Goal: Task Accomplishment & Management: Use online tool/utility

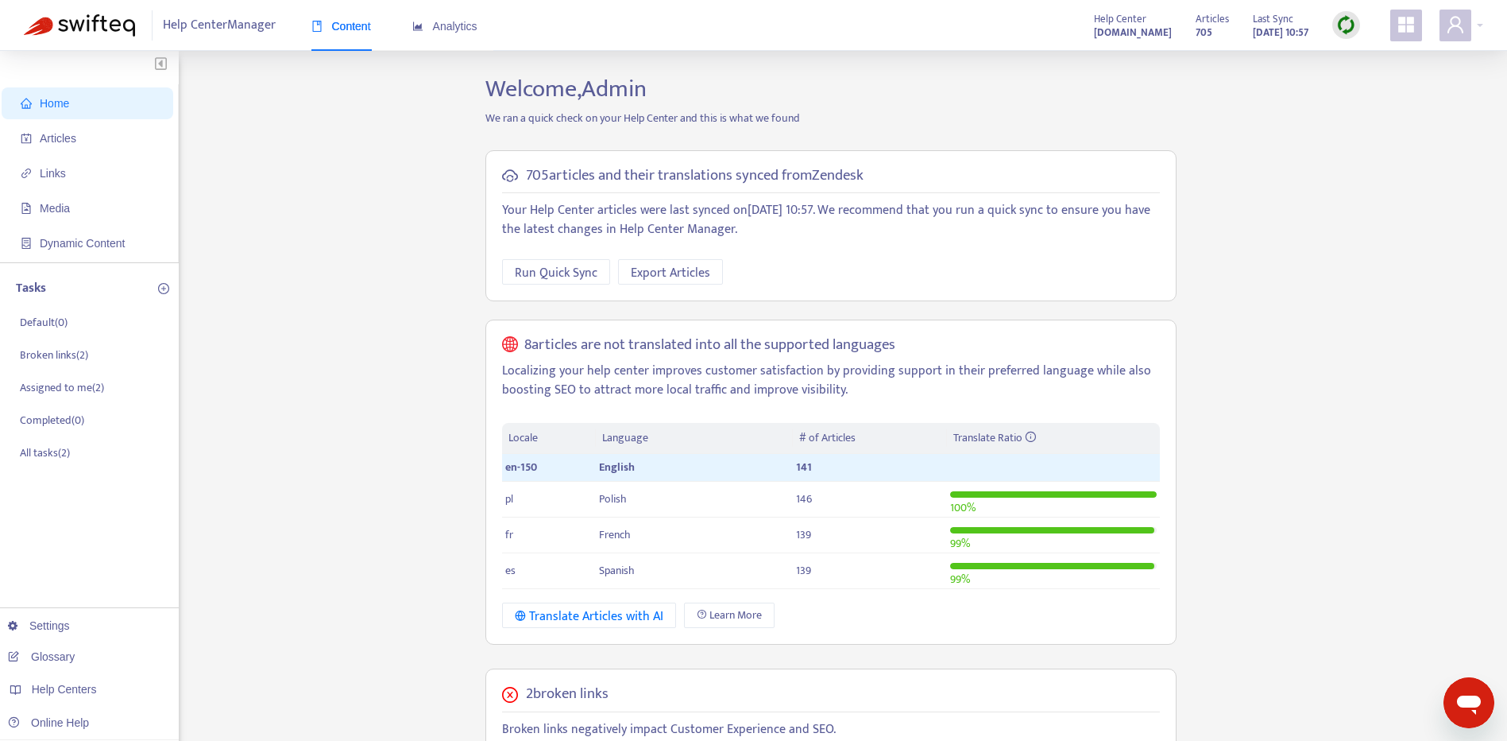
click at [1312, 508] on div "Home Articles Links Media Dynamic Content Tasks Default ( 0 ) Broken links ( 2 …" at bounding box center [754, 631] width 1460 height 1113
click at [1124, 31] on strong "[DOMAIN_NAME]" at bounding box center [1133, 32] width 78 height 17
click at [1094, 26] on strong "[DOMAIN_NAME]" at bounding box center [1133, 32] width 78 height 17
click at [58, 683] on span "Help Centers" at bounding box center [64, 689] width 65 height 13
click at [241, 619] on link "[DOMAIN_NAME]" at bounding box center [251, 622] width 107 height 13
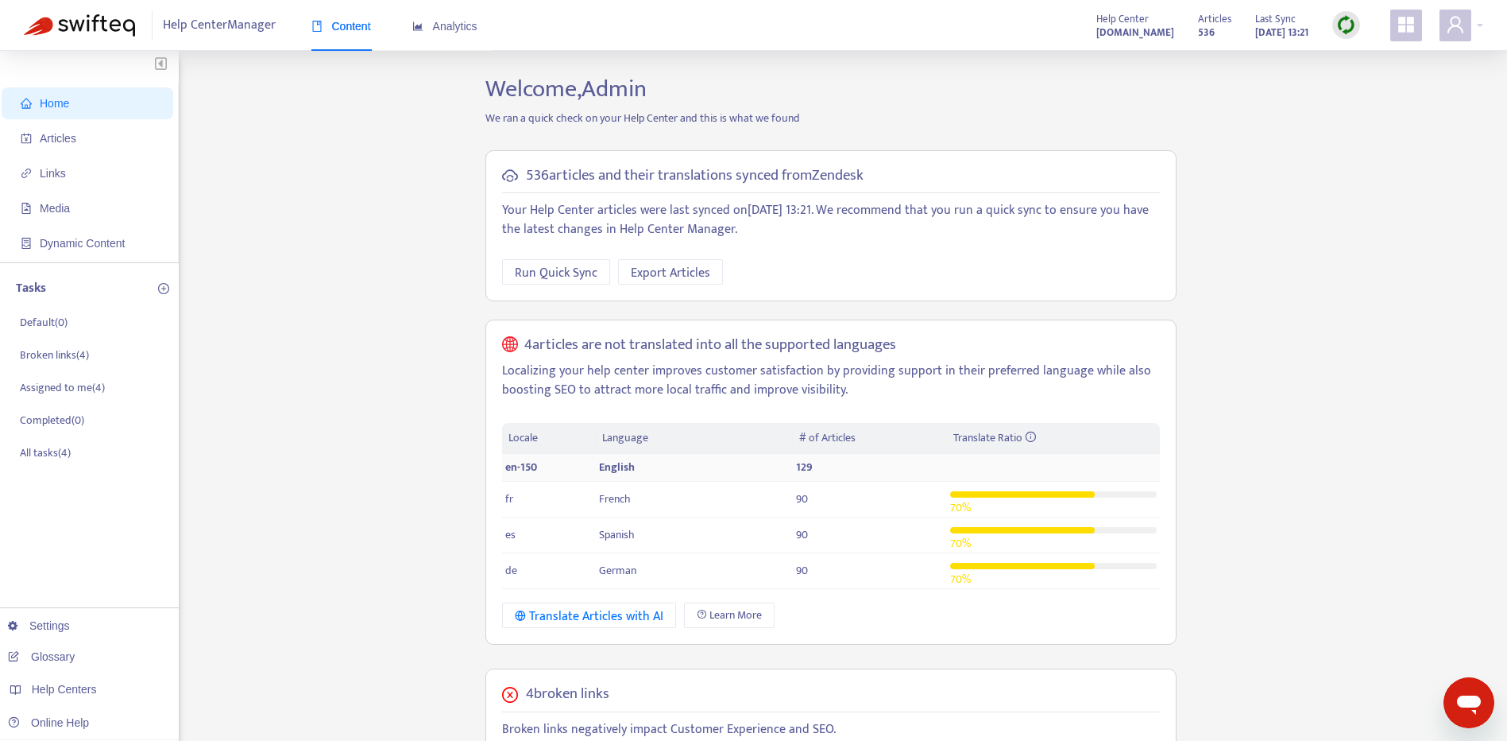
click at [804, 469] on span "129" at bounding box center [804, 467] width 17 height 18
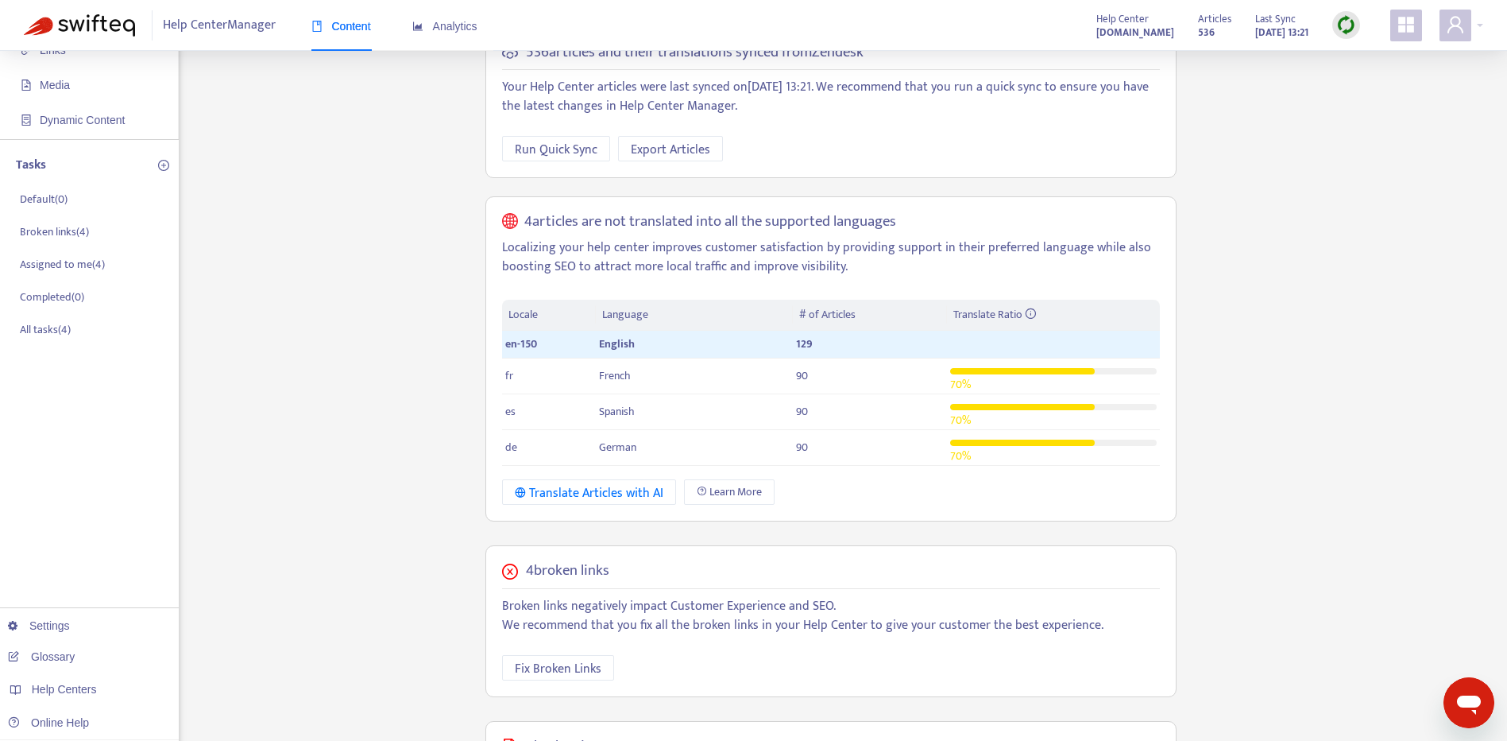
scroll to position [107, 0]
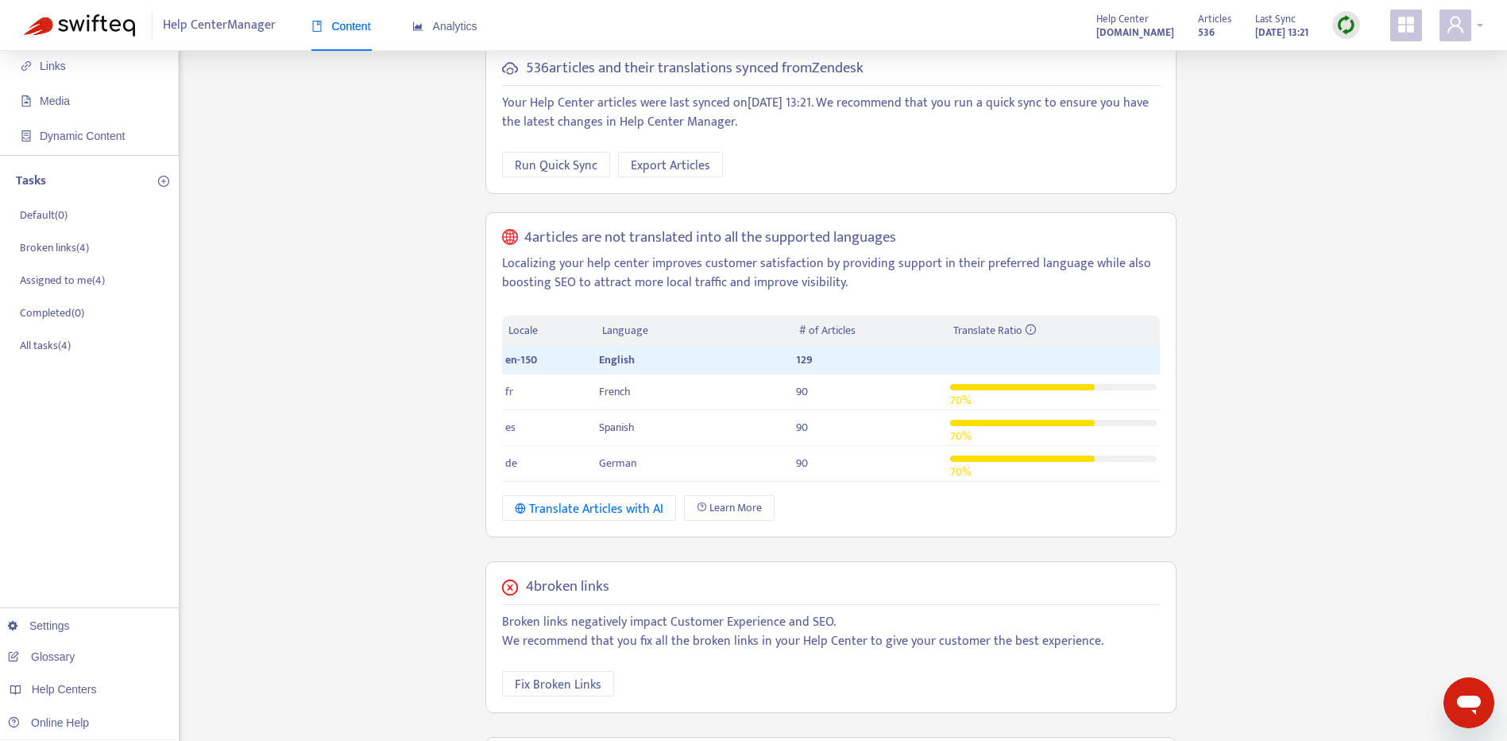
click at [1473, 31] on div at bounding box center [1462, 26] width 44 height 32
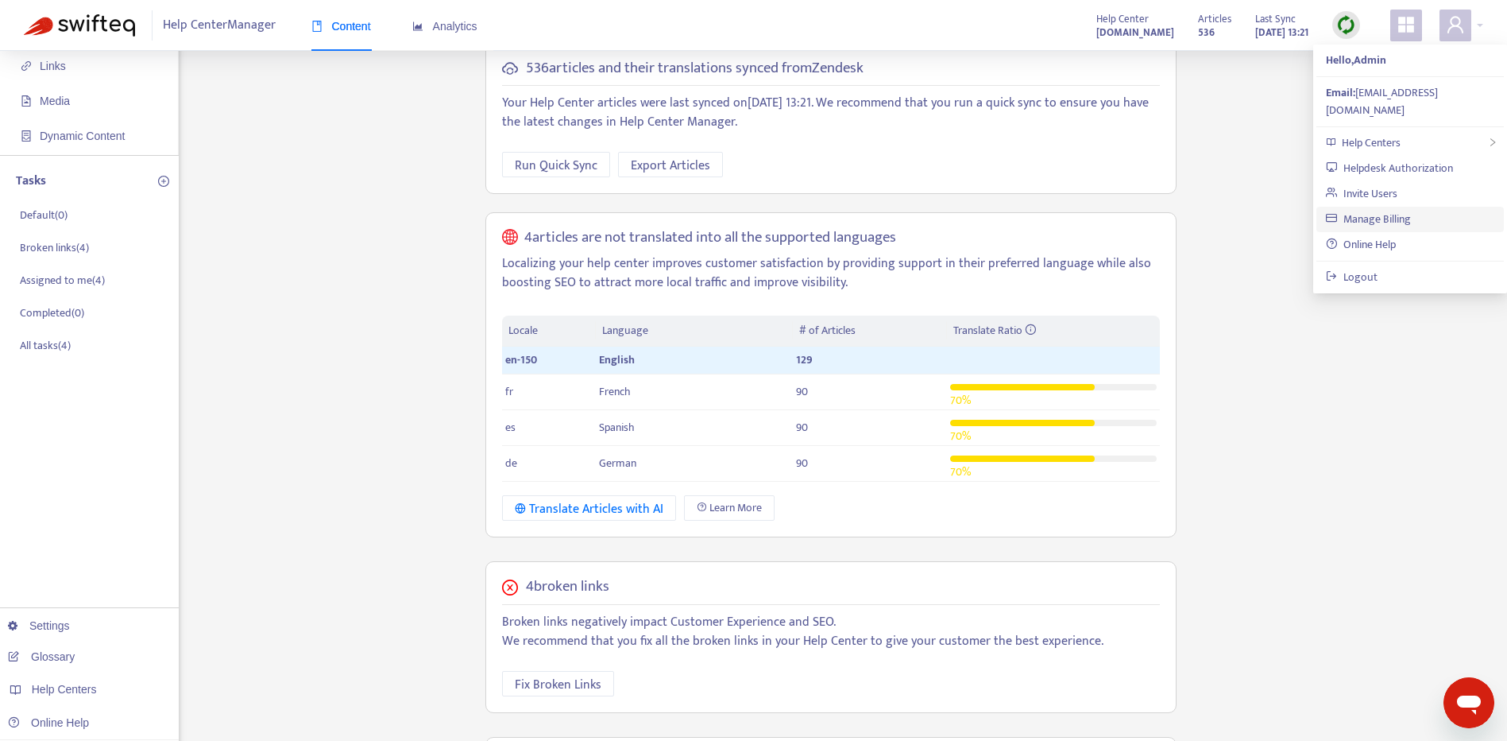
click at [1399, 210] on link "Manage Billing" at bounding box center [1368, 219] width 85 height 18
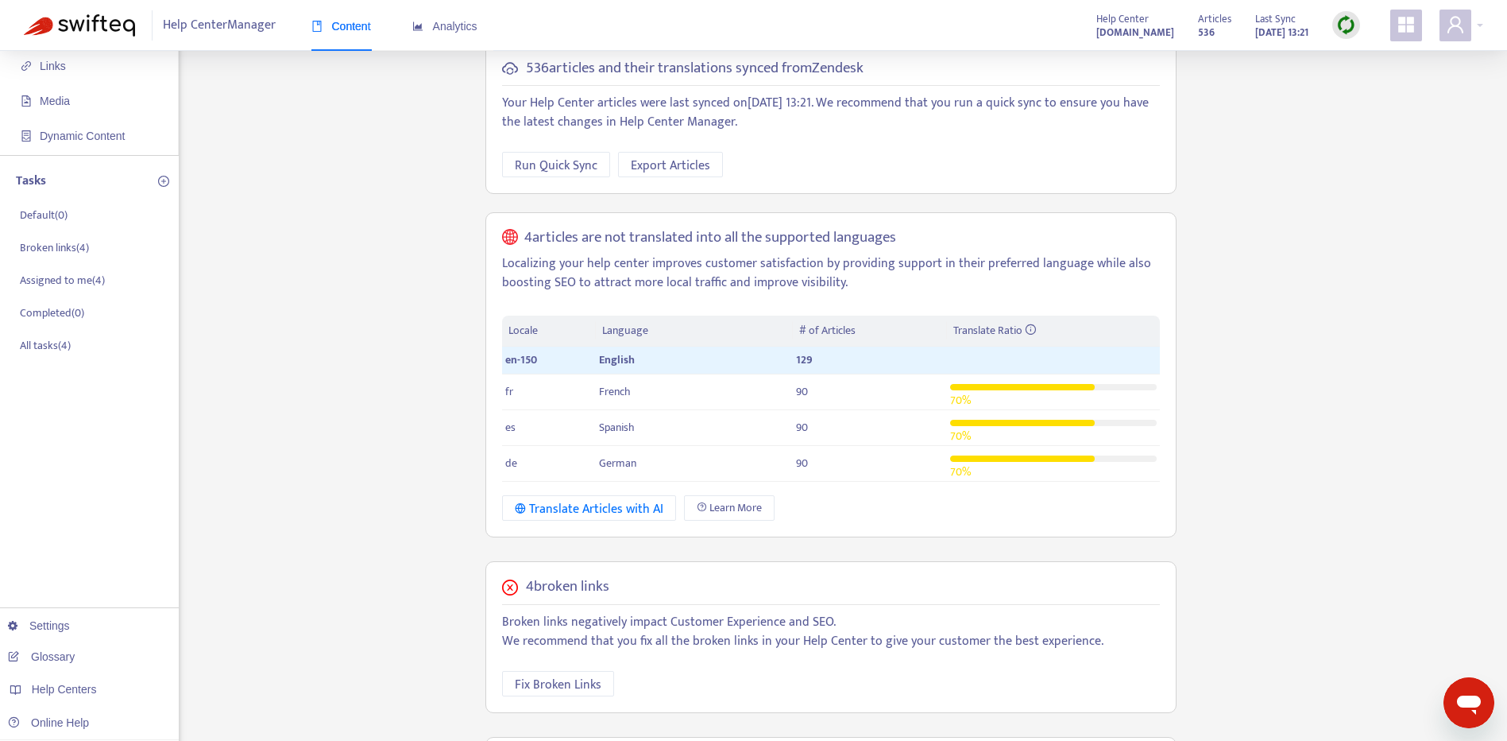
click at [1348, 15] on img at bounding box center [1346, 25] width 20 height 20
click at [1381, 79] on link "Full Sync" at bounding box center [1373, 83] width 57 height 18
click at [1349, 33] on img at bounding box center [1346, 25] width 20 height 20
click at [1388, 85] on link "Full Sync" at bounding box center [1373, 83] width 57 height 18
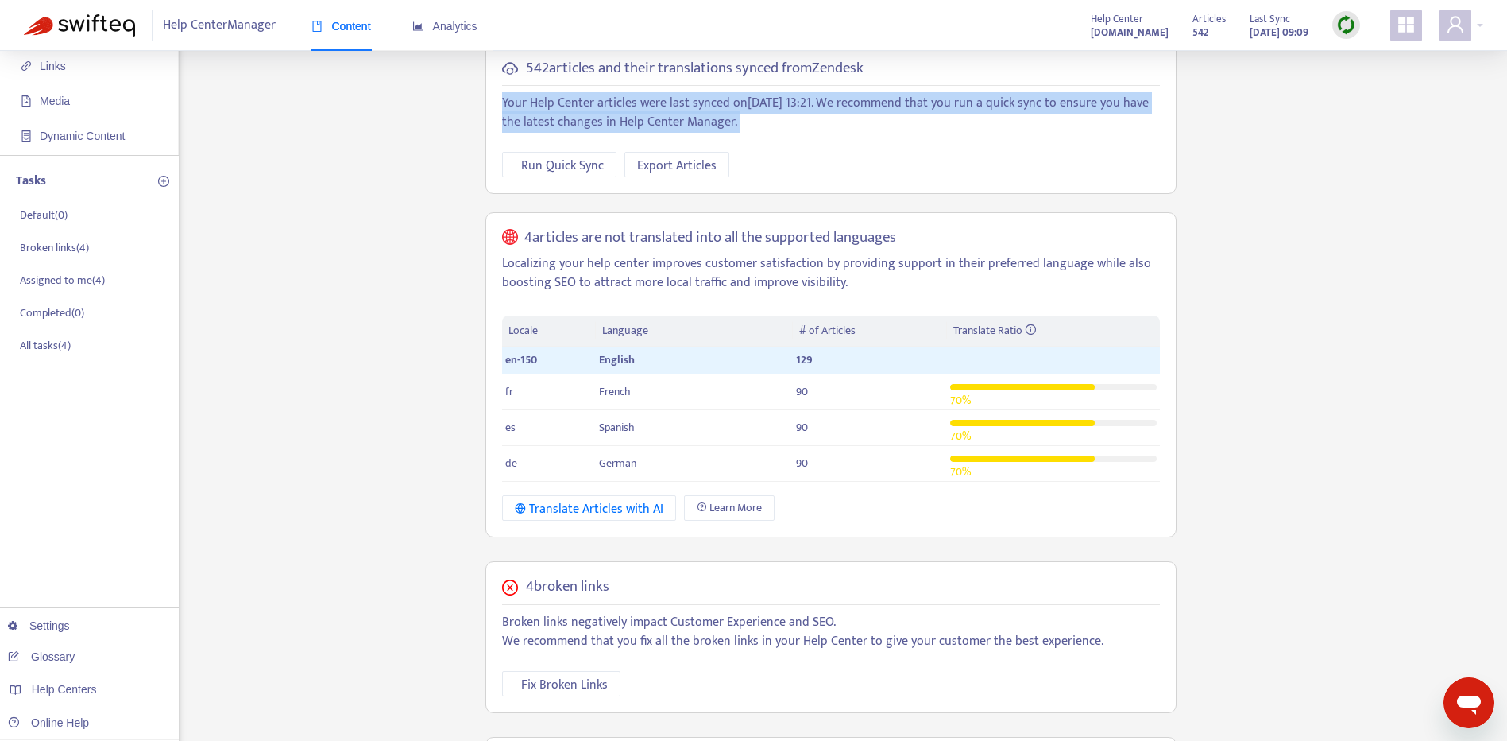
drag, startPoint x: 1505, startPoint y: 172, endPoint x: 1506, endPoint y: 75, distance: 96.1
click at [1506, 75] on div "Home Articles Links Media Dynamic Content Tasks Default ( 0 ) Broken links ( 4 …" at bounding box center [753, 512] width 1507 height 1137
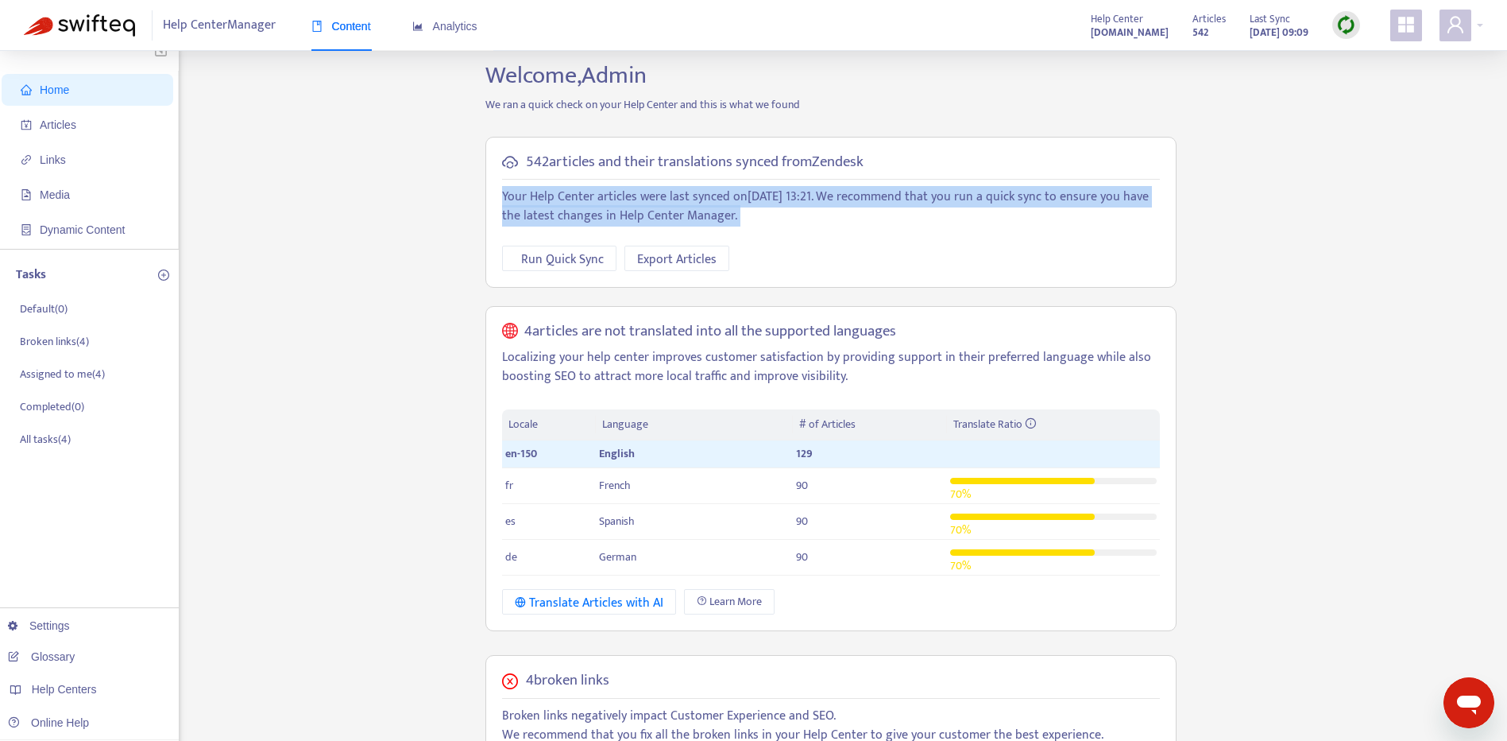
scroll to position [0, 0]
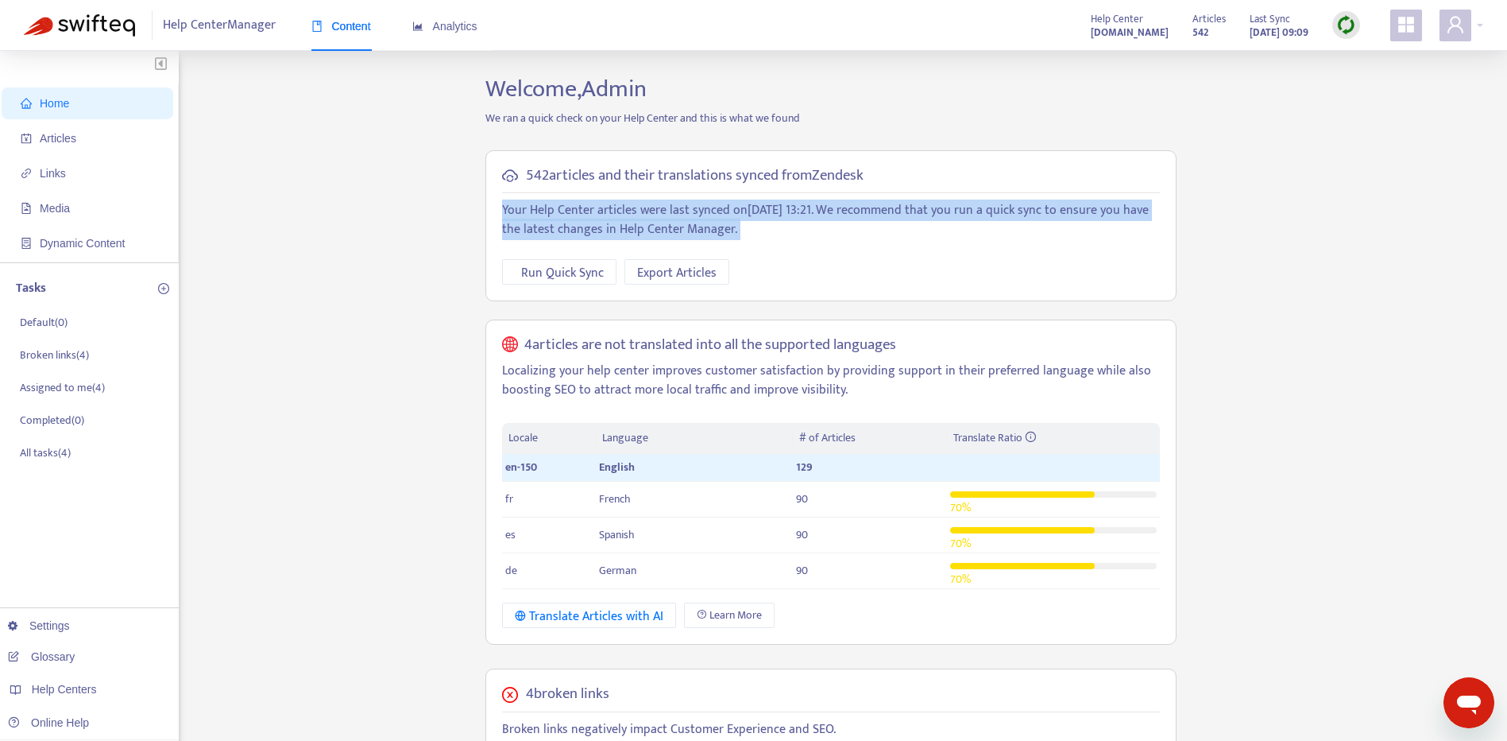
click at [1327, 249] on div "Home Articles Links Media Dynamic Content Tasks Default ( 0 ) Broken links ( 4 …" at bounding box center [754, 631] width 1460 height 1113
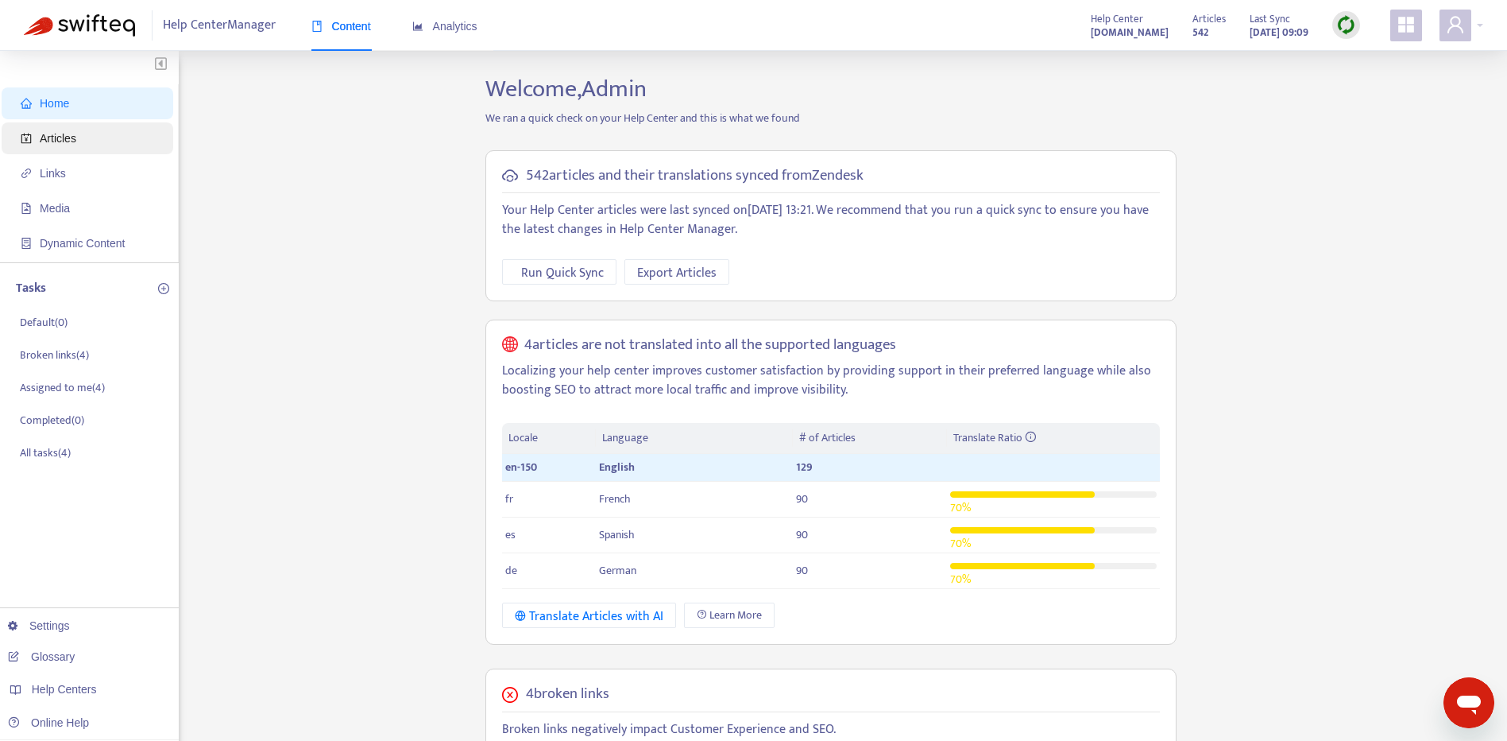
click at [95, 132] on span "Articles" at bounding box center [91, 138] width 140 height 32
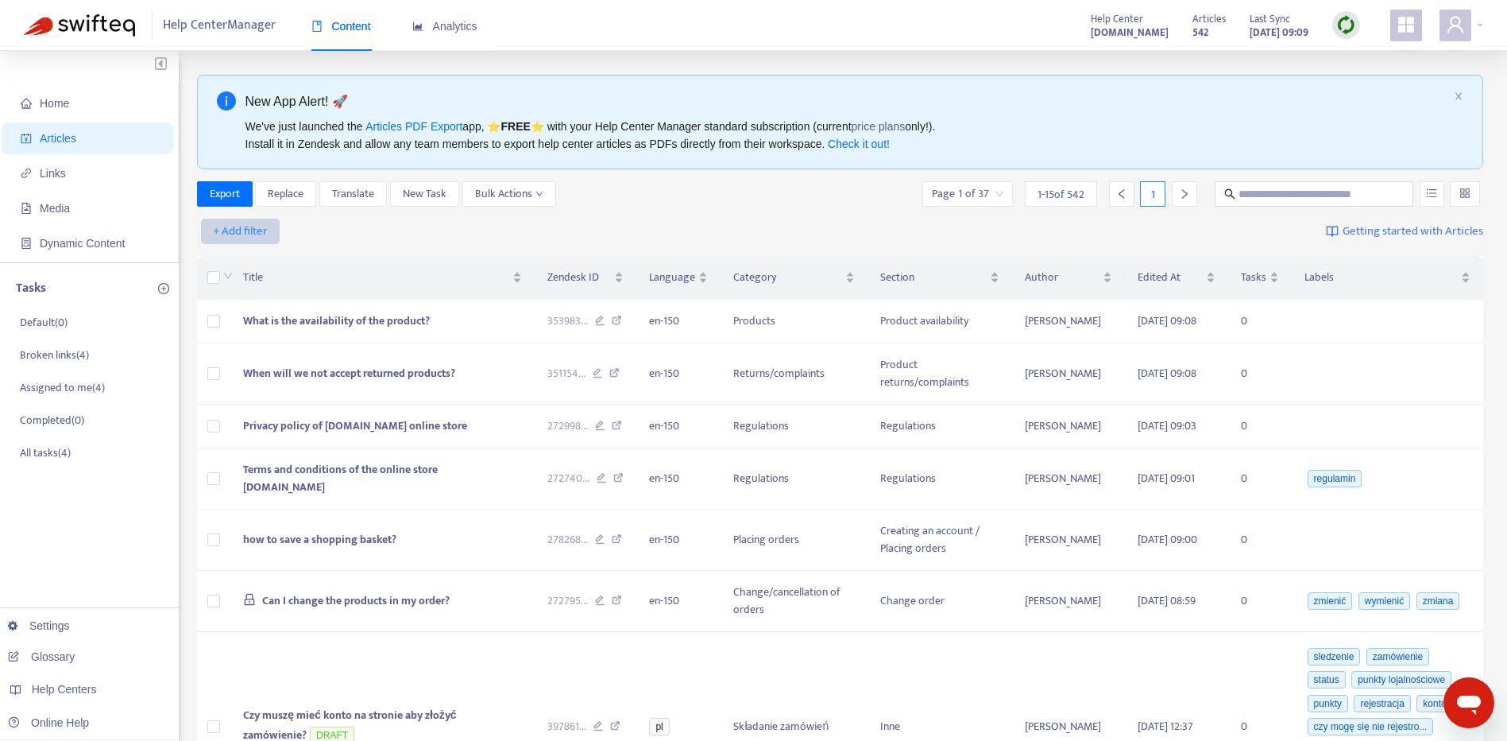
click at [236, 227] on span "+ Add filter" at bounding box center [240, 231] width 55 height 19
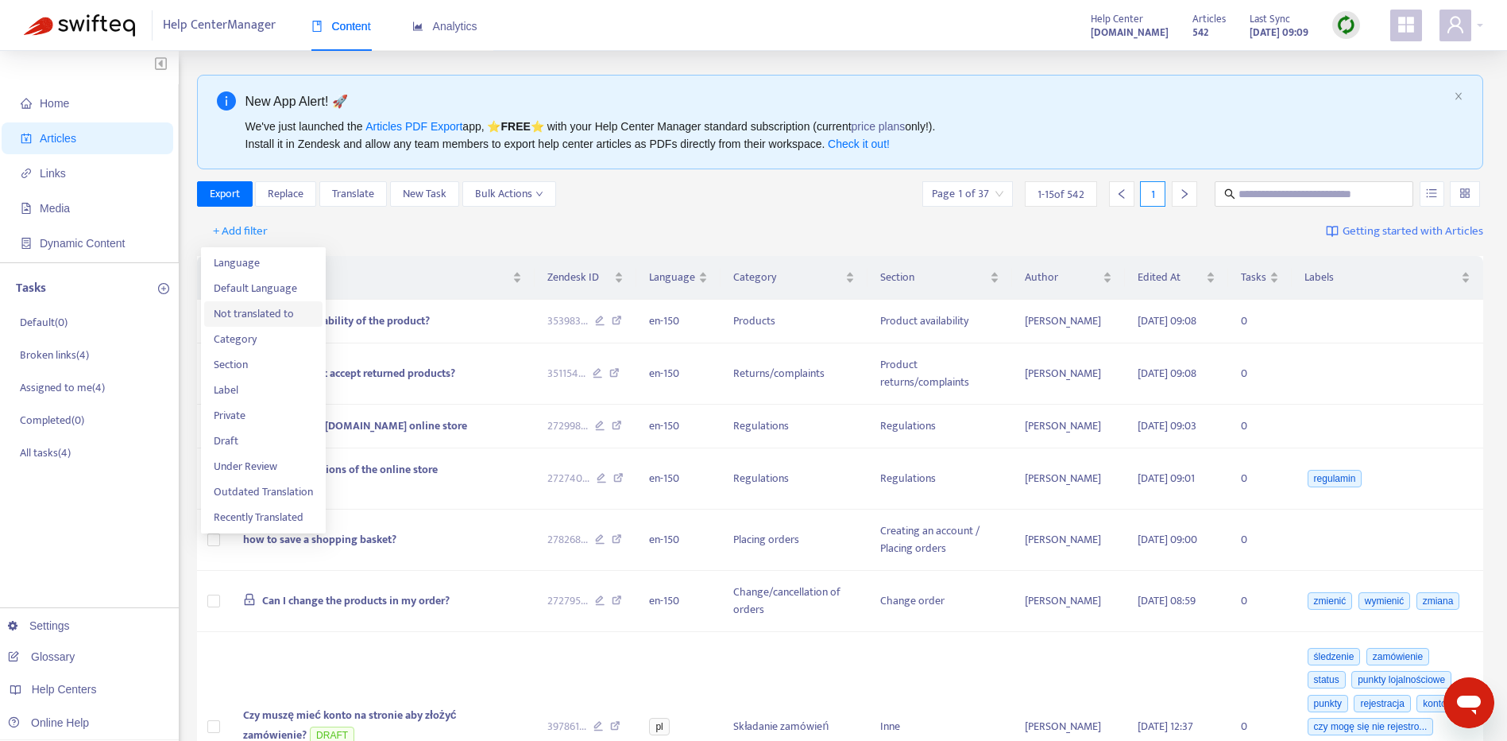
click at [308, 307] on span "Not translated to" at bounding box center [263, 313] width 99 height 17
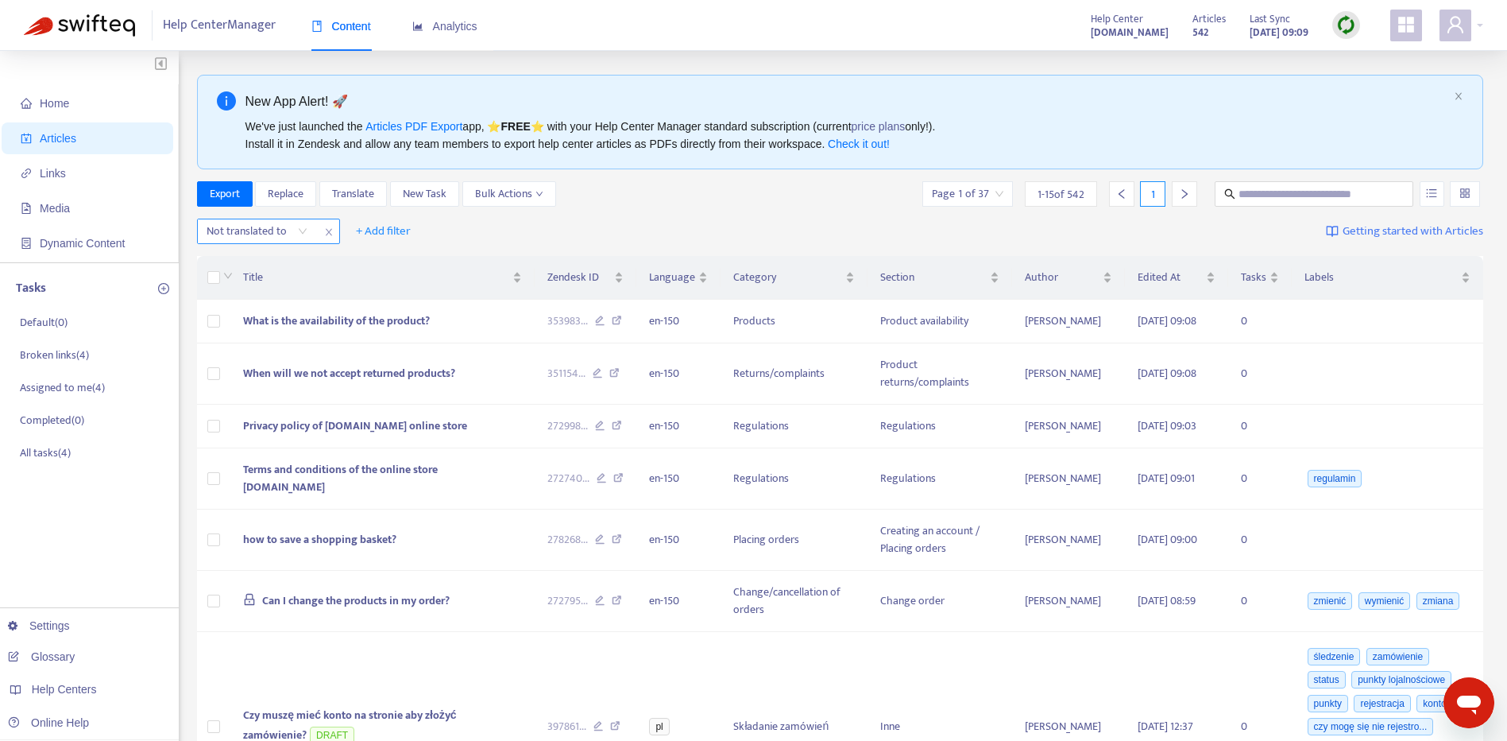
click at [317, 229] on div "Not translated to" at bounding box center [268, 230] width 143 height 25
click at [306, 229] on div "Not translated to" at bounding box center [257, 231] width 118 height 24
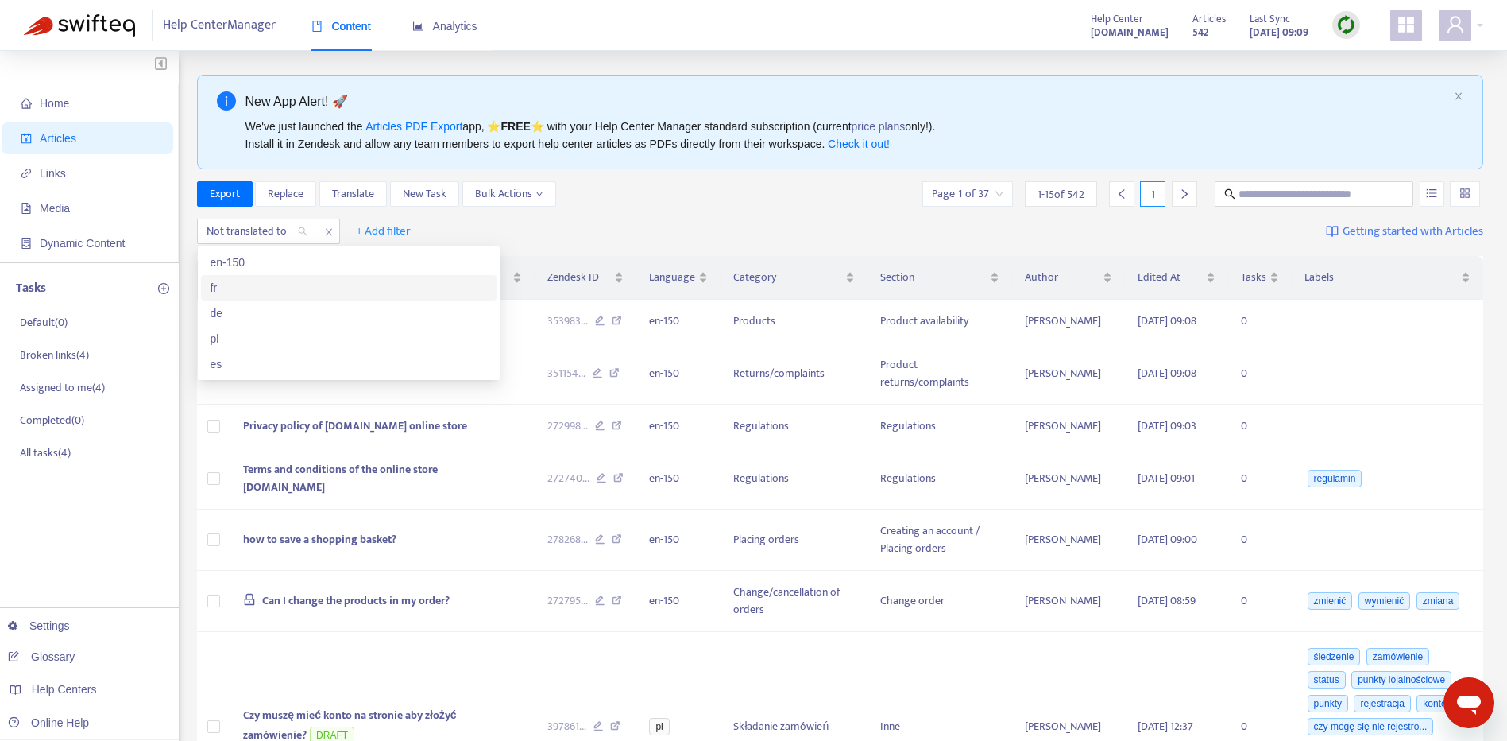
click at [275, 286] on div "fr" at bounding box center [349, 287] width 276 height 17
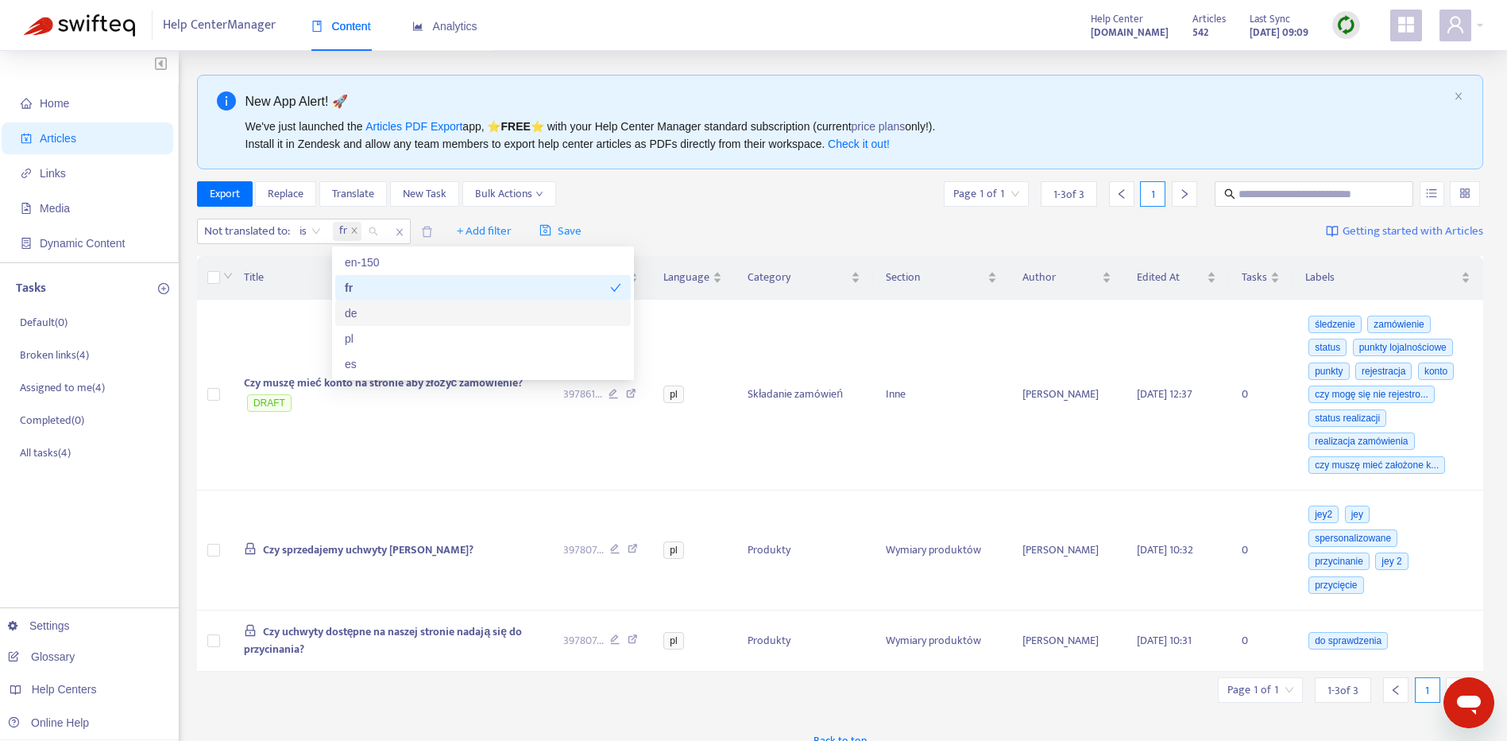
click at [404, 315] on div "de" at bounding box center [483, 312] width 276 height 17
click at [414, 332] on div "pl" at bounding box center [483, 338] width 276 height 17
click at [414, 332] on div "pl" at bounding box center [477, 338] width 265 height 17
click at [438, 358] on div "es" at bounding box center [483, 363] width 276 height 17
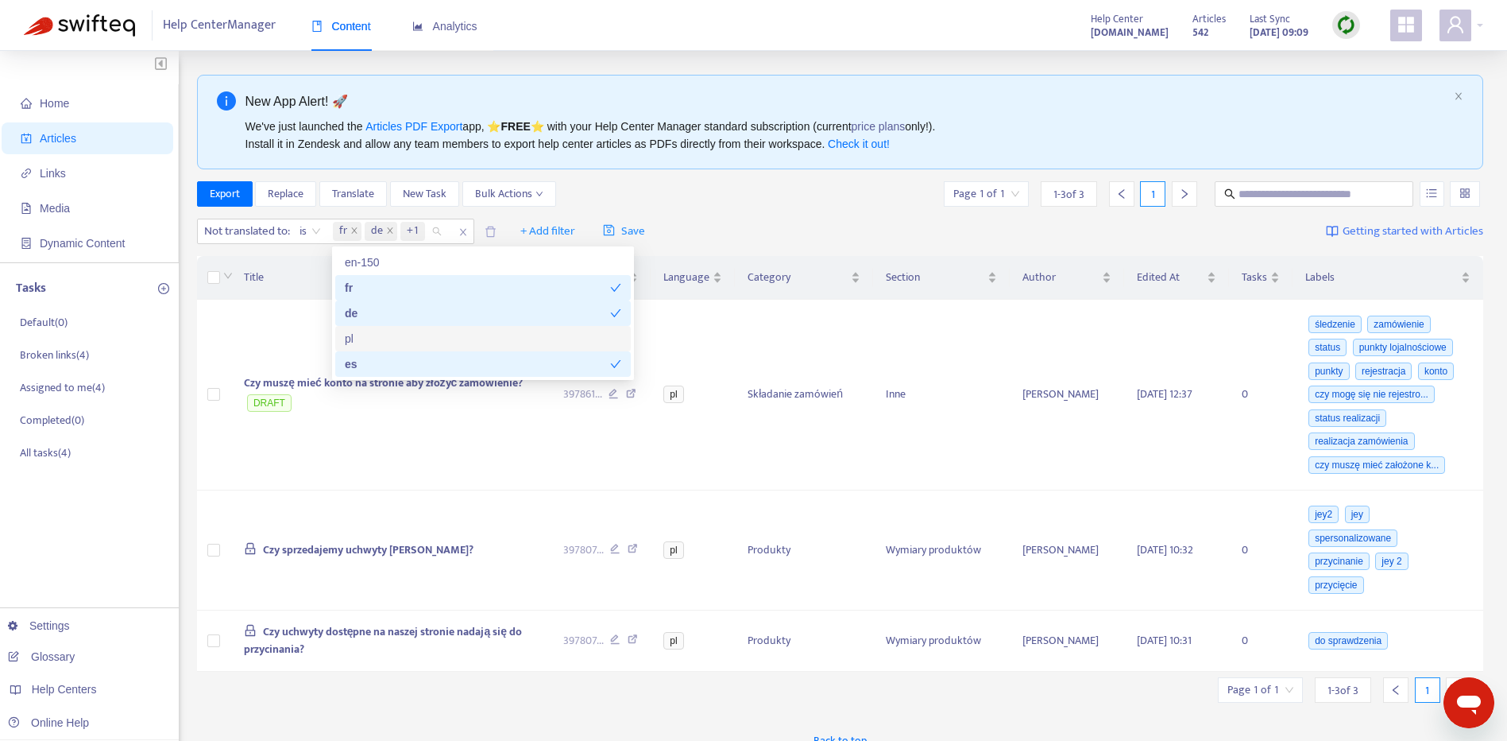
click at [795, 232] on div "Not translated to : is fr de +1 + Add filter Save Getting started with Articles" at bounding box center [840, 231] width 1287 height 37
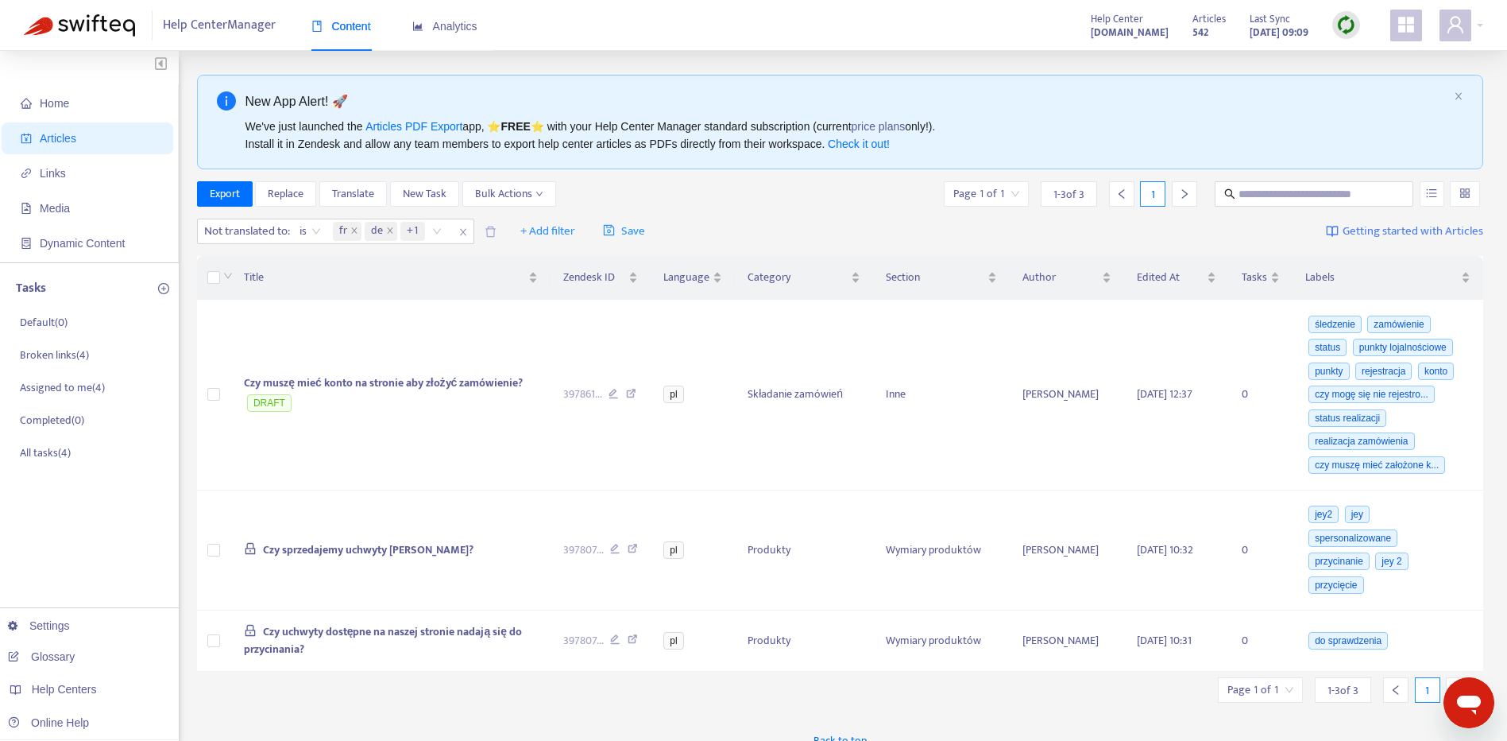
click at [1341, 29] on img at bounding box center [1346, 25] width 20 height 20
click at [1382, 89] on link "Full Sync" at bounding box center [1373, 83] width 57 height 18
click at [389, 228] on icon "close" at bounding box center [390, 230] width 8 height 8
click at [389, 228] on icon "close" at bounding box center [389, 230] width 8 height 8
click at [353, 232] on icon "close" at bounding box center [354, 230] width 8 height 8
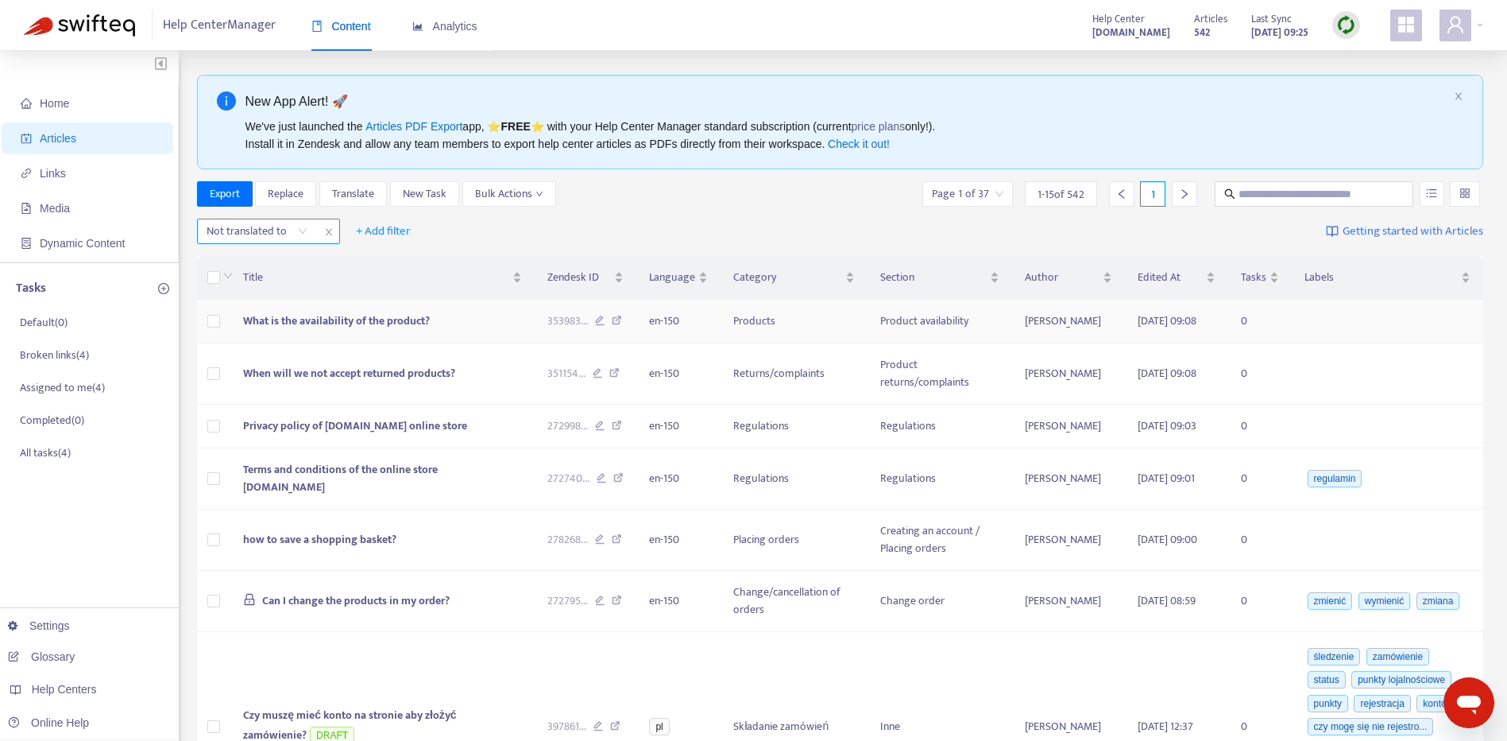
click at [392, 323] on span "What is the availability of the product?" at bounding box center [336, 320] width 187 height 18
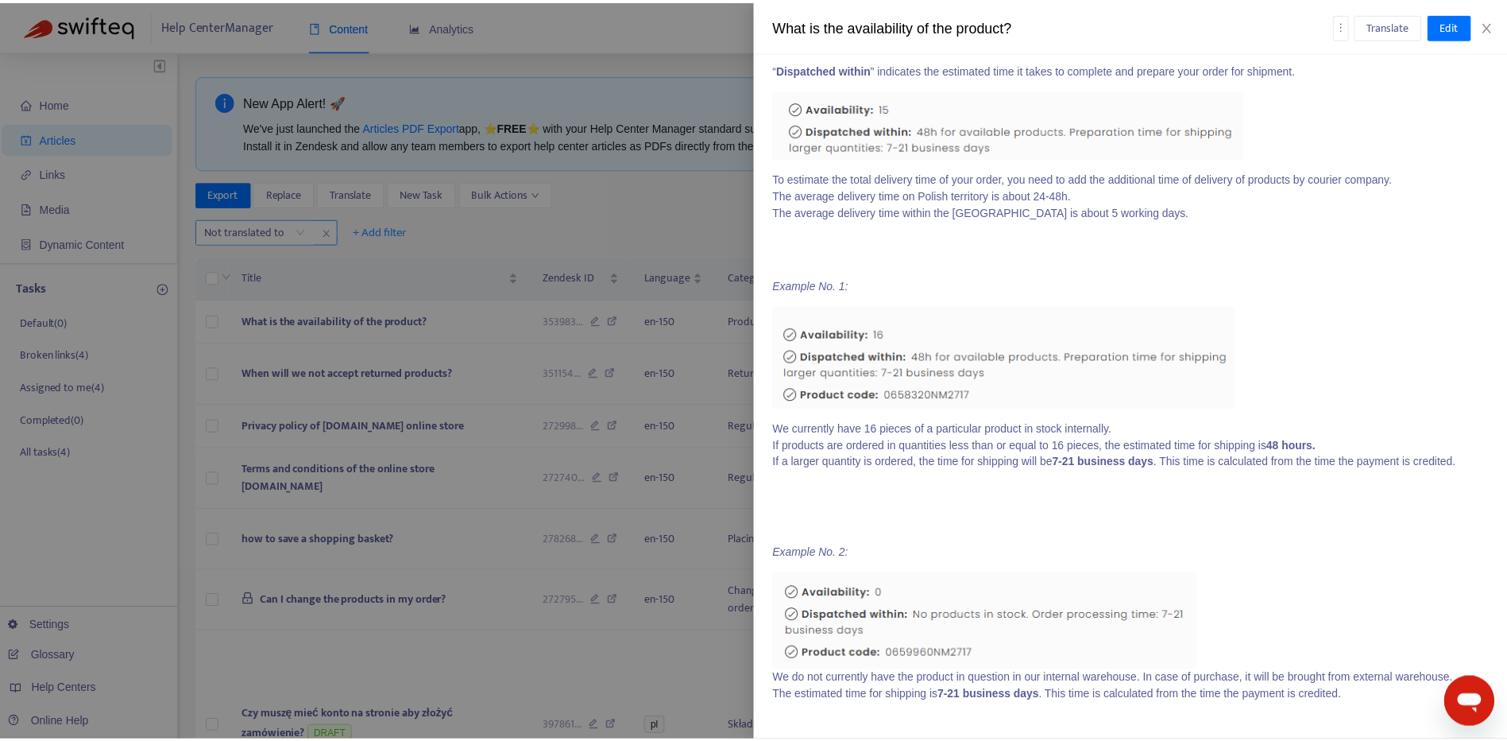
scroll to position [1776, 0]
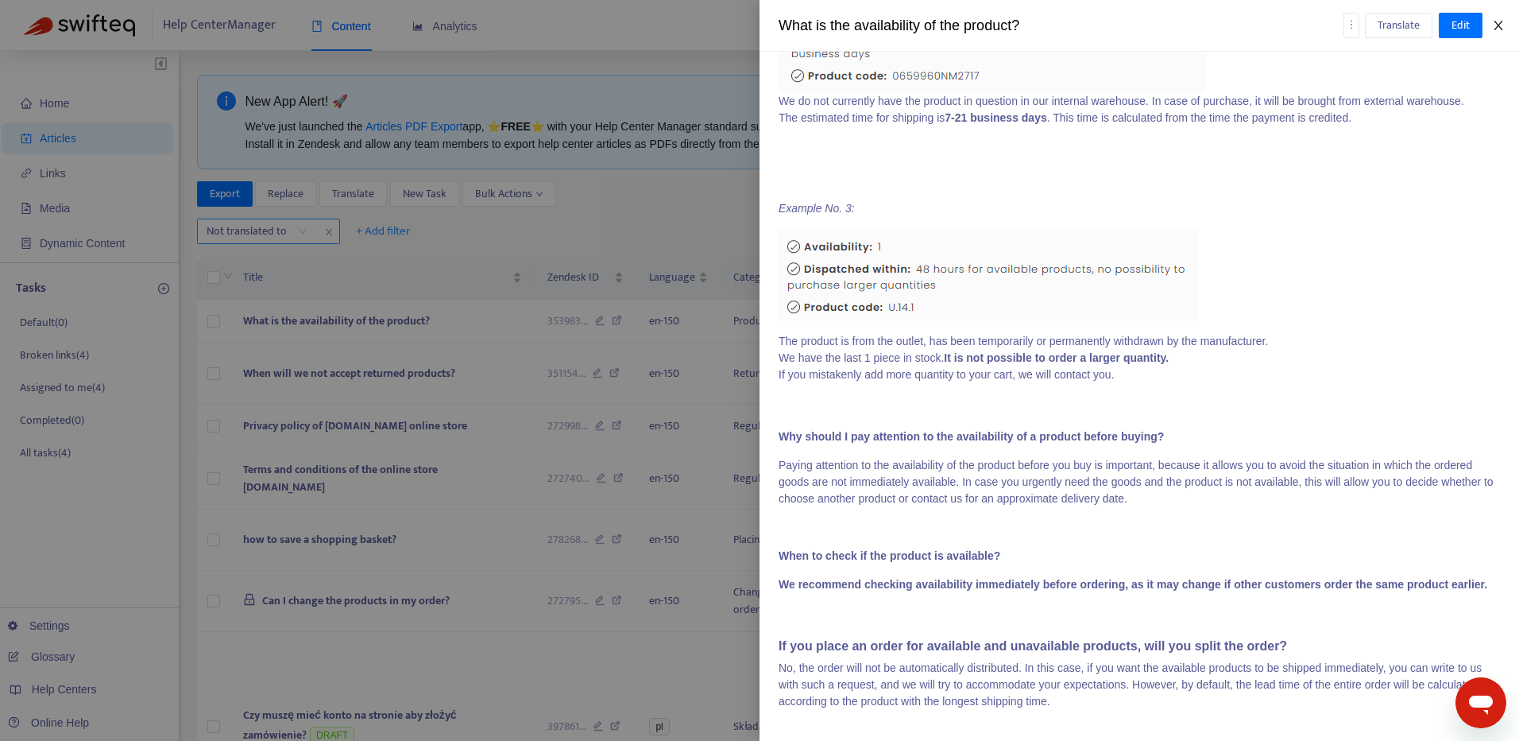
click at [1509, 27] on button "Close" at bounding box center [1498, 25] width 22 height 15
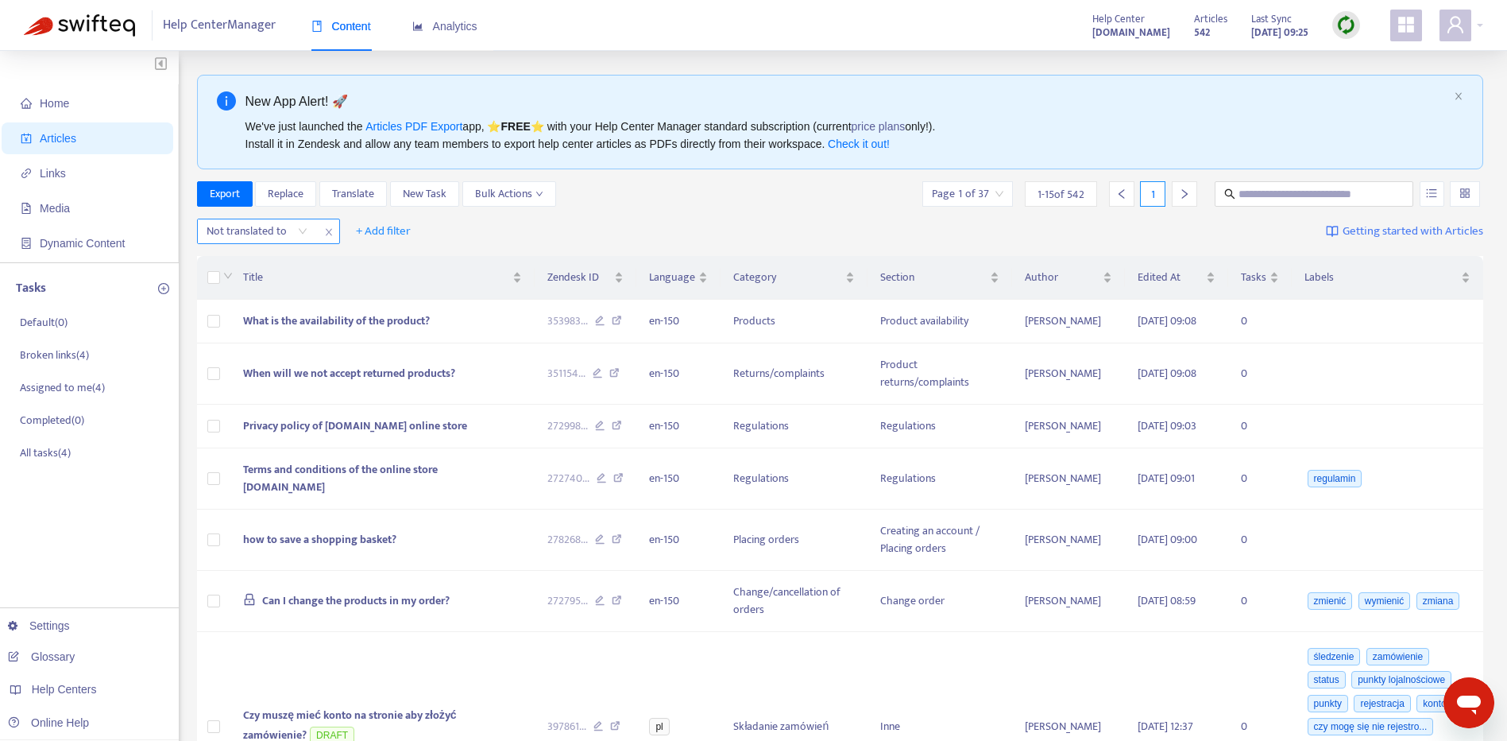
click at [300, 232] on div "Not translated to" at bounding box center [257, 231] width 118 height 24
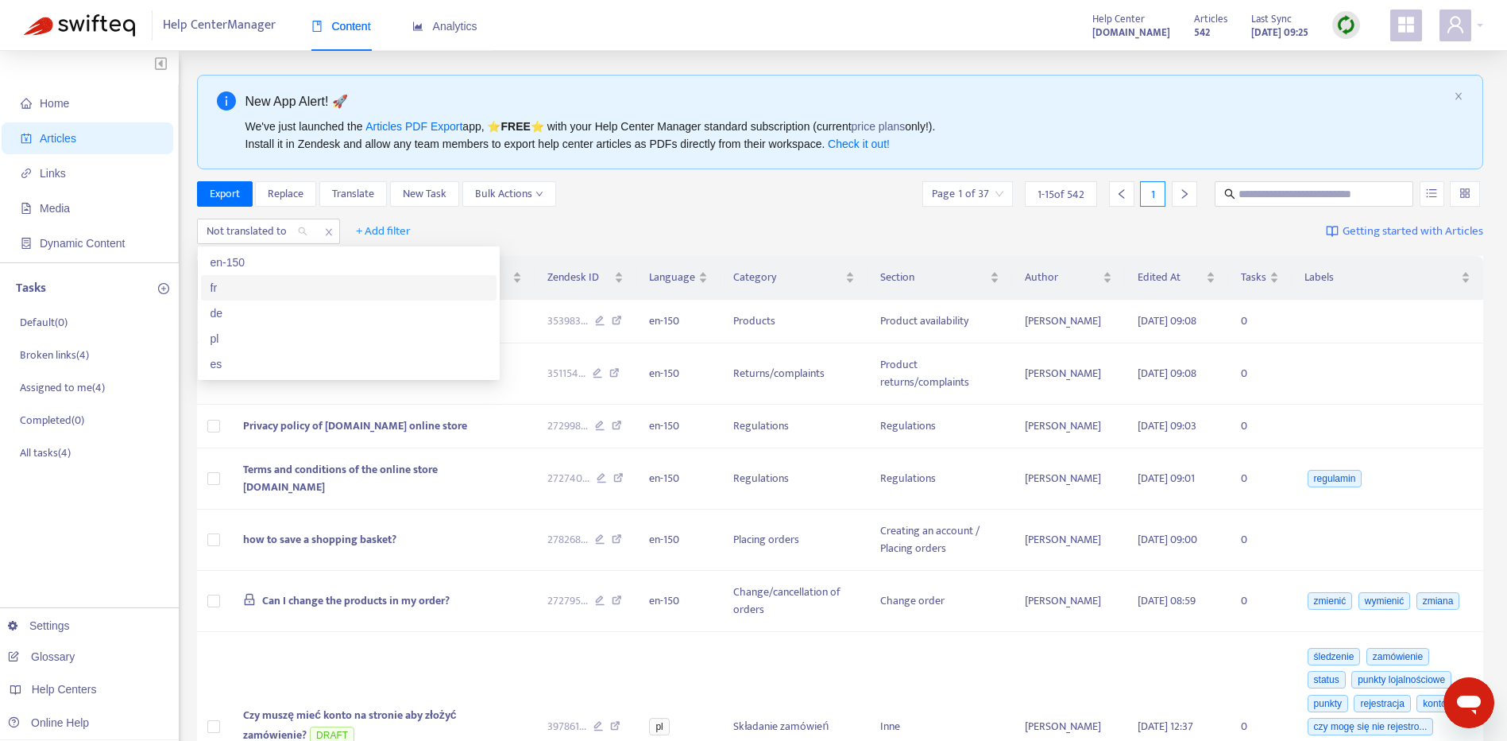
click at [228, 294] on div "fr" at bounding box center [349, 287] width 276 height 17
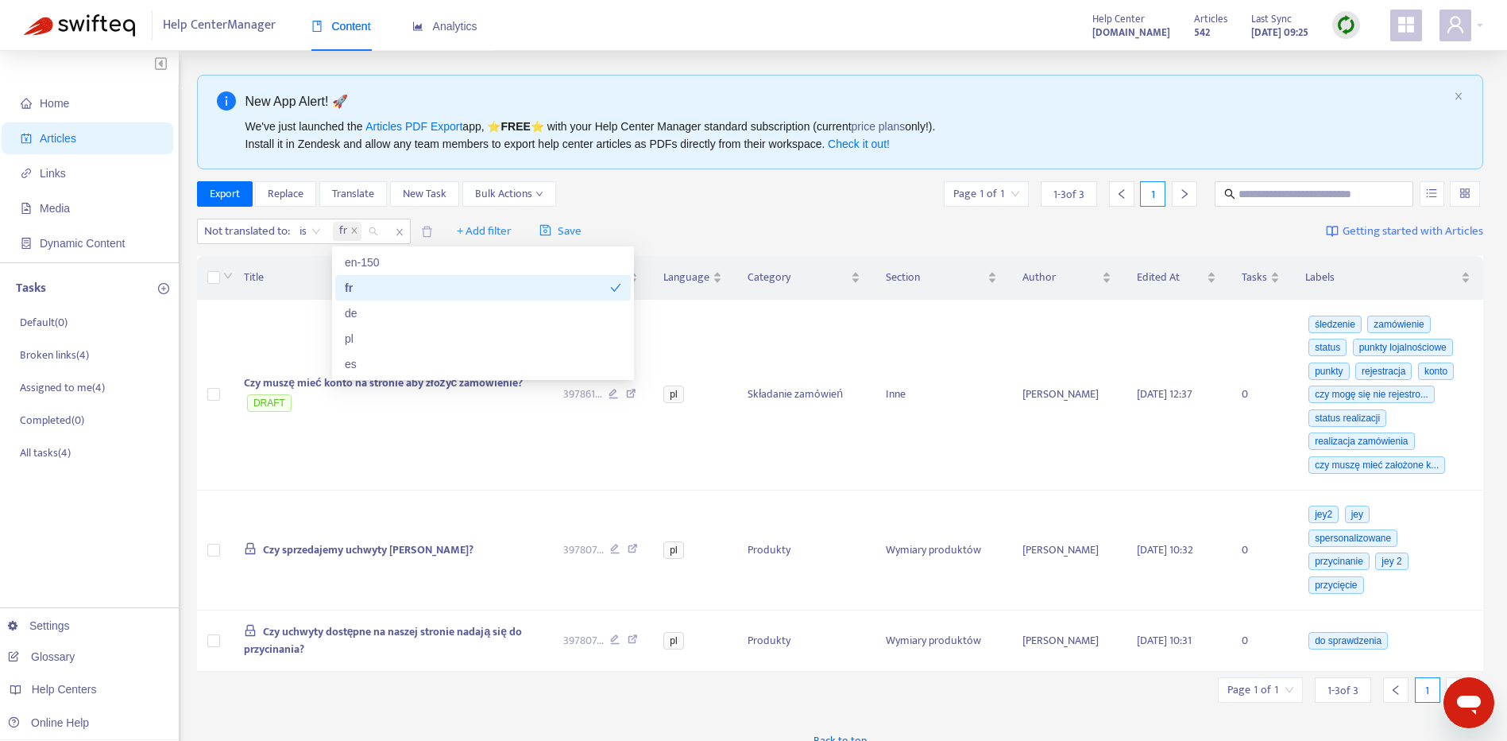
click at [376, 296] on div "fr" at bounding box center [477, 287] width 265 height 17
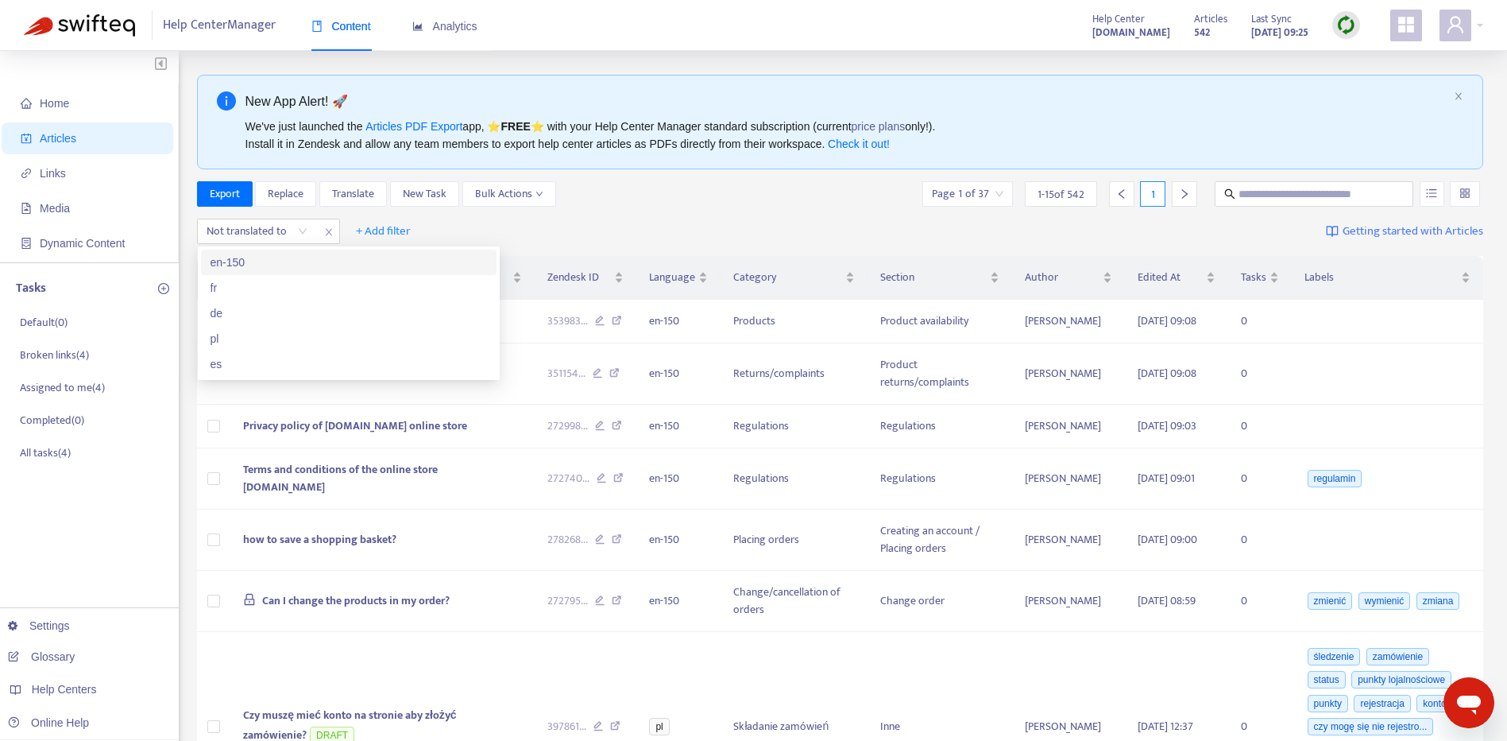
click at [813, 241] on div "Not translated to + Add filter Getting started with Articles" at bounding box center [840, 231] width 1287 height 37
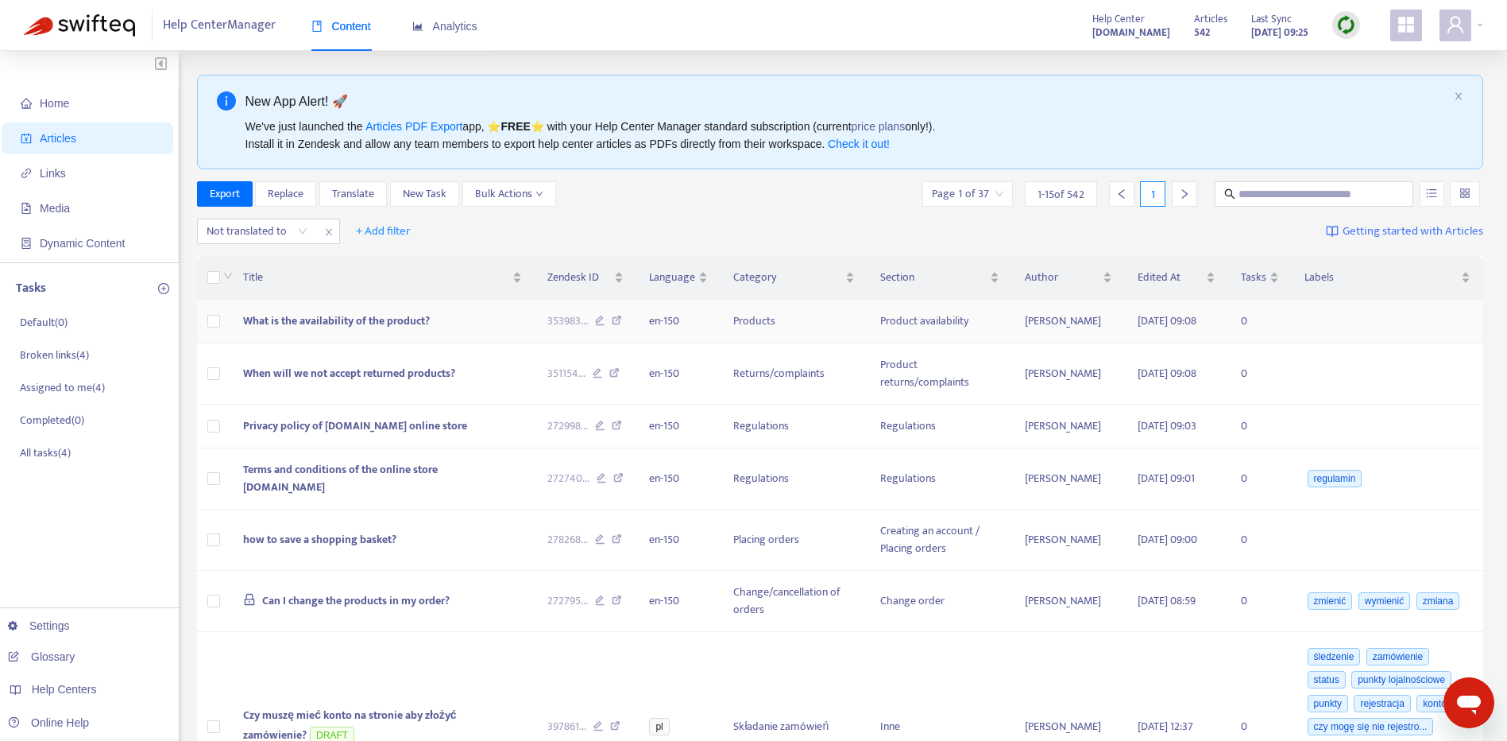
click at [402, 327] on span "What is the availability of the product?" at bounding box center [336, 320] width 187 height 18
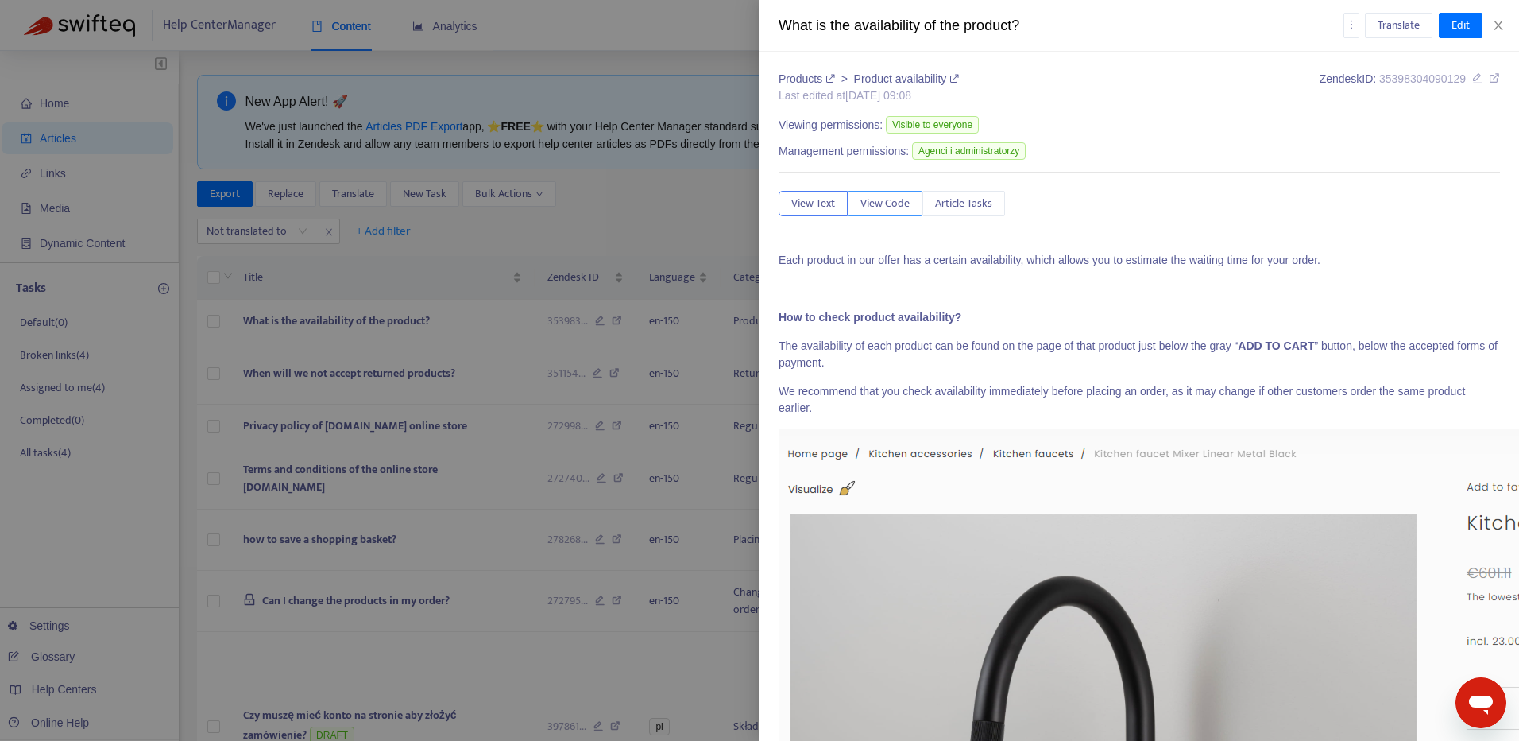
click at [895, 213] on button "View Code" at bounding box center [885, 203] width 75 height 25
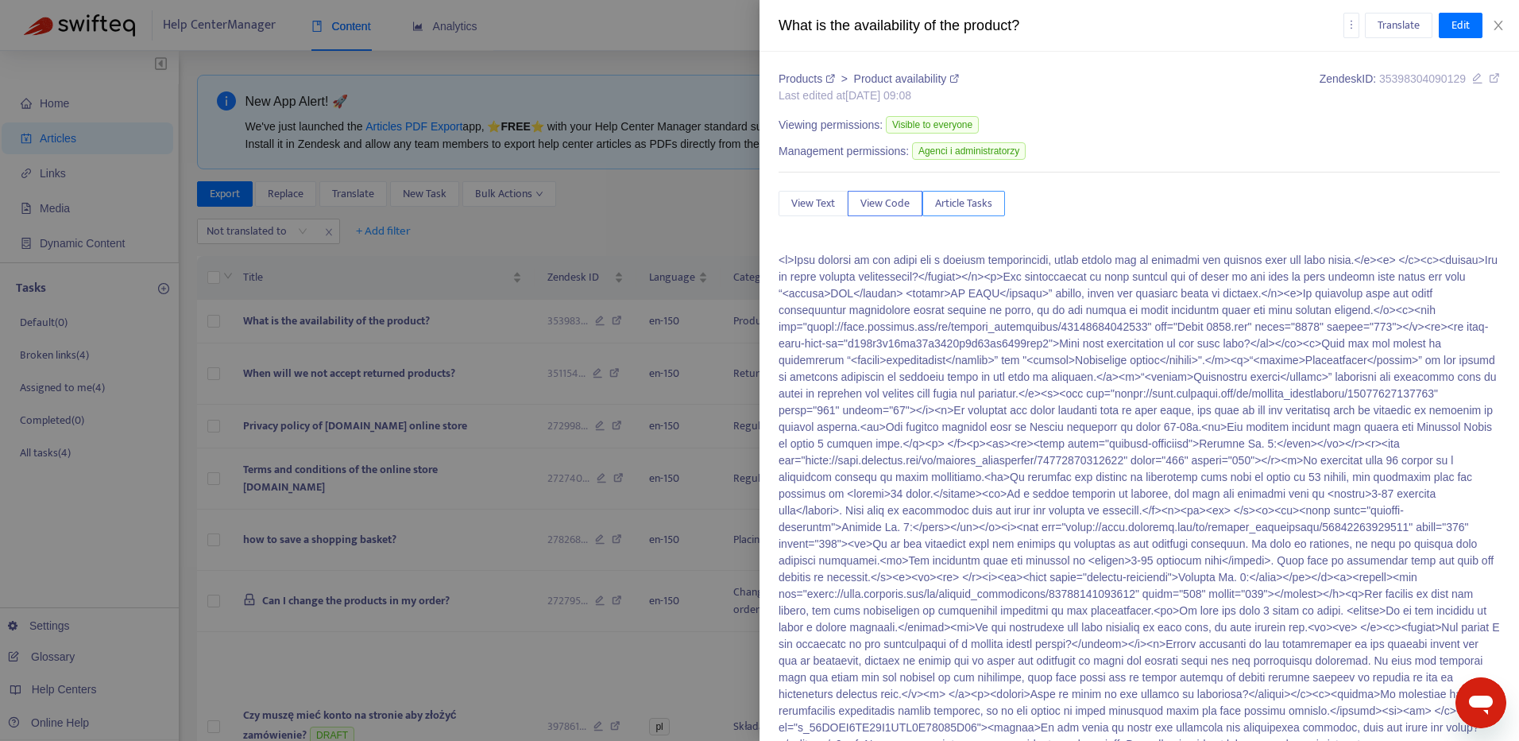
click at [960, 202] on span "Article Tasks" at bounding box center [963, 203] width 57 height 17
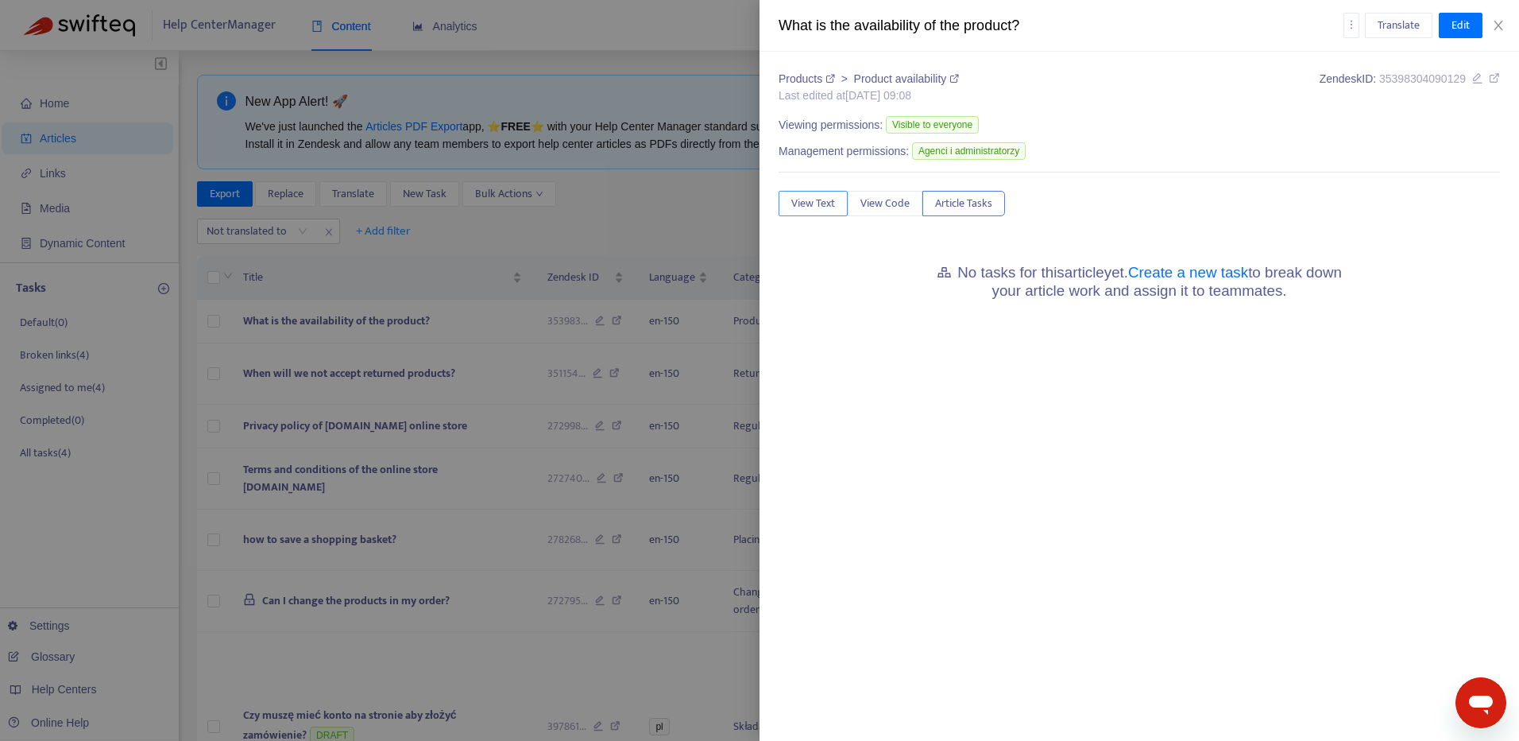
click at [811, 192] on button "View Text" at bounding box center [813, 203] width 69 height 25
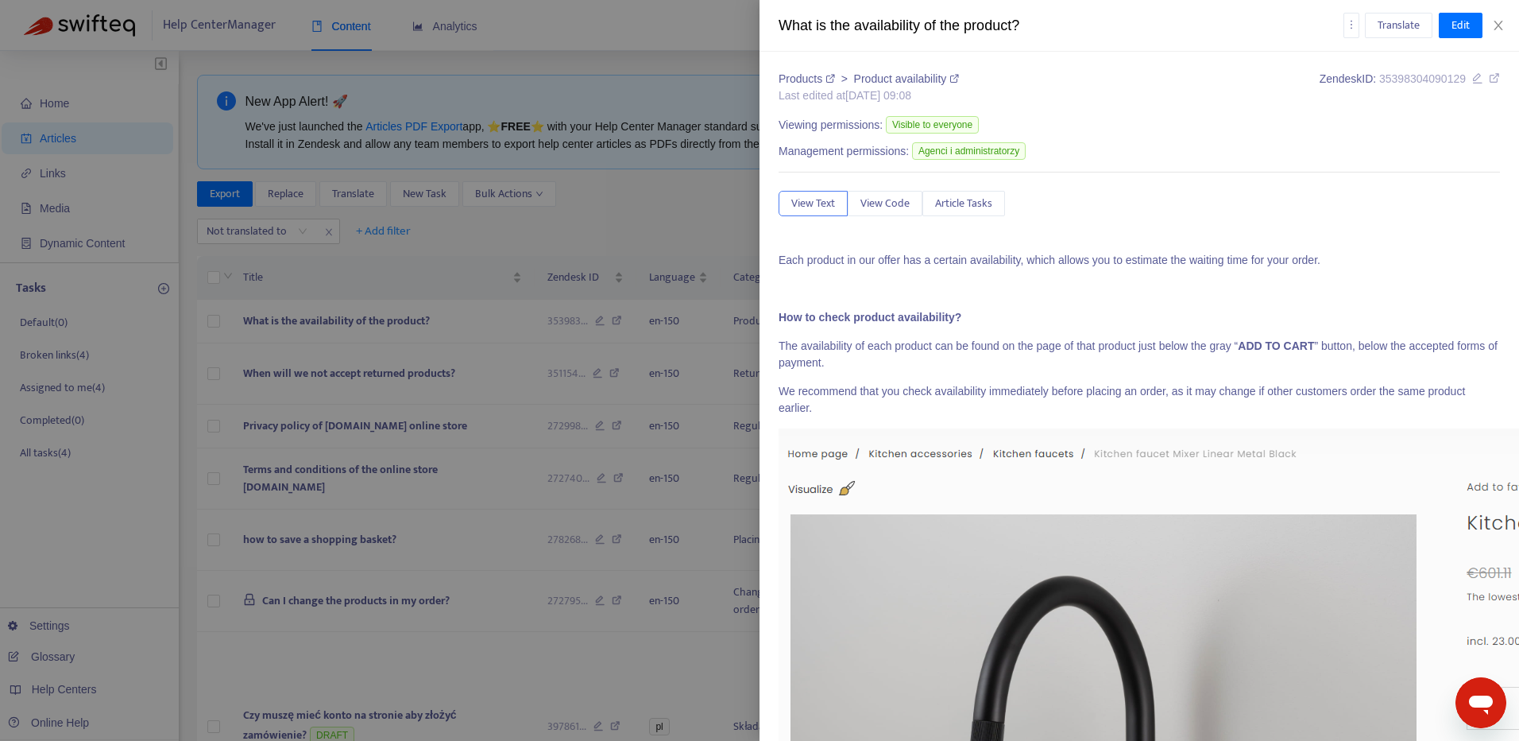
click at [1500, 13] on div "What is the availability of the product? Translate Edit" at bounding box center [1140, 26] width 760 height 52
click at [1499, 22] on icon "close" at bounding box center [1498, 25] width 13 height 13
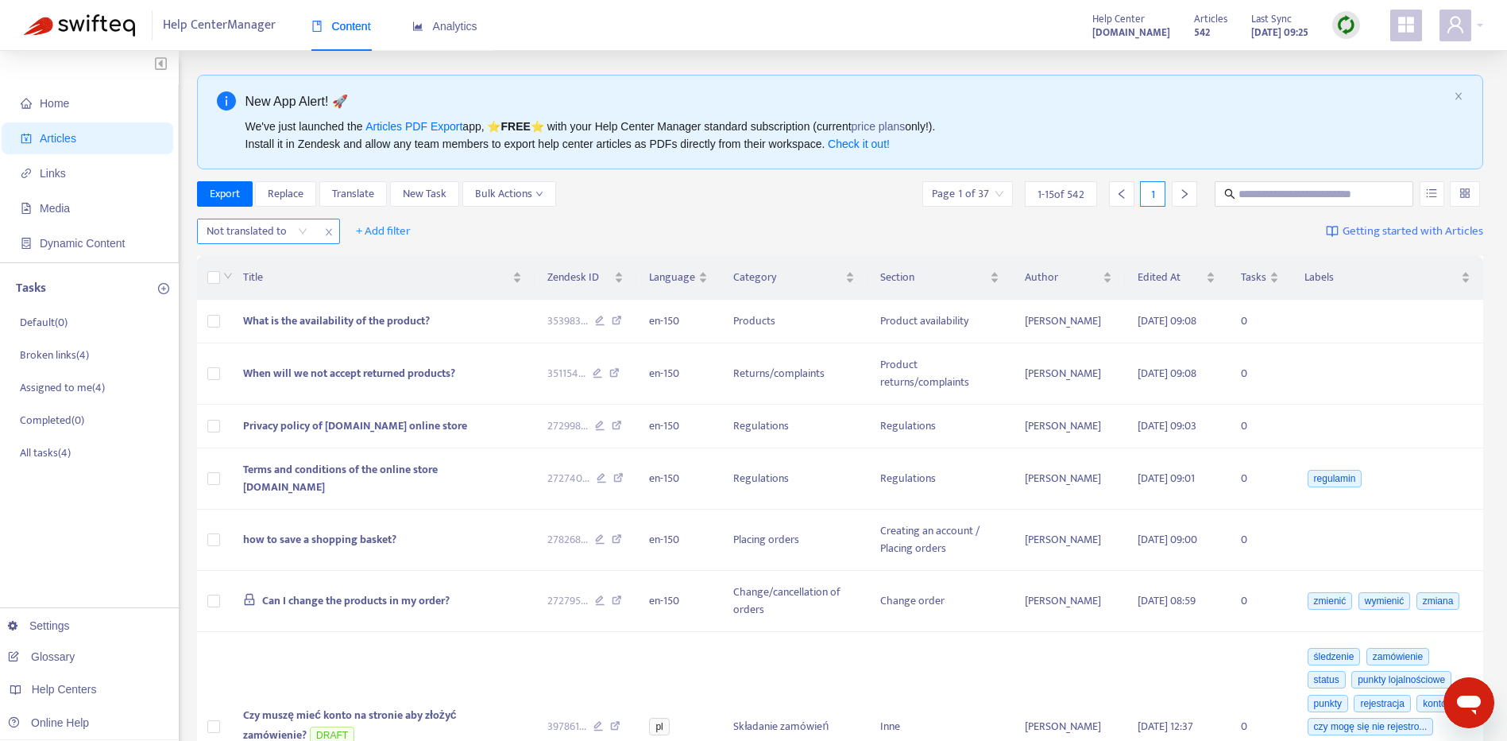
click at [330, 230] on icon "close" at bounding box center [328, 232] width 6 height 7
click at [254, 231] on span "+ Add filter" at bounding box center [240, 231] width 55 height 19
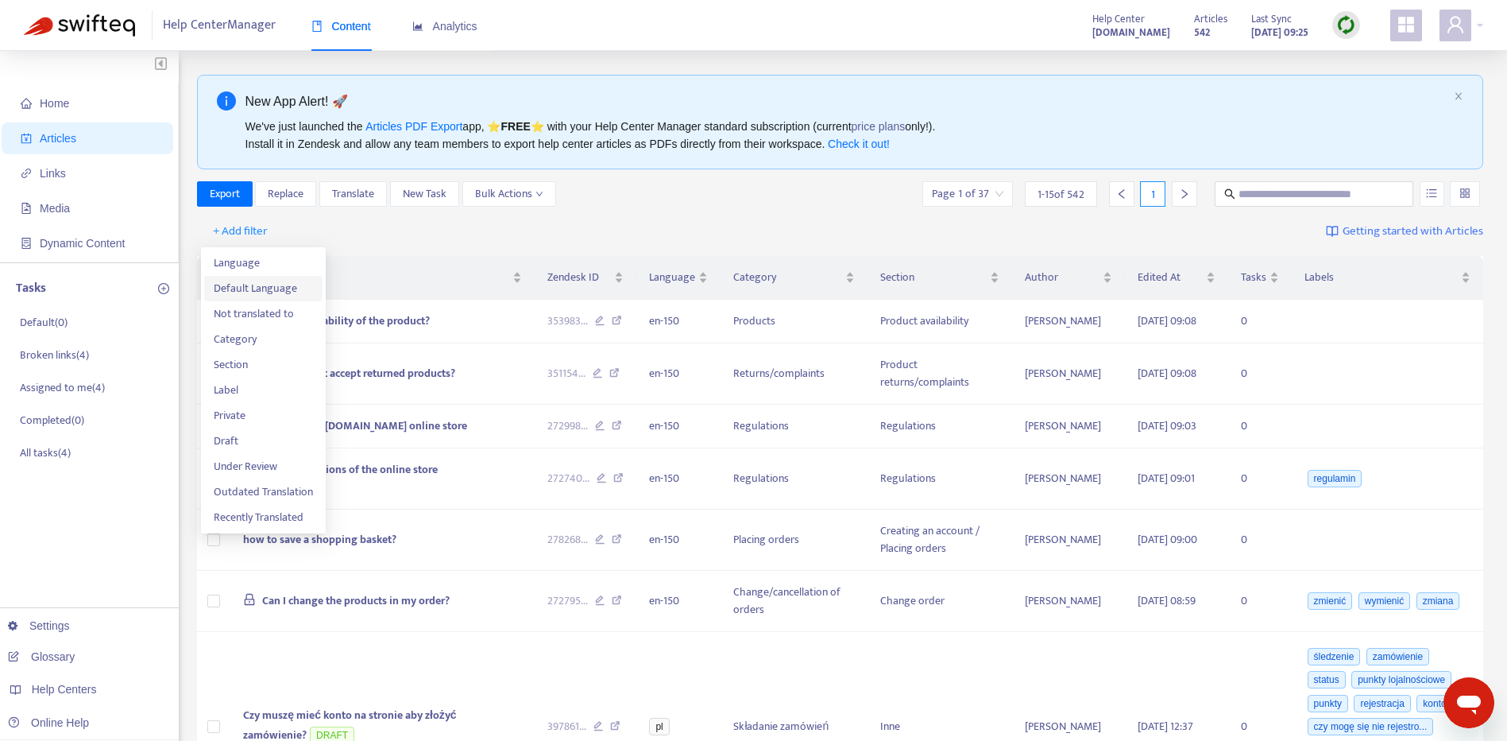
click at [294, 285] on span "Default Language" at bounding box center [263, 288] width 99 height 17
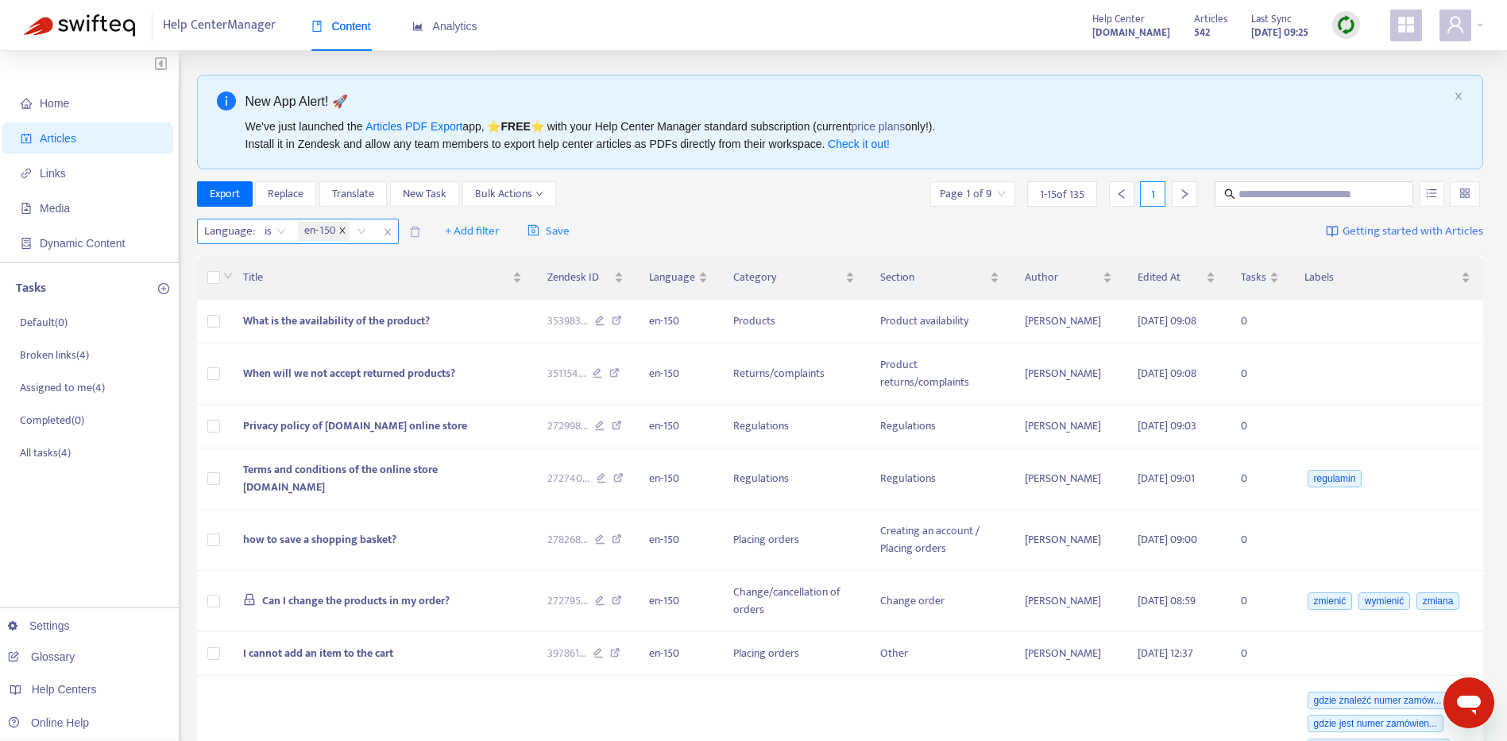
click at [342, 231] on icon "close" at bounding box center [342, 231] width 6 height 6
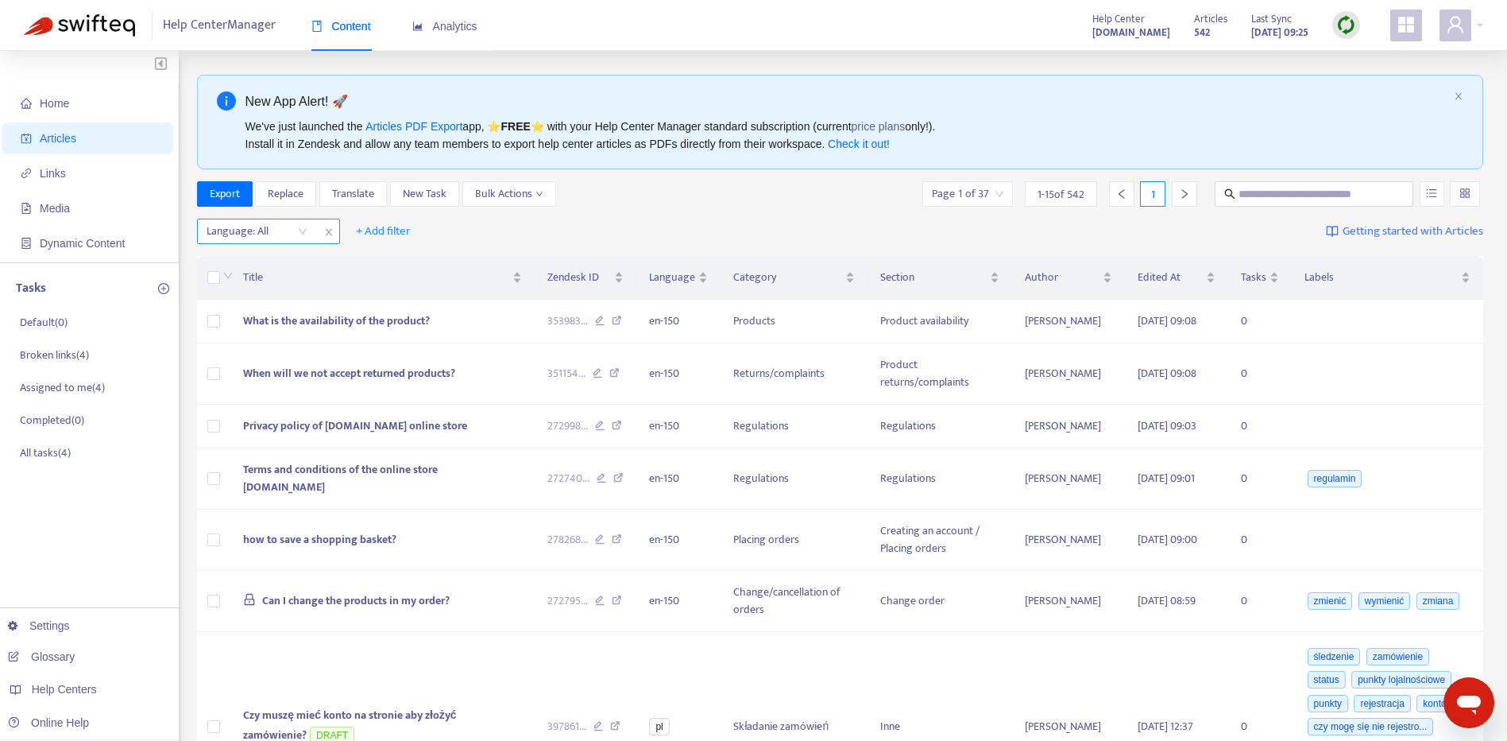
click at [313, 228] on div "Language: All" at bounding box center [257, 231] width 118 height 24
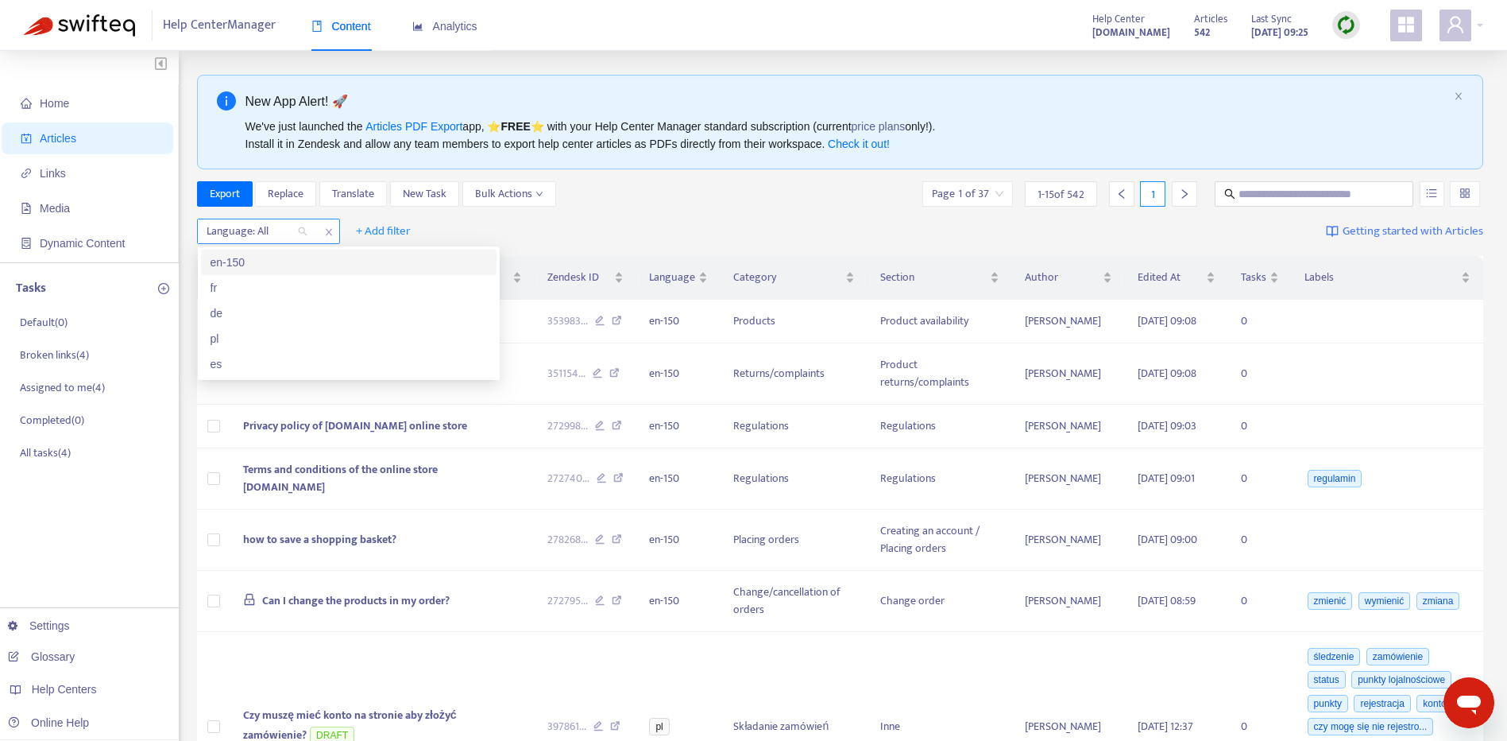
click at [330, 237] on icon "close" at bounding box center [329, 232] width 10 height 10
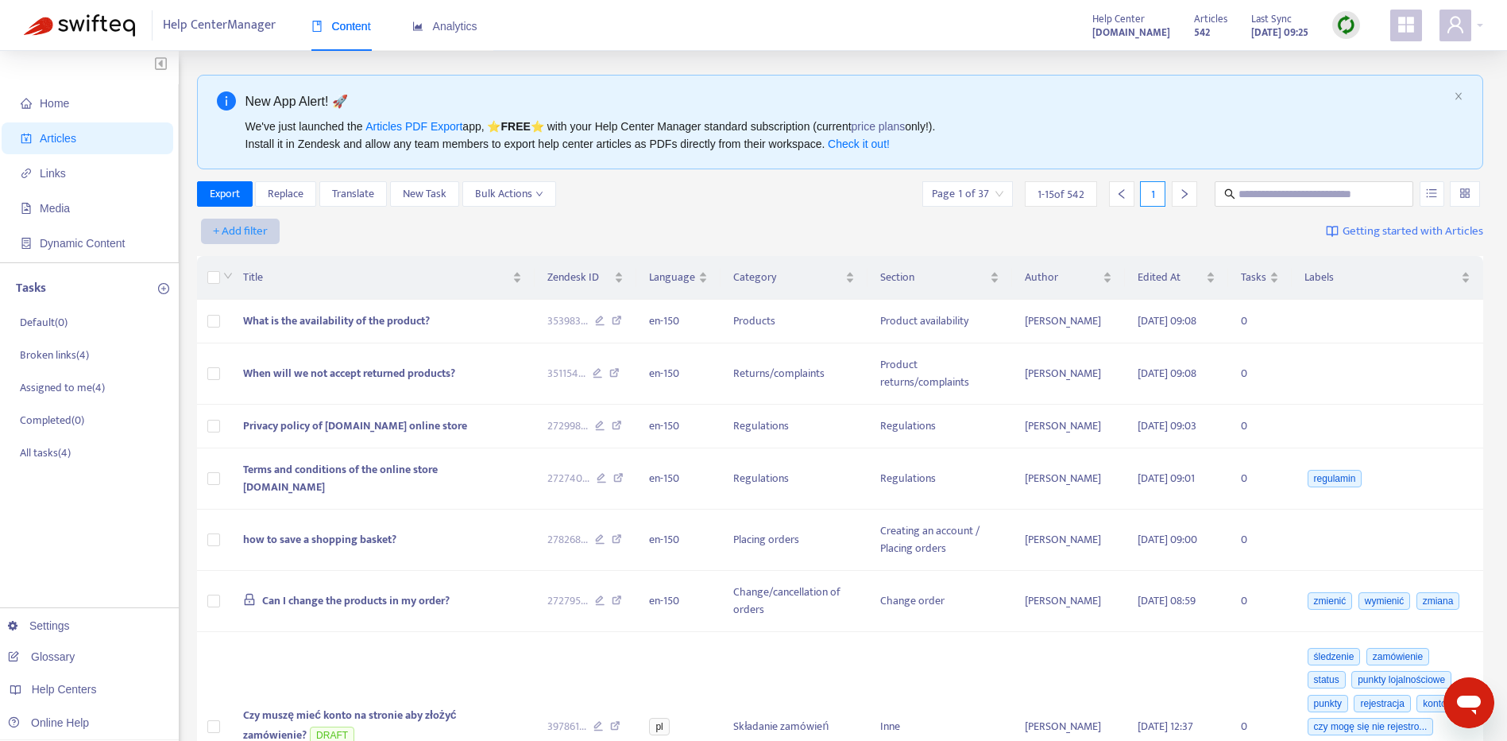
click at [235, 237] on span "+ Add filter" at bounding box center [240, 231] width 55 height 19
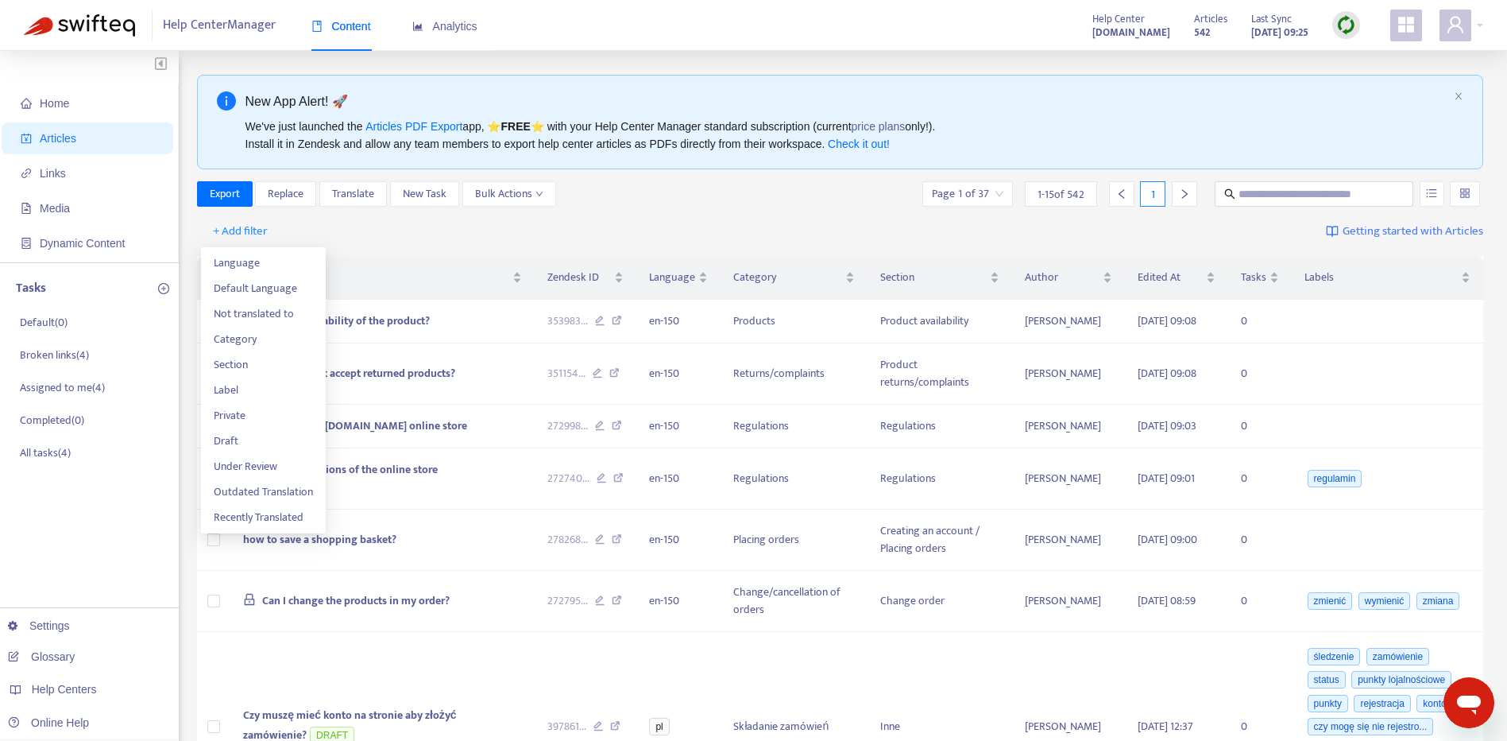
click at [779, 186] on div "Export Replace Translate New Task Bulk Actions Page 1 of 37 1 - 15 of 542 1" at bounding box center [840, 193] width 1287 height 25
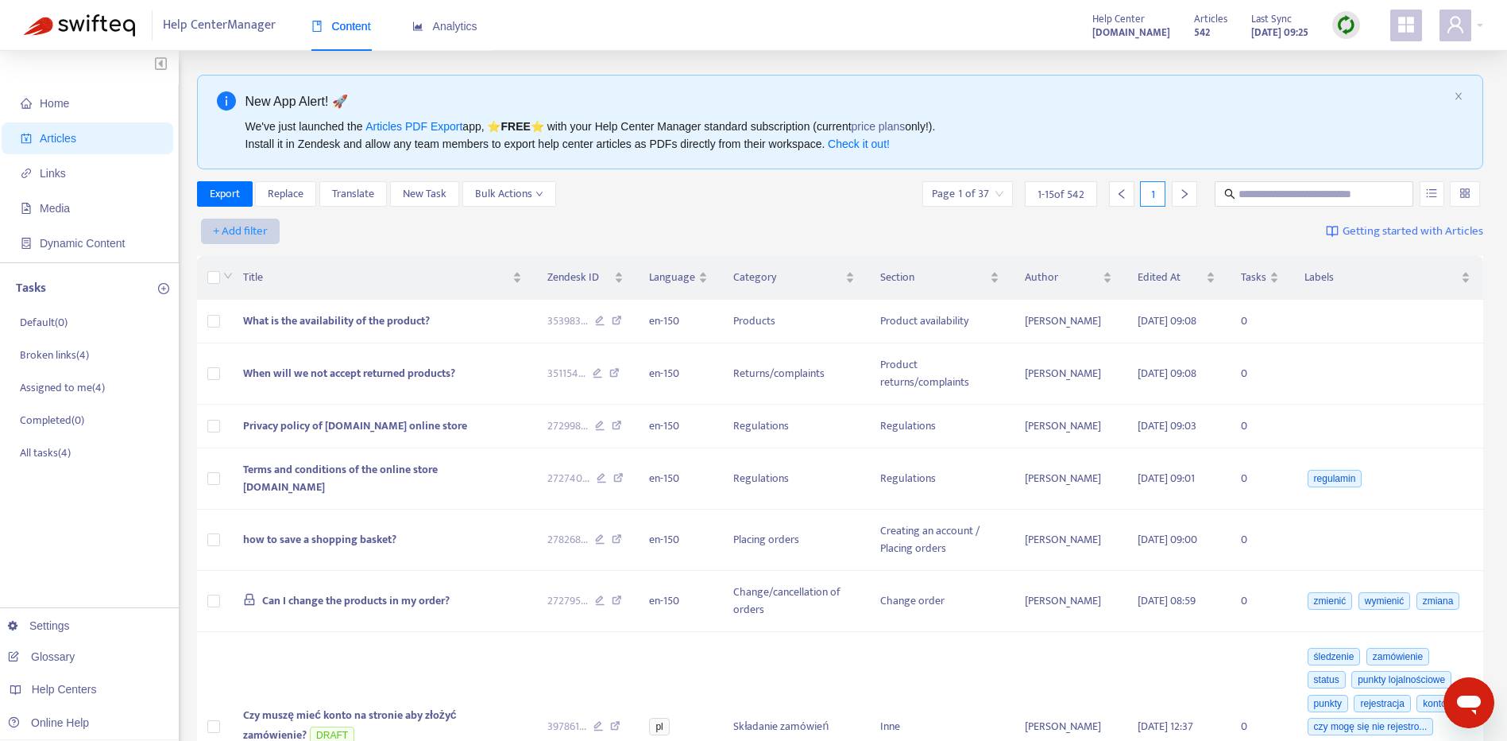
click at [256, 237] on span "+ Add filter" at bounding box center [240, 231] width 55 height 19
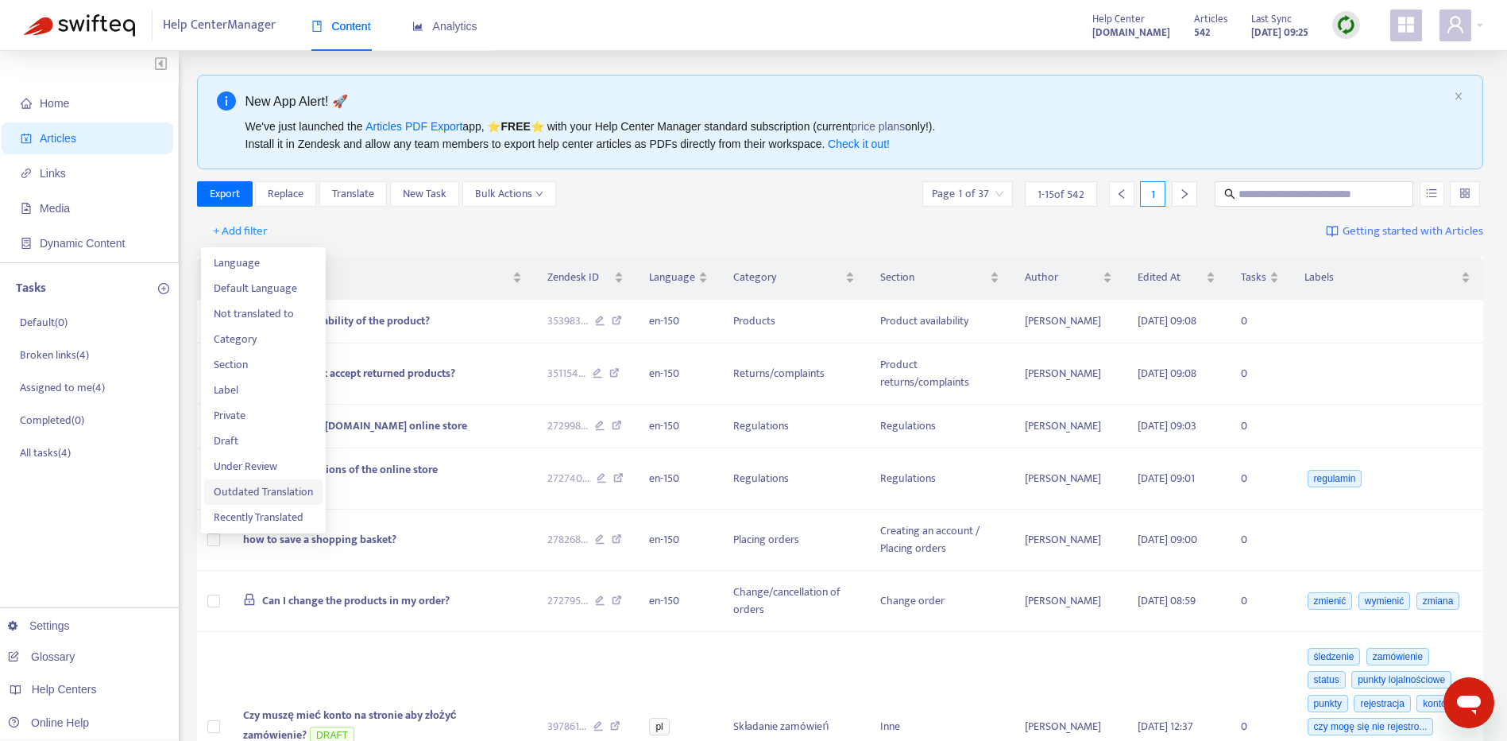
click at [297, 501] on span "Outdated Translation" at bounding box center [263, 491] width 99 height 17
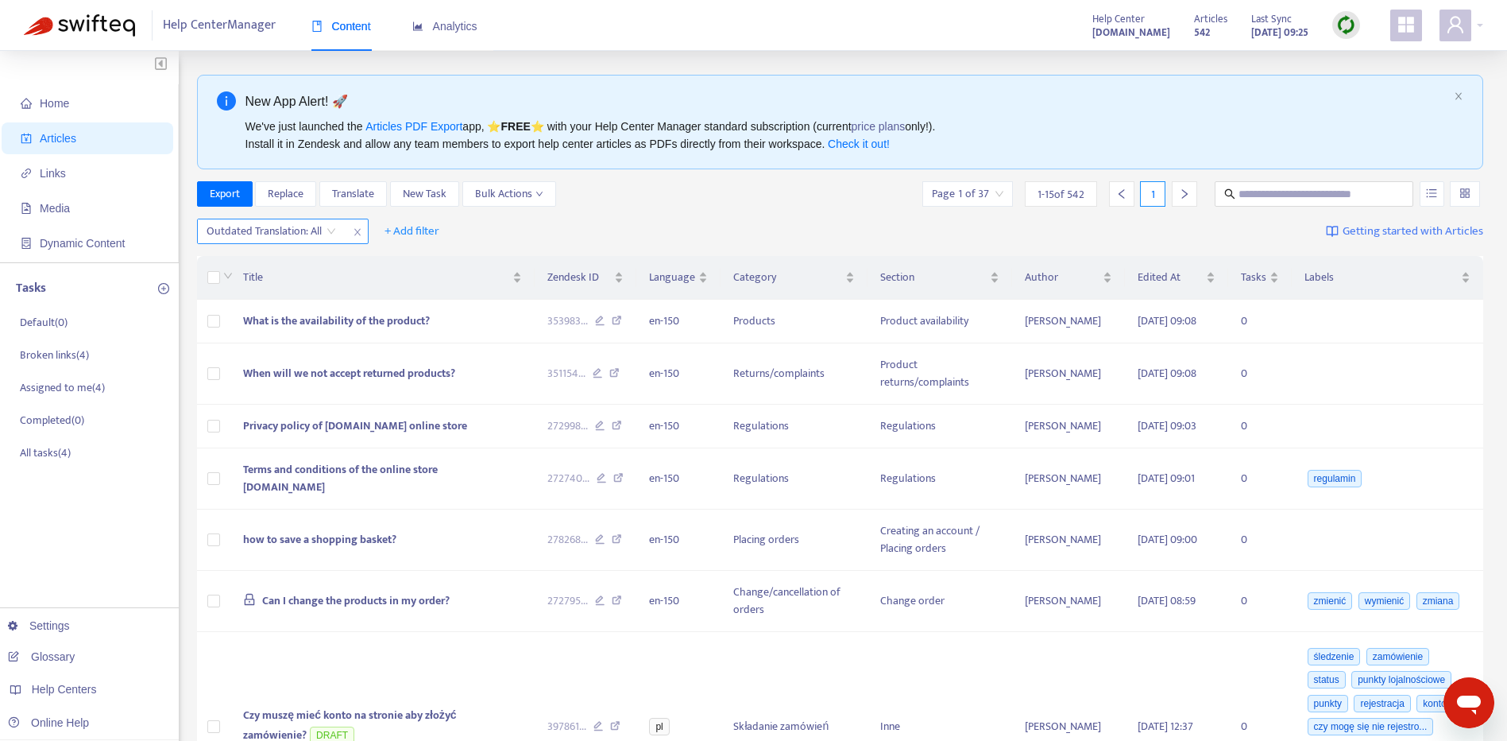
click at [351, 233] on span "close" at bounding box center [357, 231] width 21 height 19
click at [258, 224] on span "+ Add filter" at bounding box center [240, 231] width 55 height 19
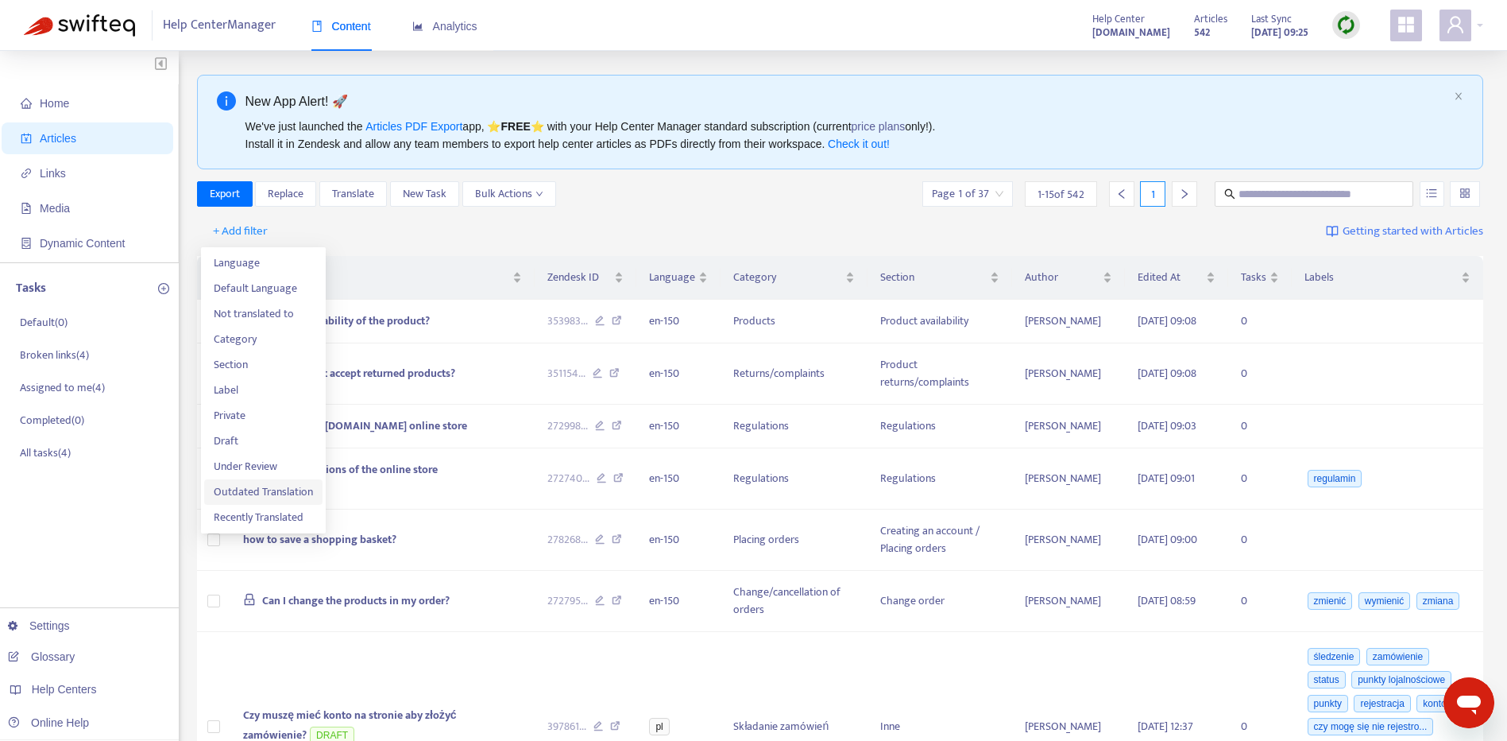
click at [295, 495] on span "Outdated Translation" at bounding box center [263, 491] width 99 height 17
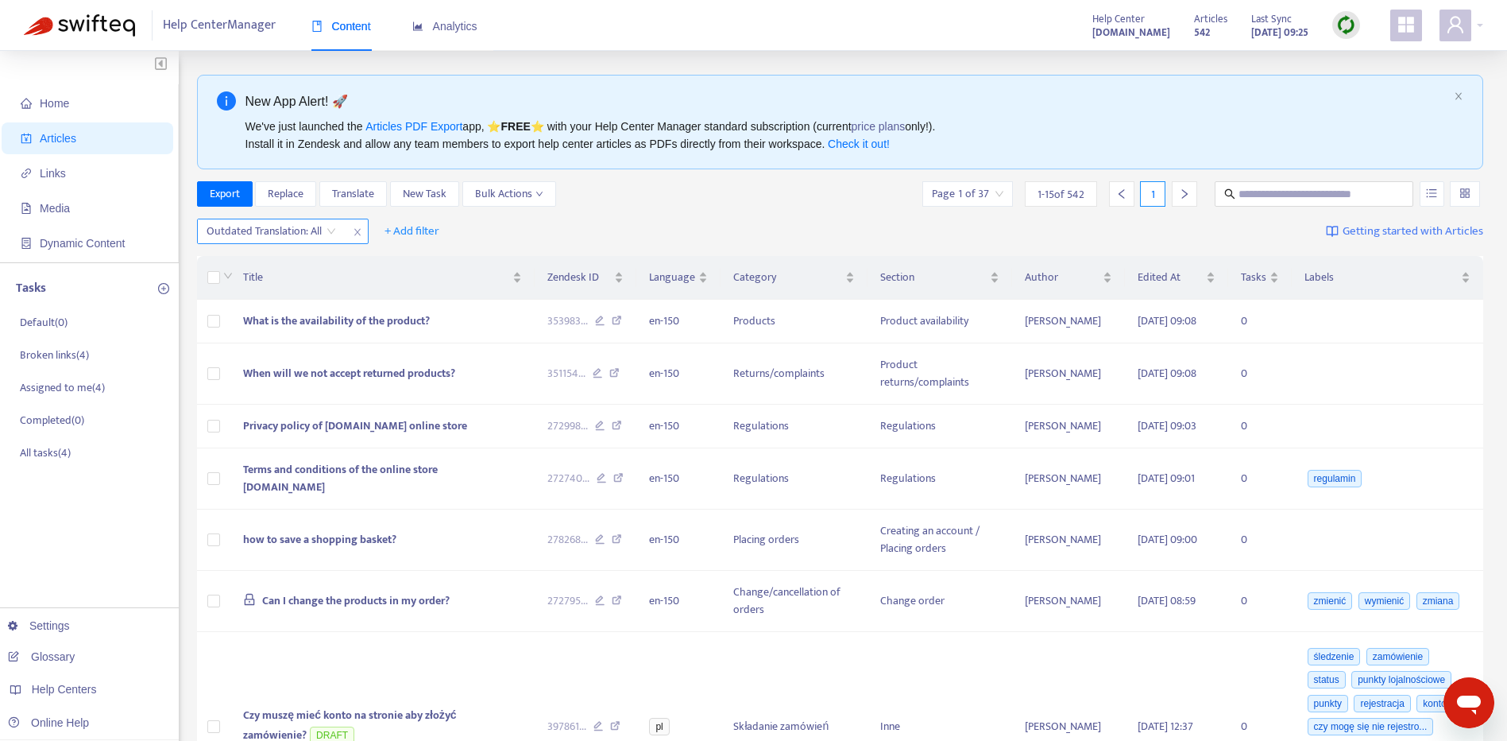
click at [335, 230] on input "search" at bounding box center [272, 231] width 130 height 24
click at [336, 230] on input "search" at bounding box center [272, 231] width 130 height 24
click at [333, 257] on div "Yes" at bounding box center [349, 261] width 276 height 17
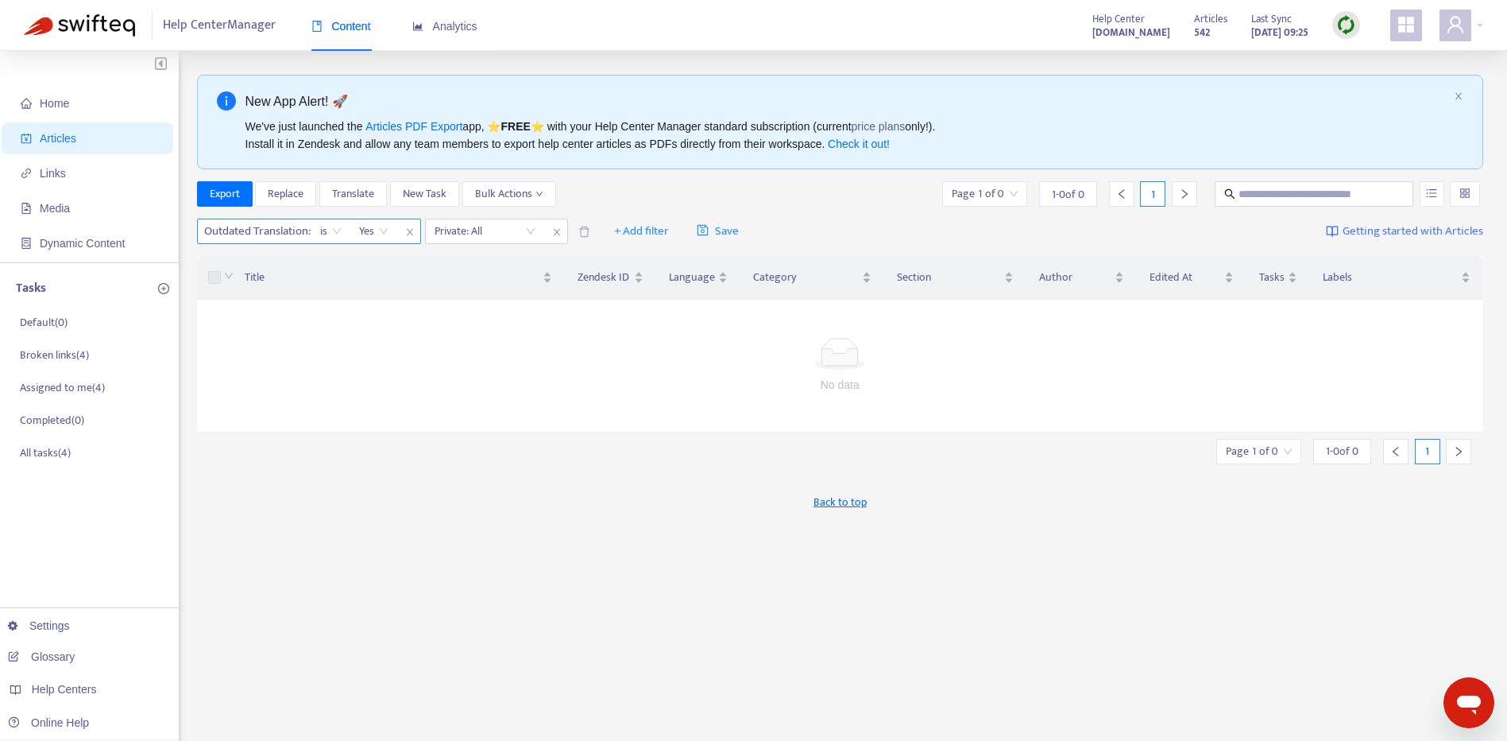
click at [408, 234] on icon "close" at bounding box center [410, 232] width 10 height 10
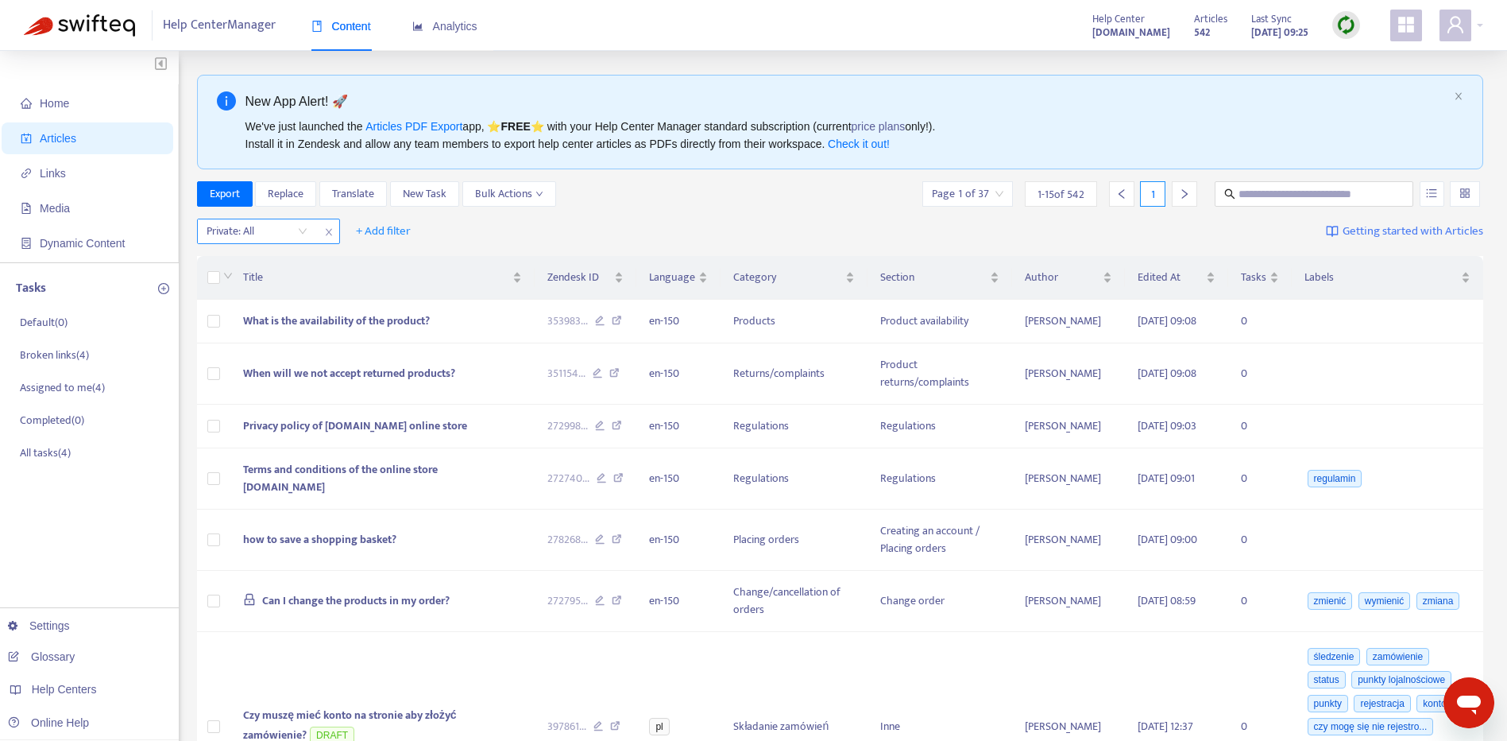
click at [331, 233] on icon "close" at bounding box center [329, 232] width 10 height 10
click at [259, 228] on span "+ Add filter" at bounding box center [240, 231] width 55 height 19
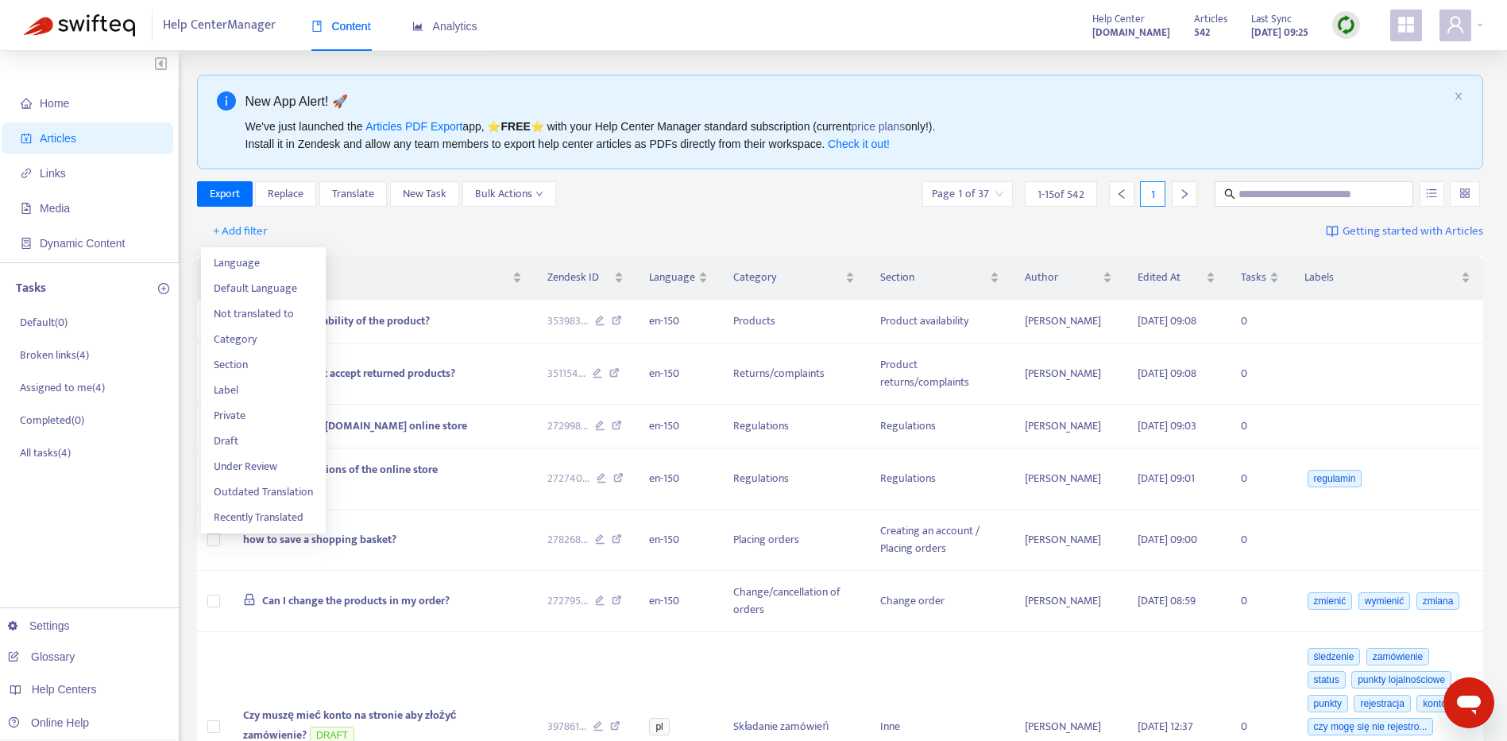
click at [671, 205] on div "Export Replace Translate New Task Bulk Actions Page 1 of 37 1 - 15 of 542 1" at bounding box center [840, 193] width 1287 height 25
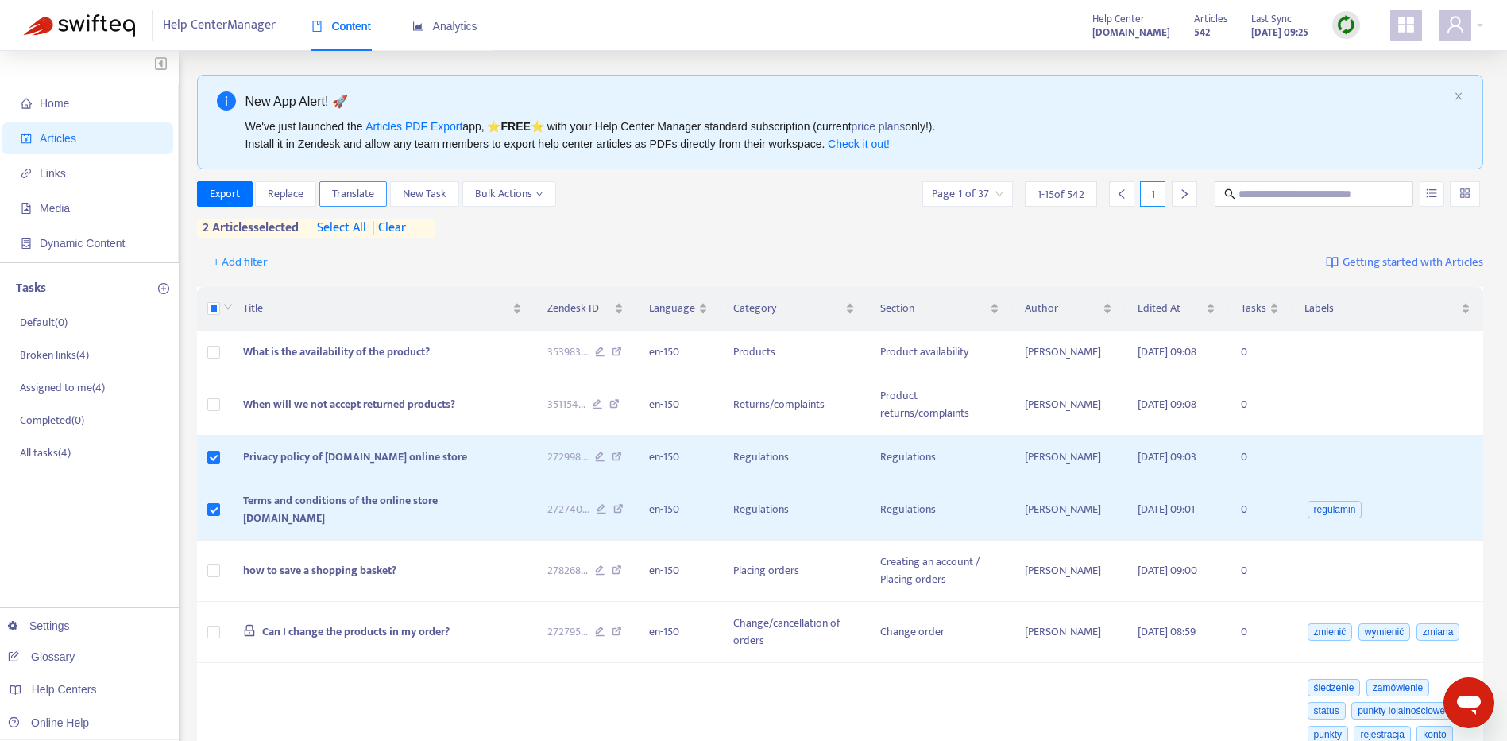
click at [373, 201] on span "Translate" at bounding box center [353, 193] width 42 height 17
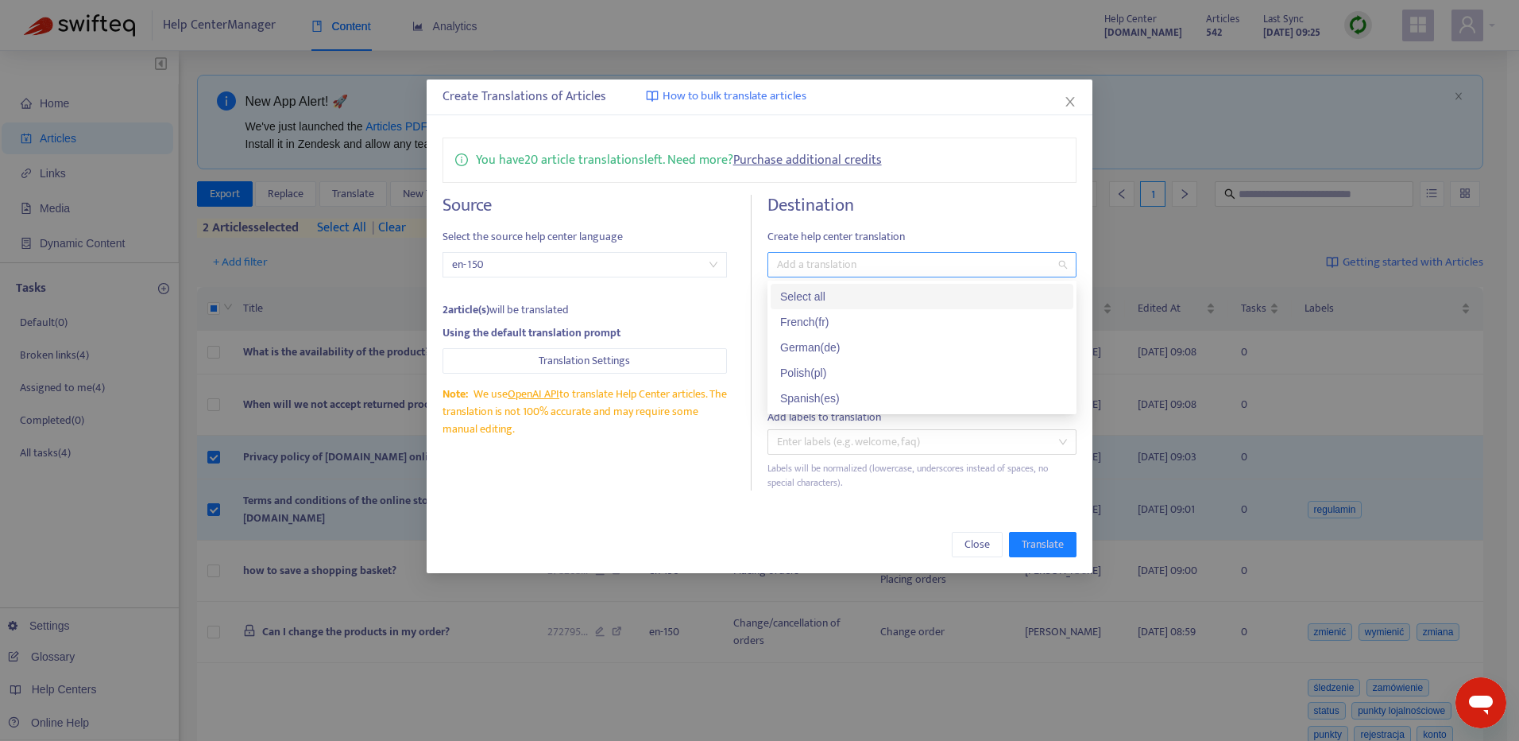
click at [989, 273] on div at bounding box center [913, 264] width 285 height 19
click at [953, 288] on div "Select all" at bounding box center [922, 296] width 284 height 17
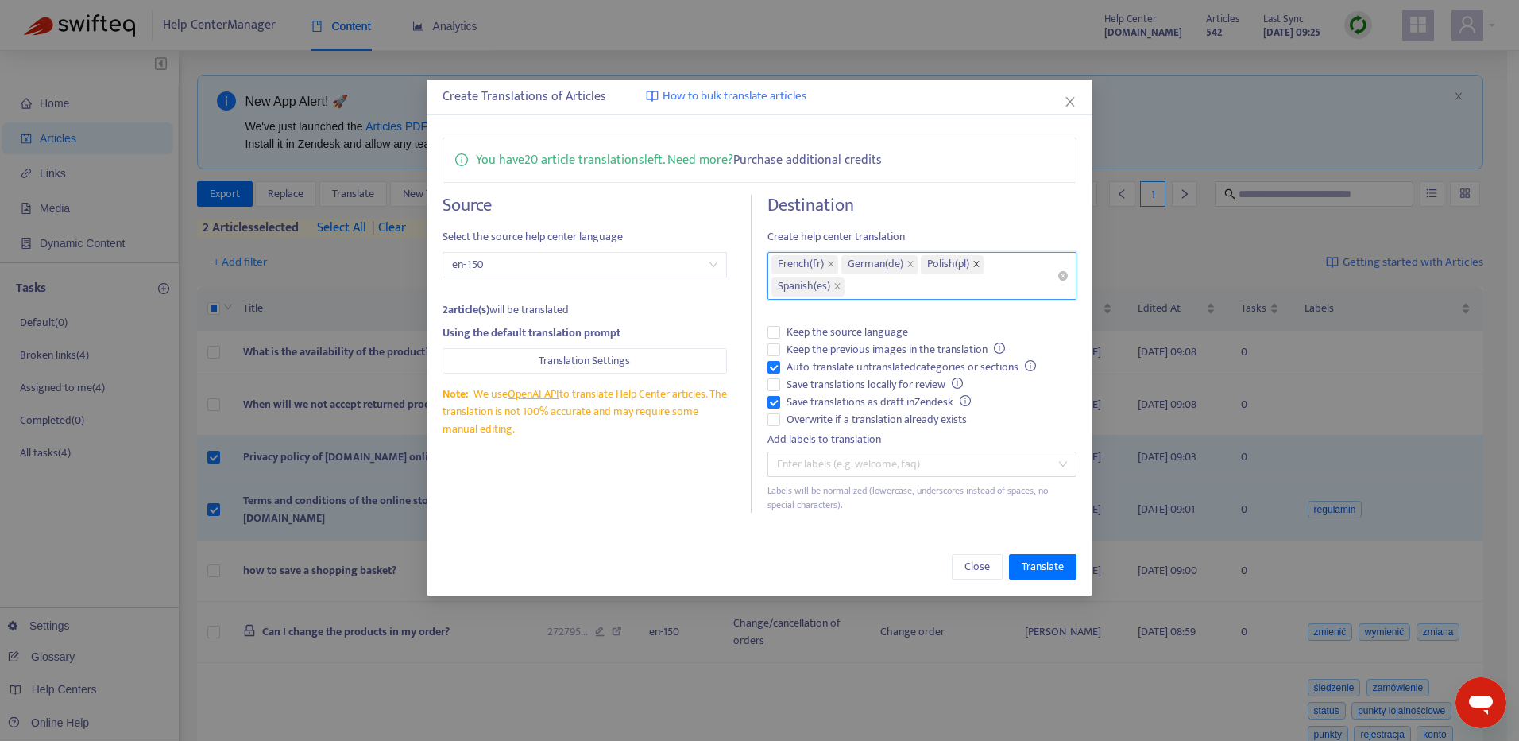
click at [980, 266] on icon "close" at bounding box center [977, 264] width 8 height 8
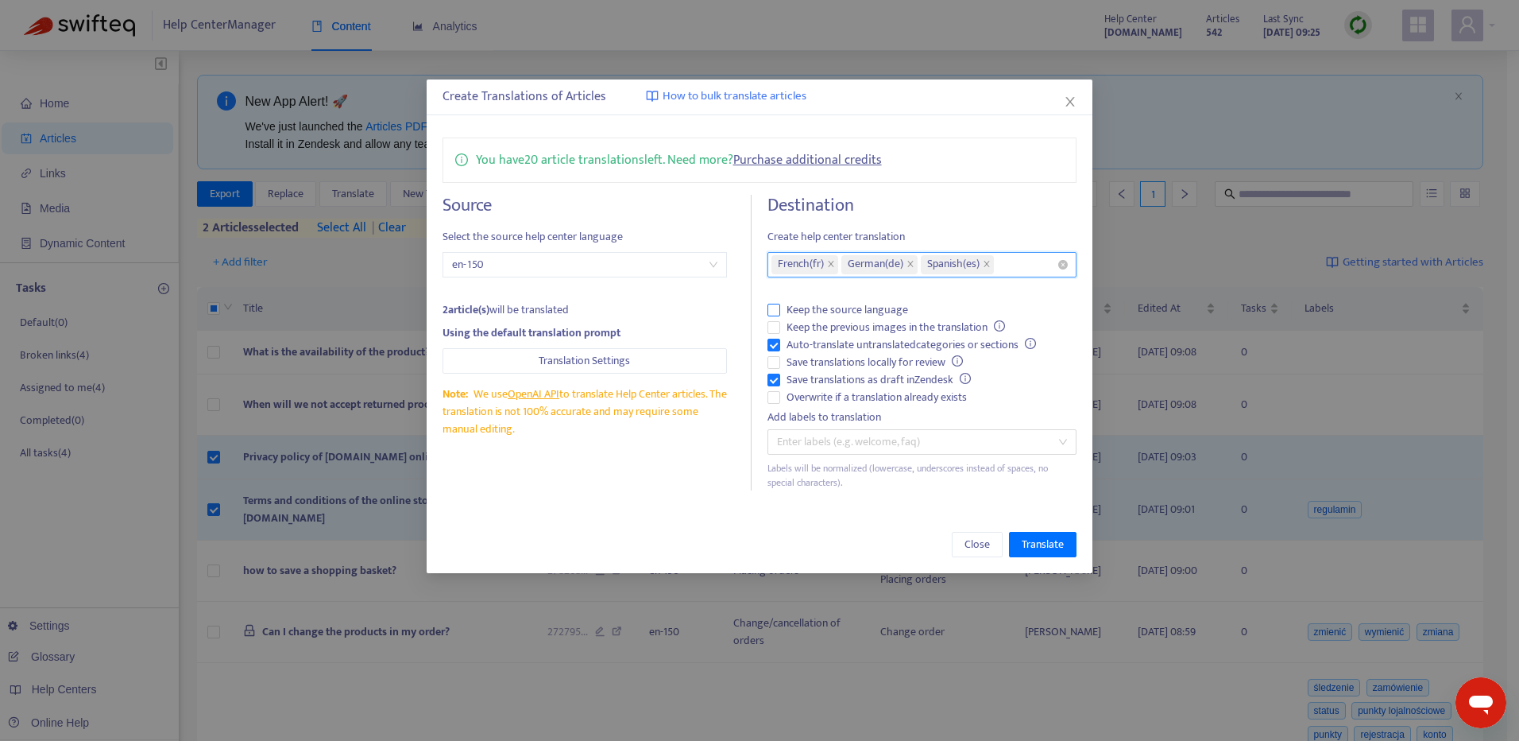
click at [878, 311] on span "Keep the source language" at bounding box center [847, 309] width 134 height 17
click at [887, 325] on span "Keep the previous images in the translation" at bounding box center [895, 327] width 231 height 17
click at [872, 307] on span "Keep the source language" at bounding box center [847, 309] width 134 height 17
click at [973, 326] on span "Keep the previous images in the translation" at bounding box center [895, 327] width 231 height 17
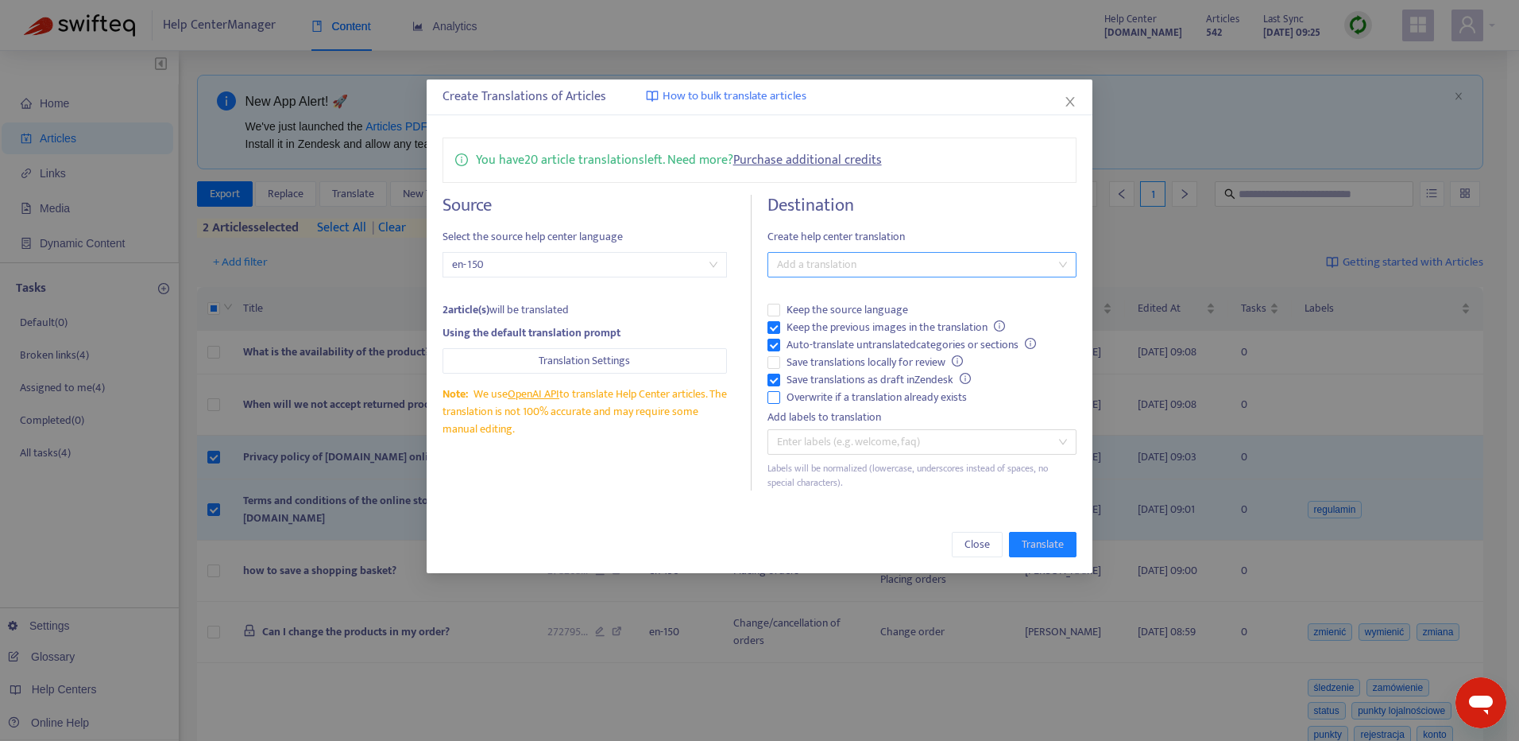
click at [926, 400] on span "Overwrite if a translation already exists" at bounding box center [876, 397] width 193 height 17
click at [953, 403] on span "Overwrite if a translation already exists" at bounding box center [876, 397] width 193 height 17
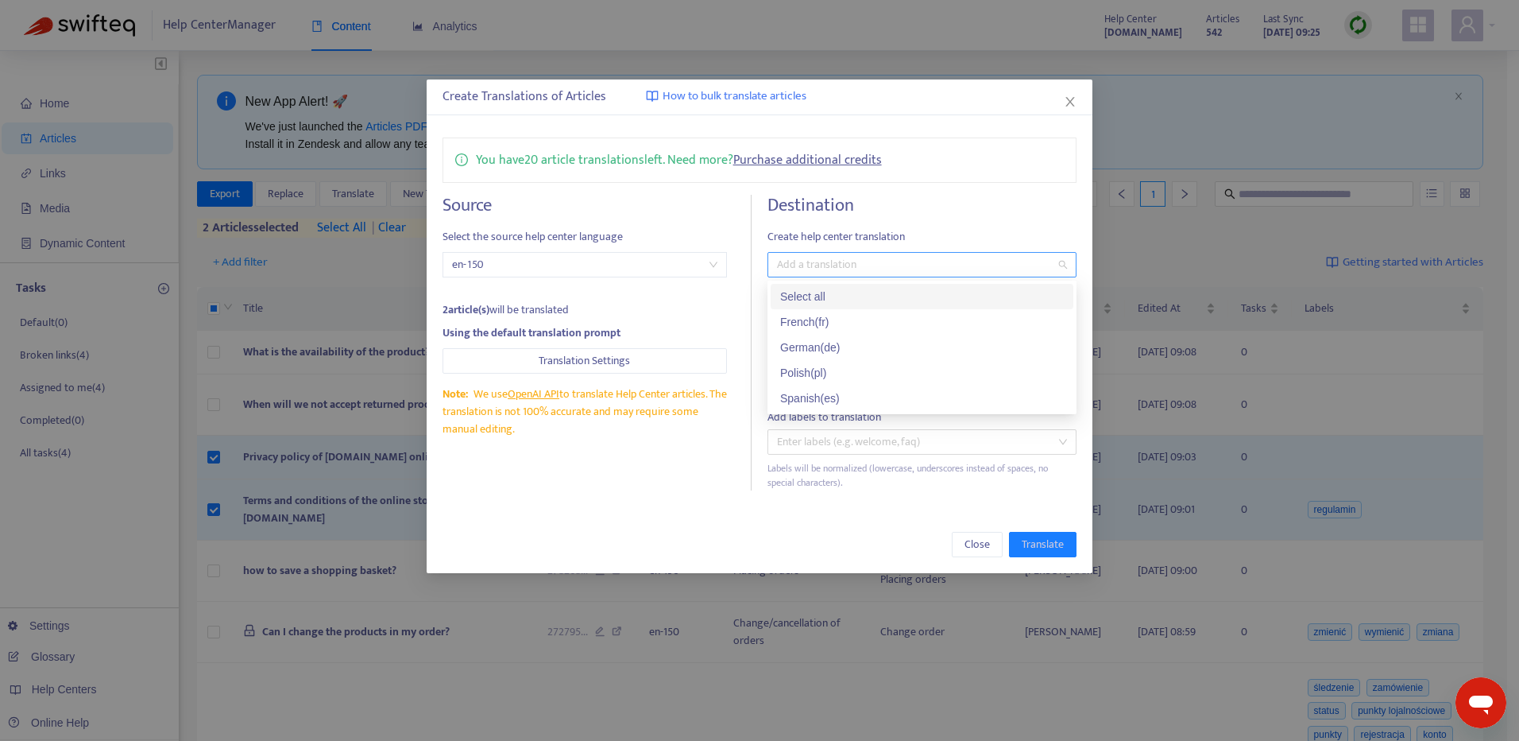
click at [900, 276] on div "Add a translation" at bounding box center [922, 264] width 309 height 25
click at [913, 325] on div "French ( fr )" at bounding box center [922, 321] width 284 height 17
click at [912, 358] on div "German ( de )" at bounding box center [922, 347] width 303 height 25
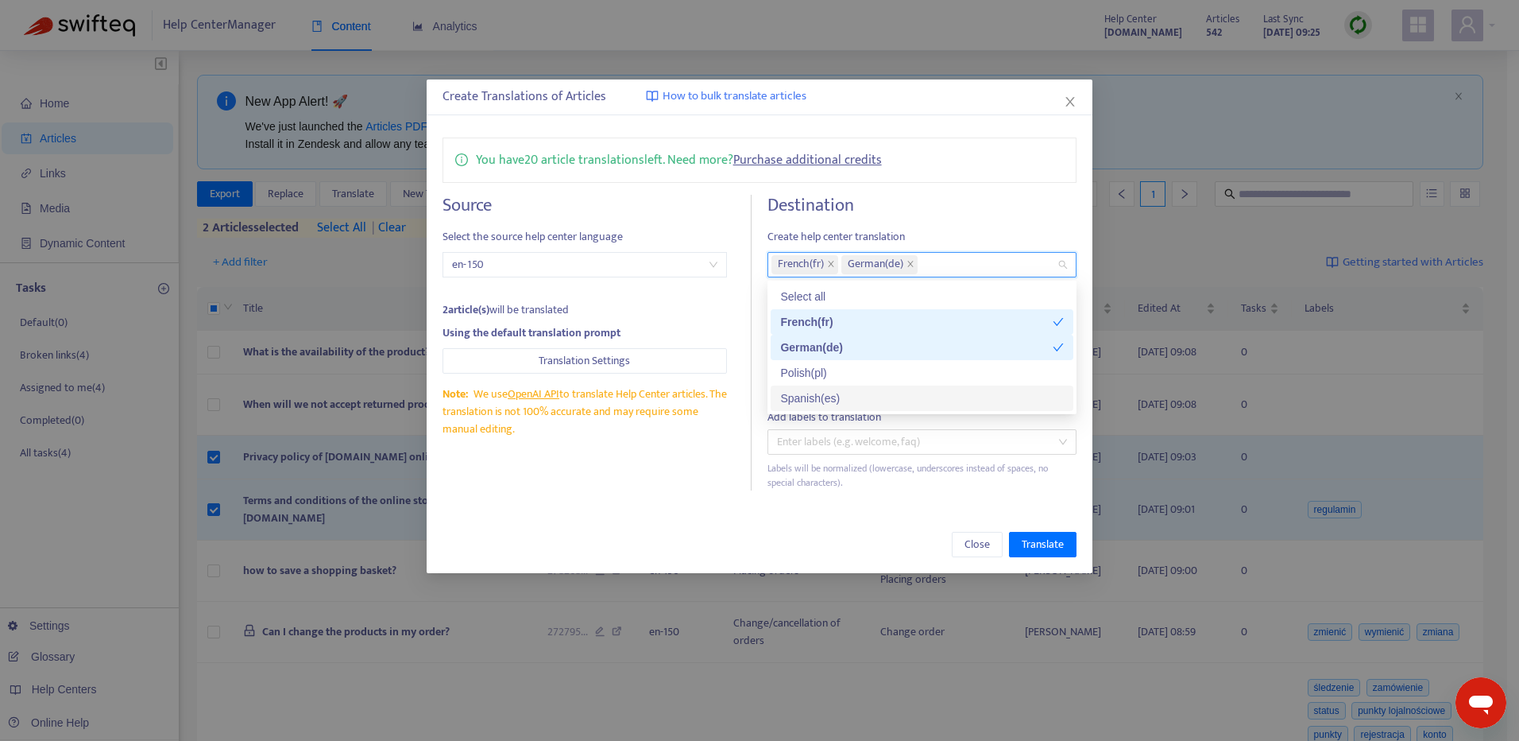
click at [920, 397] on div "Spanish ( es )" at bounding box center [922, 397] width 284 height 17
click at [978, 205] on h4 "Destination" at bounding box center [922, 205] width 309 height 21
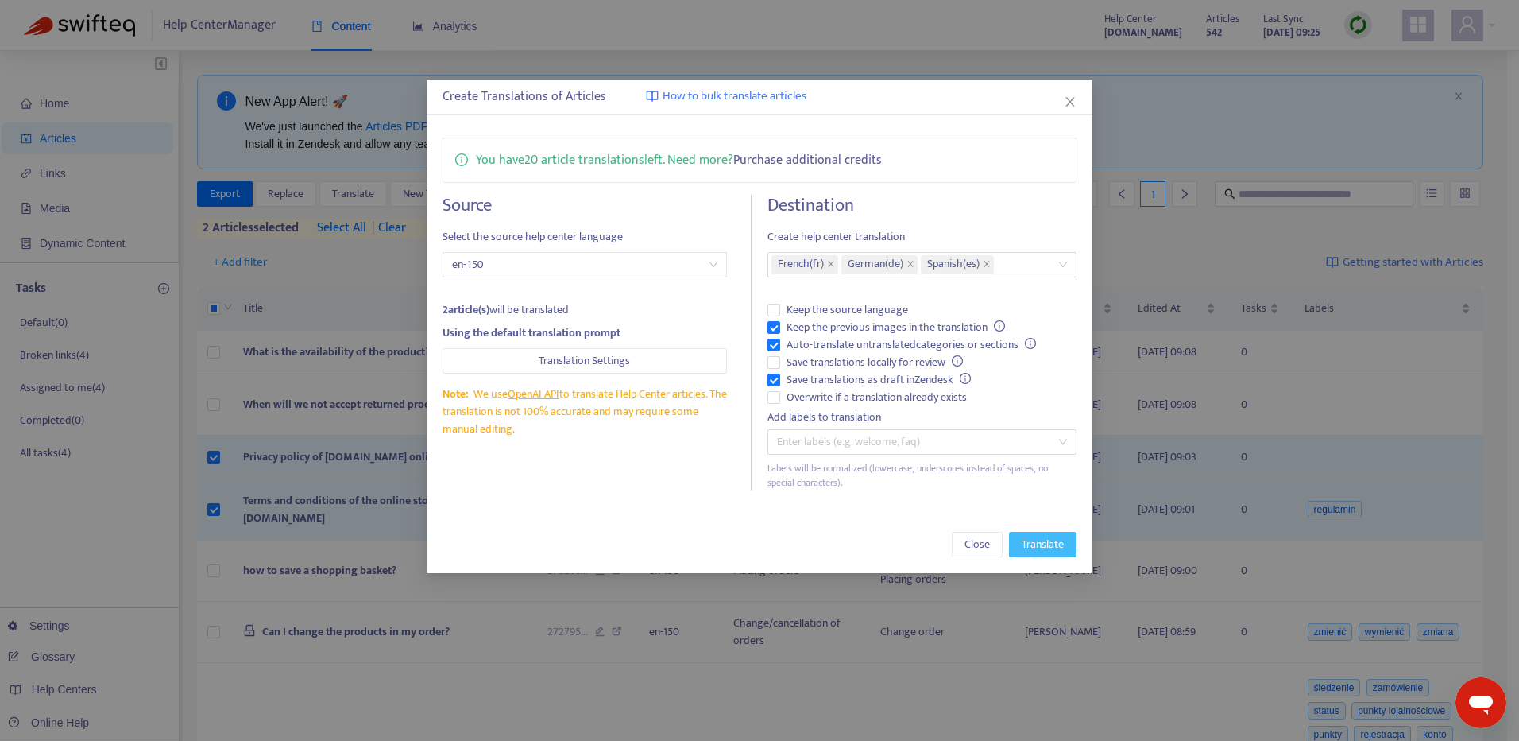
click at [1060, 546] on span "Translate" at bounding box center [1043, 544] width 42 height 17
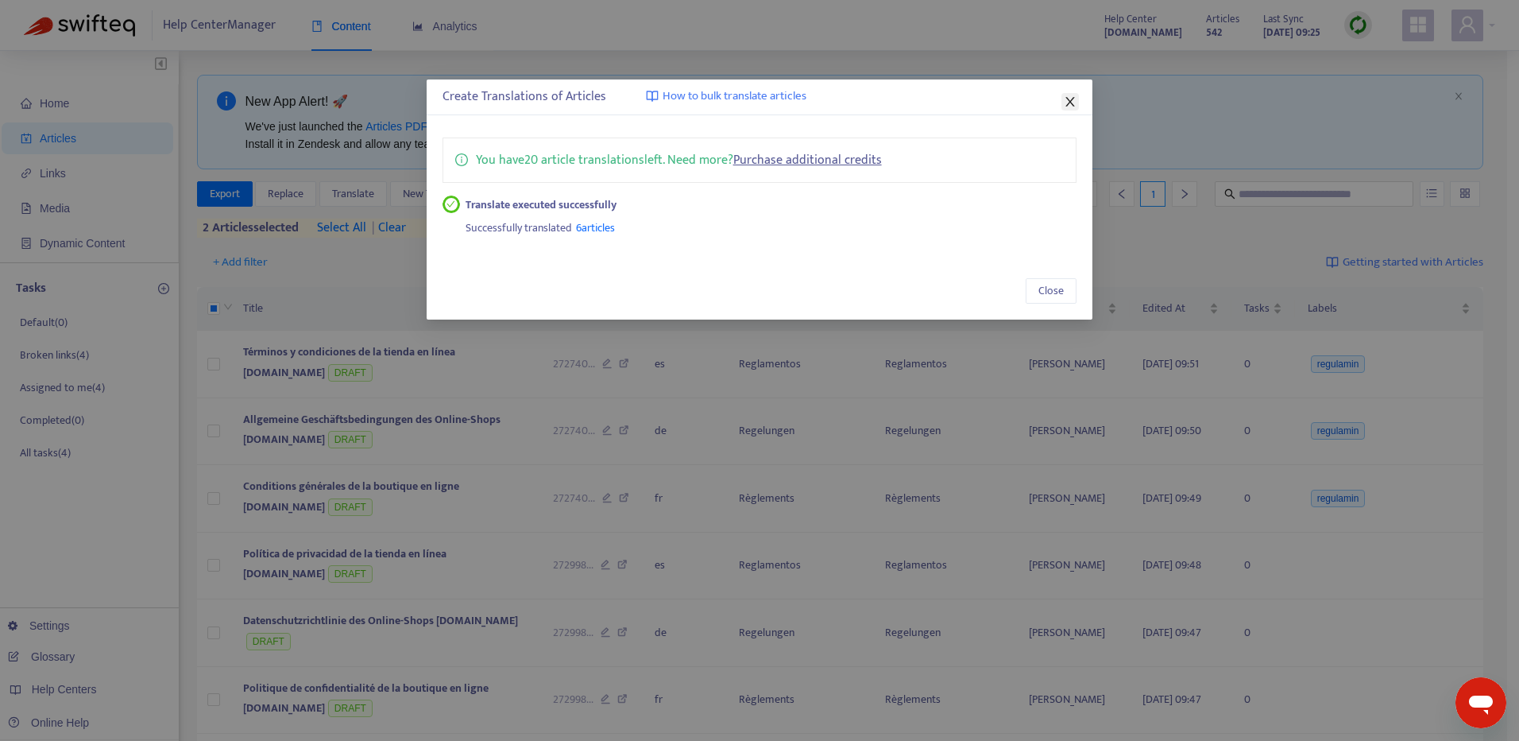
click at [1065, 95] on button "Close" at bounding box center [1070, 101] width 17 height 17
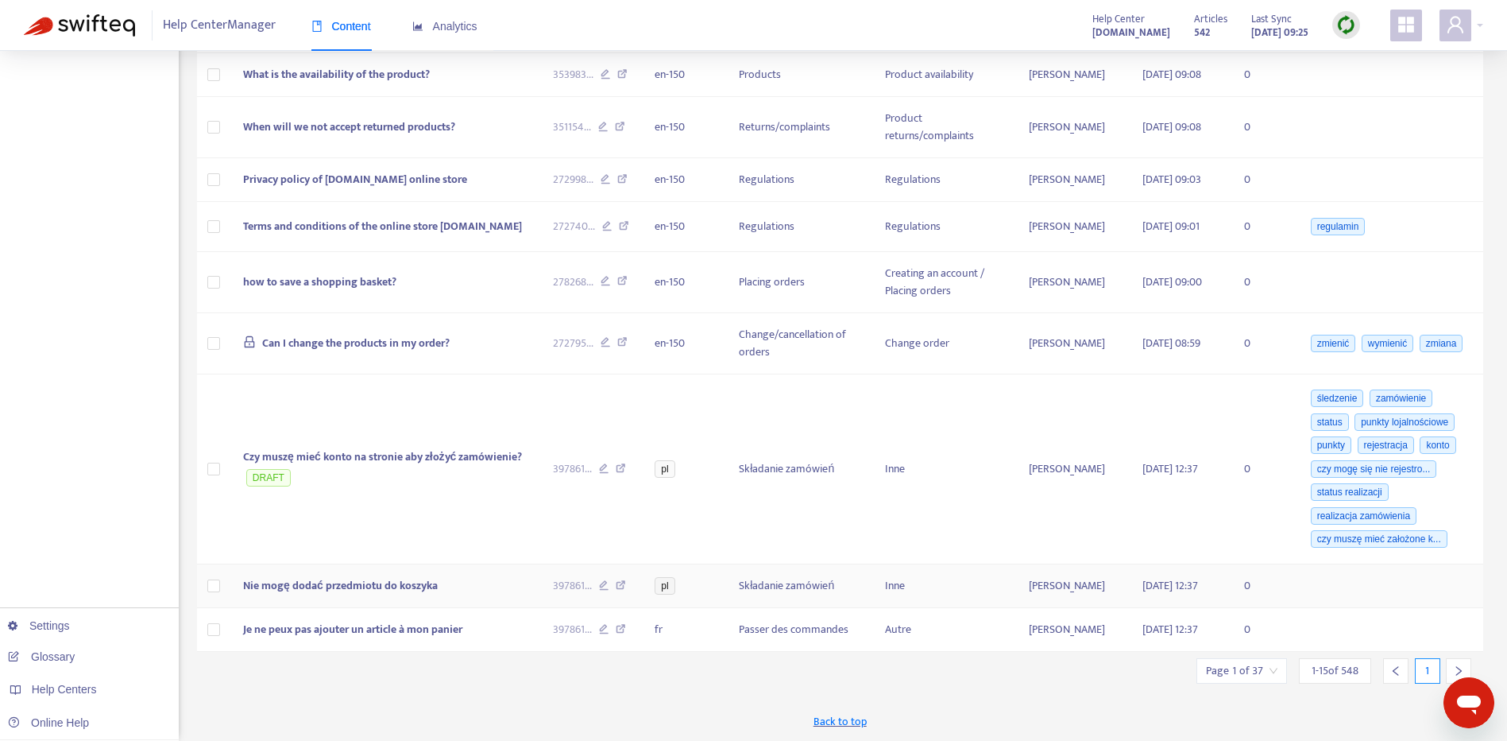
scroll to position [653, 0]
drag, startPoint x: 1502, startPoint y: 388, endPoint x: 1511, endPoint y: 156, distance: 232.2
click at [1507, 156] on html "Help Center Manager Content Analytics Help Center help.moodnook.com Articles 54…" at bounding box center [753, 46] width 1507 height 1390
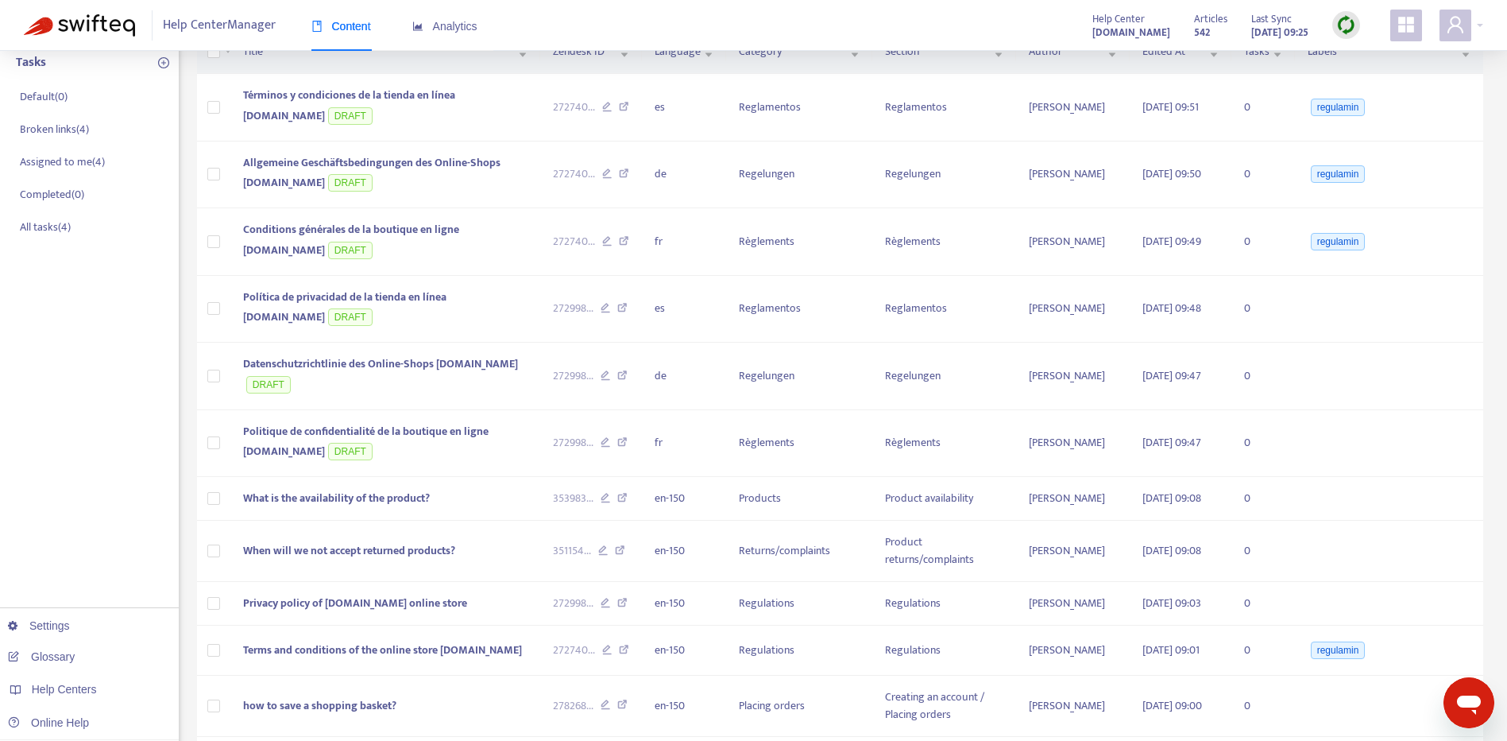
scroll to position [227, 0]
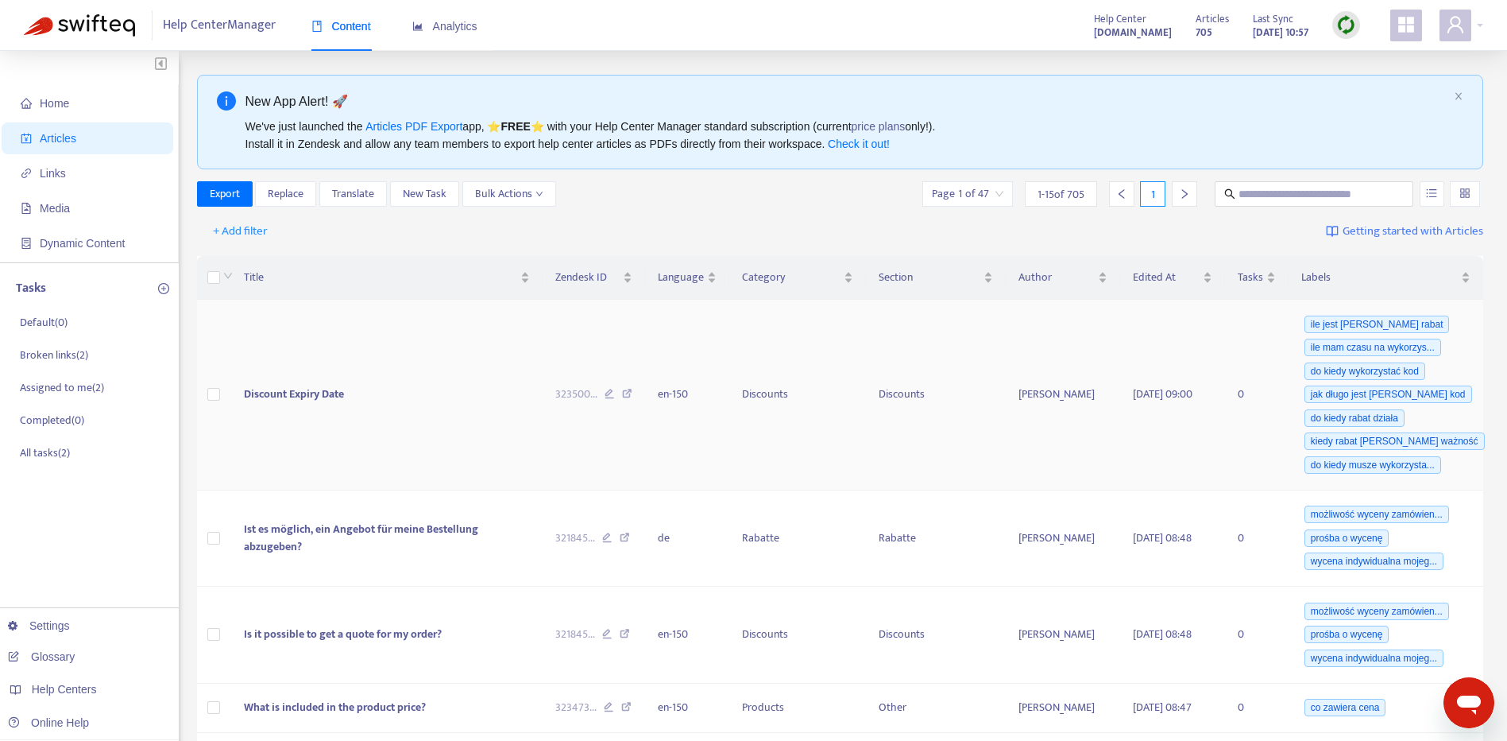
click at [316, 394] on span "Discount Expiry Date" at bounding box center [294, 394] width 100 height 18
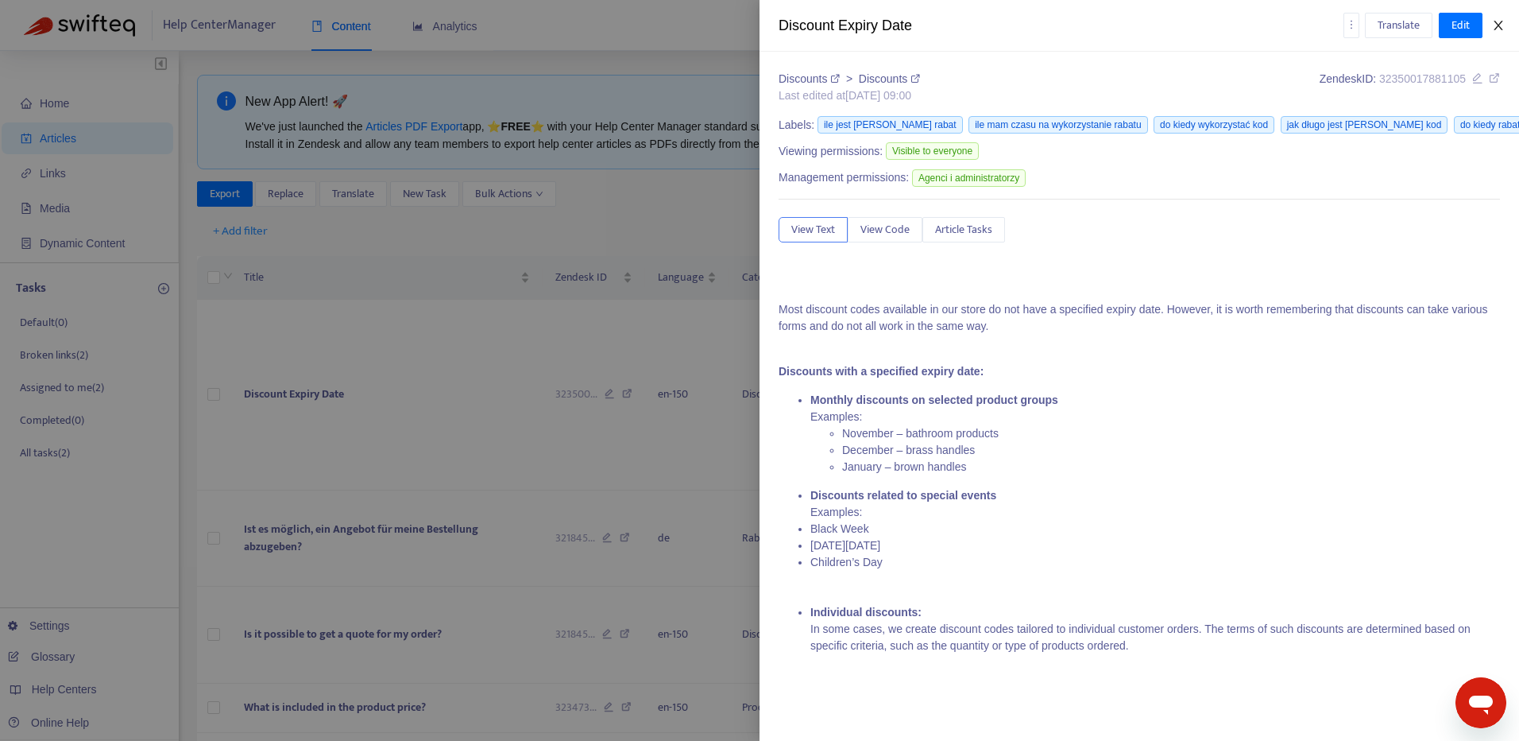
click at [1494, 23] on icon "close" at bounding box center [1498, 25] width 13 height 13
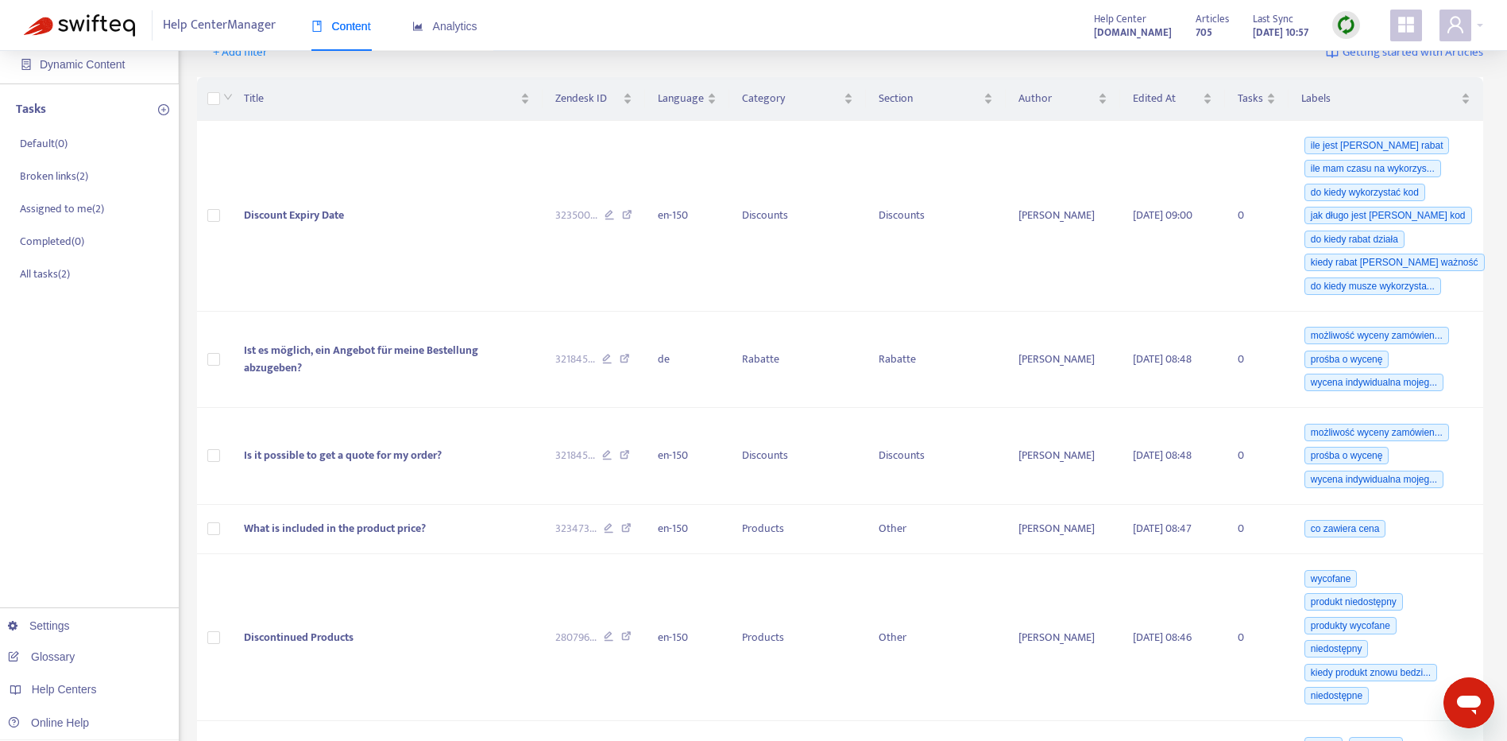
scroll to position [187, 0]
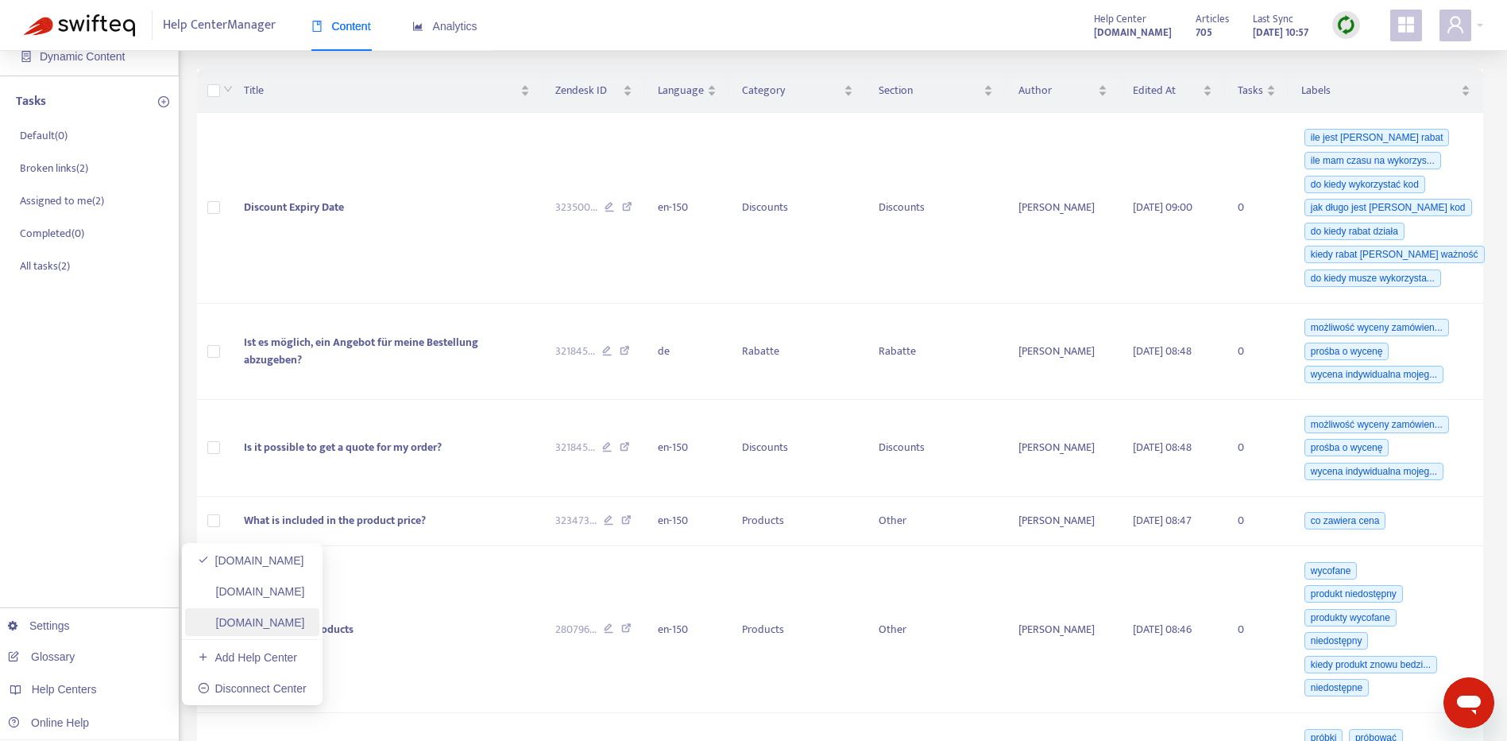
click at [305, 616] on link "[DOMAIN_NAME]" at bounding box center [251, 622] width 107 height 13
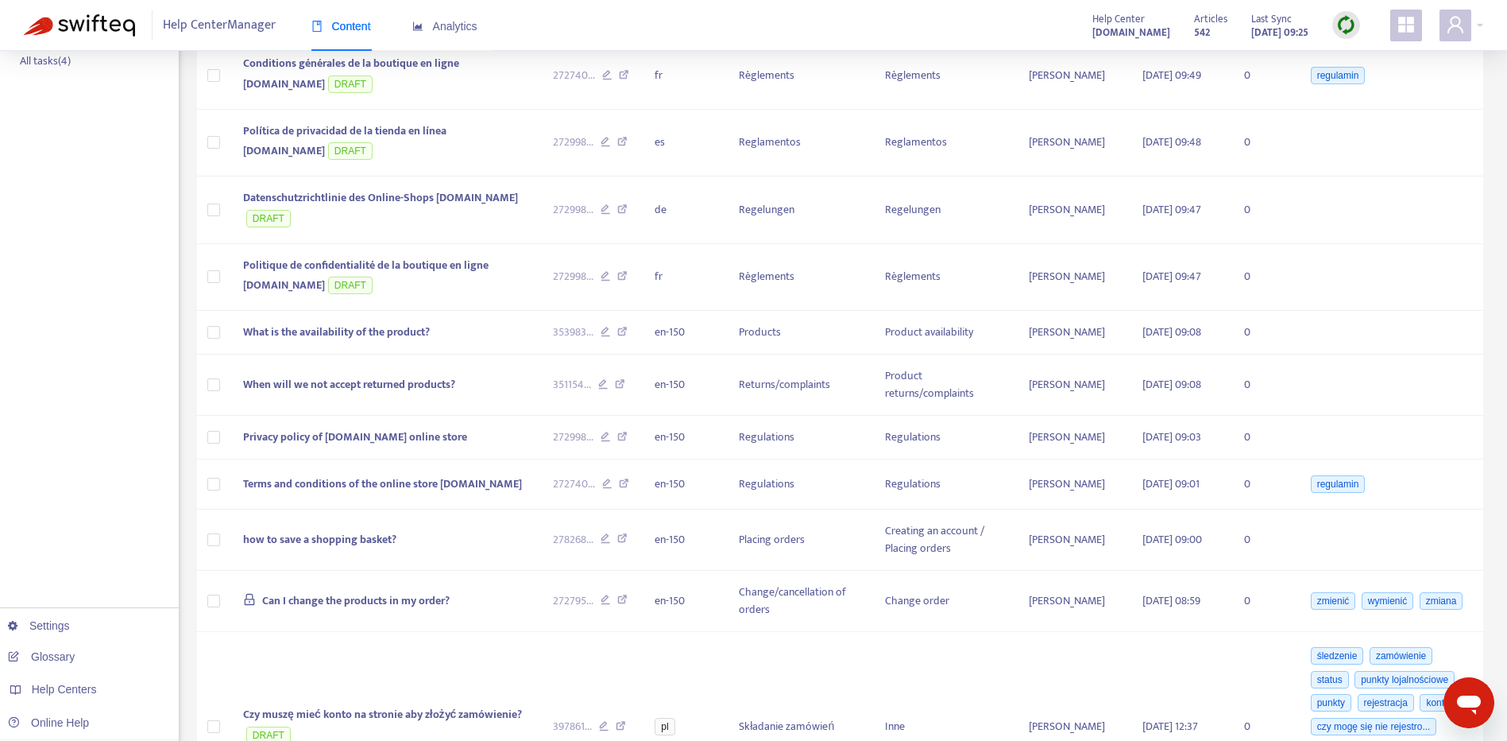
scroll to position [482, 0]
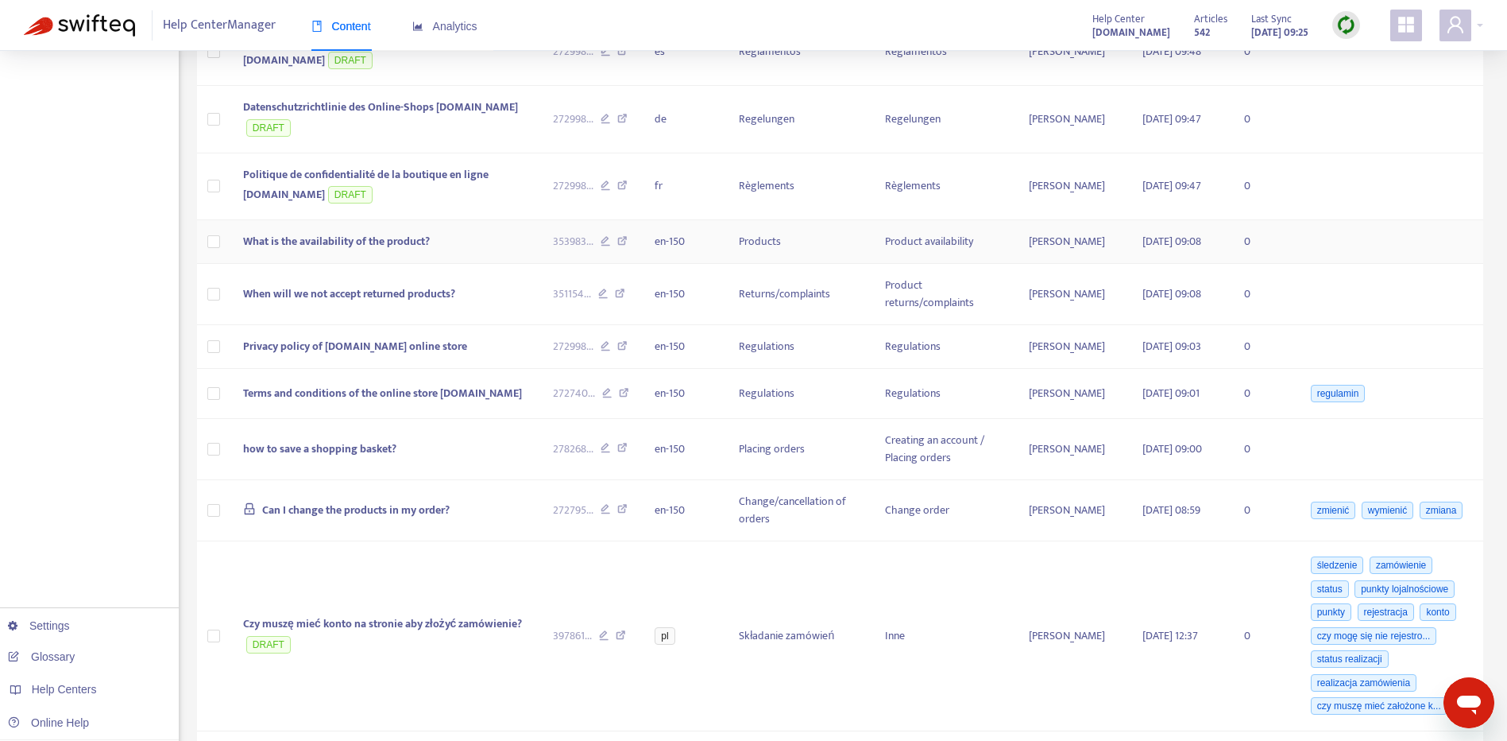
click at [229, 264] on td at bounding box center [214, 242] width 34 height 44
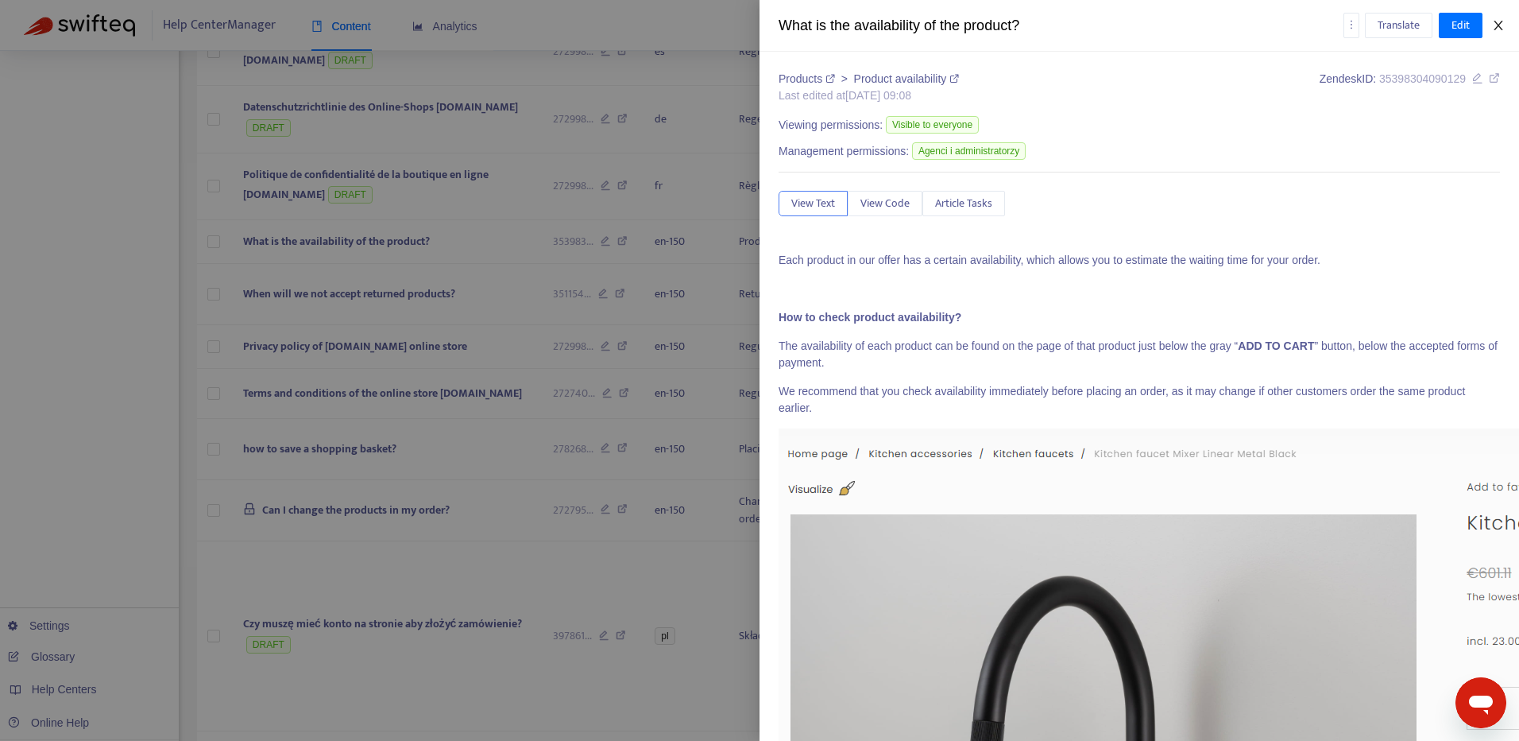
click at [1505, 24] on button "Close" at bounding box center [1498, 25] width 22 height 15
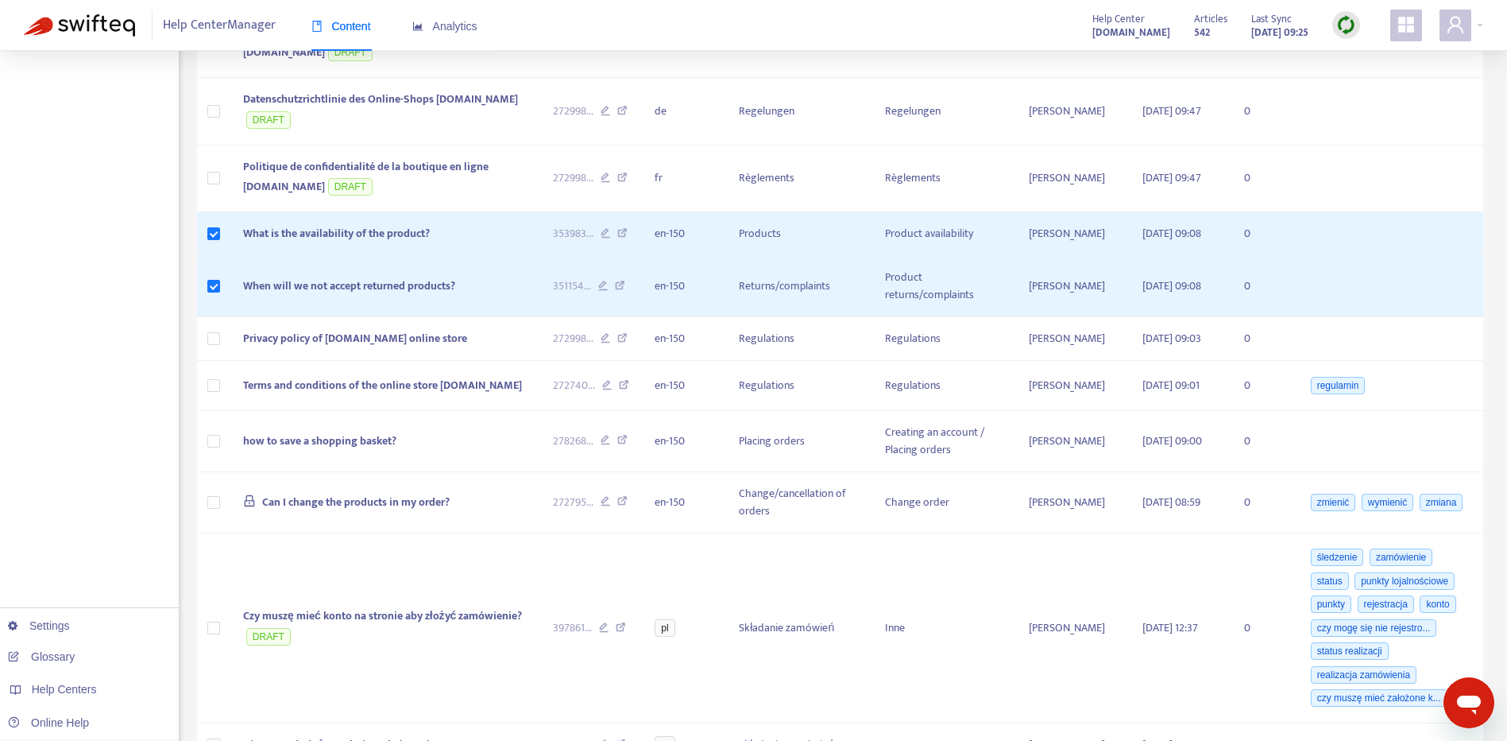
scroll to position [698, 0]
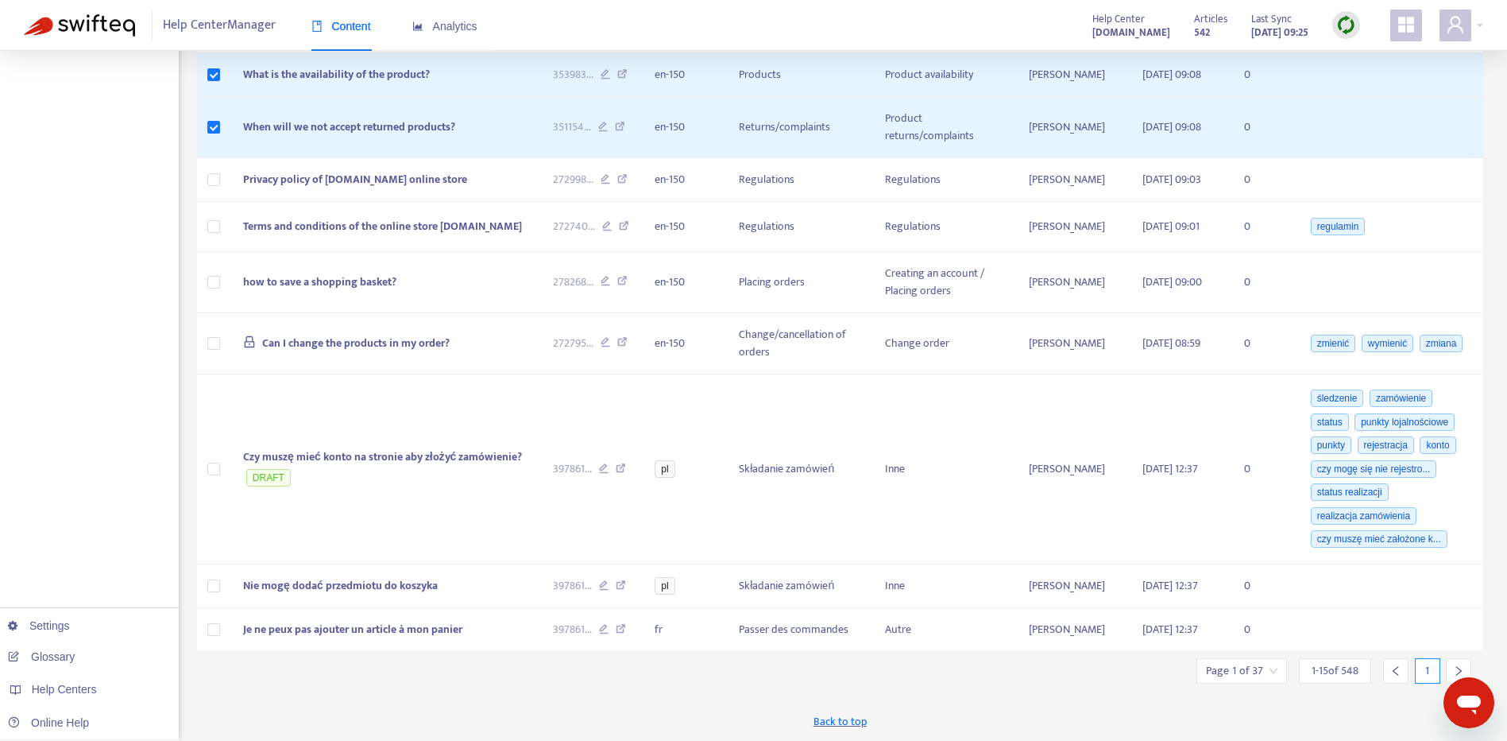
click at [1456, 663] on div at bounding box center [1458, 670] width 25 height 25
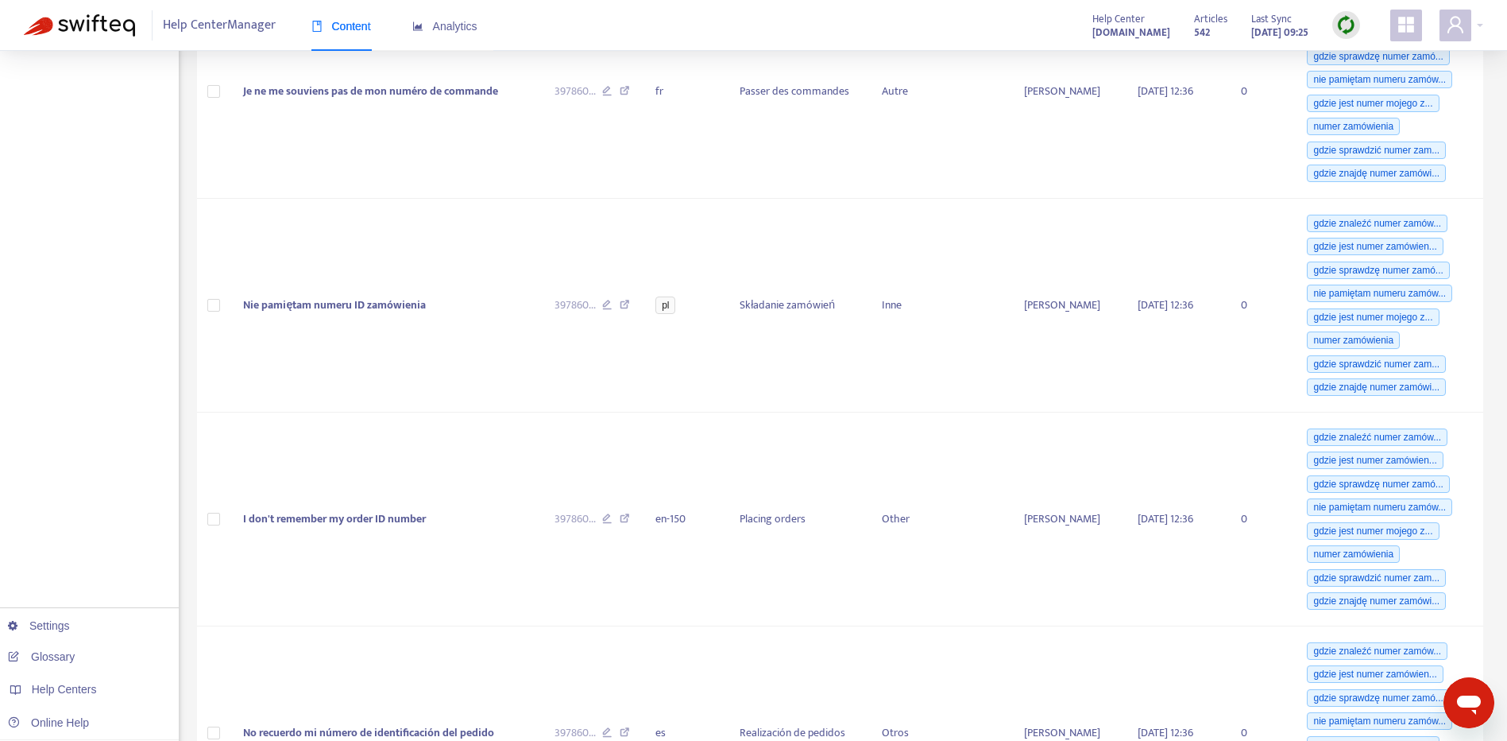
scroll to position [0, 0]
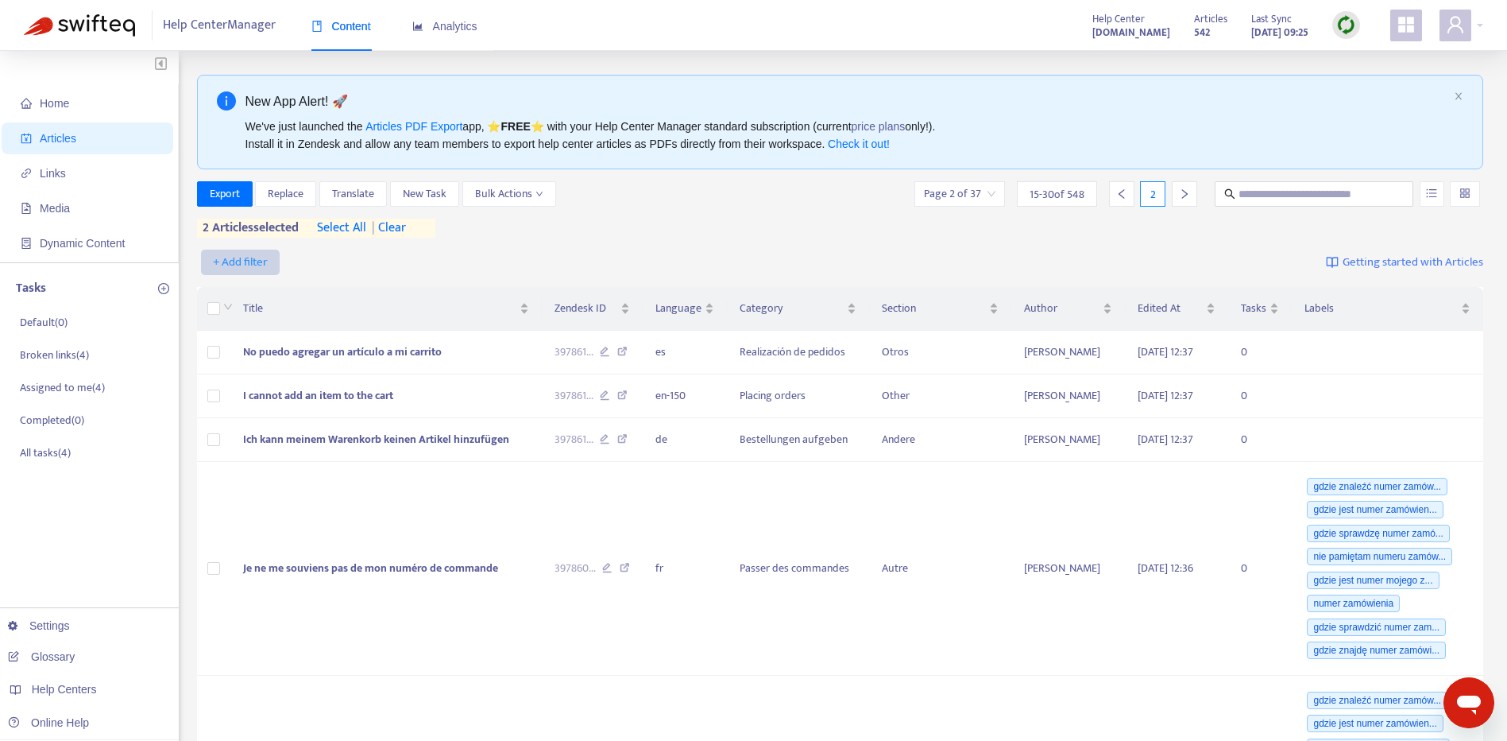
click at [253, 254] on span "+ Add filter" at bounding box center [240, 262] width 55 height 19
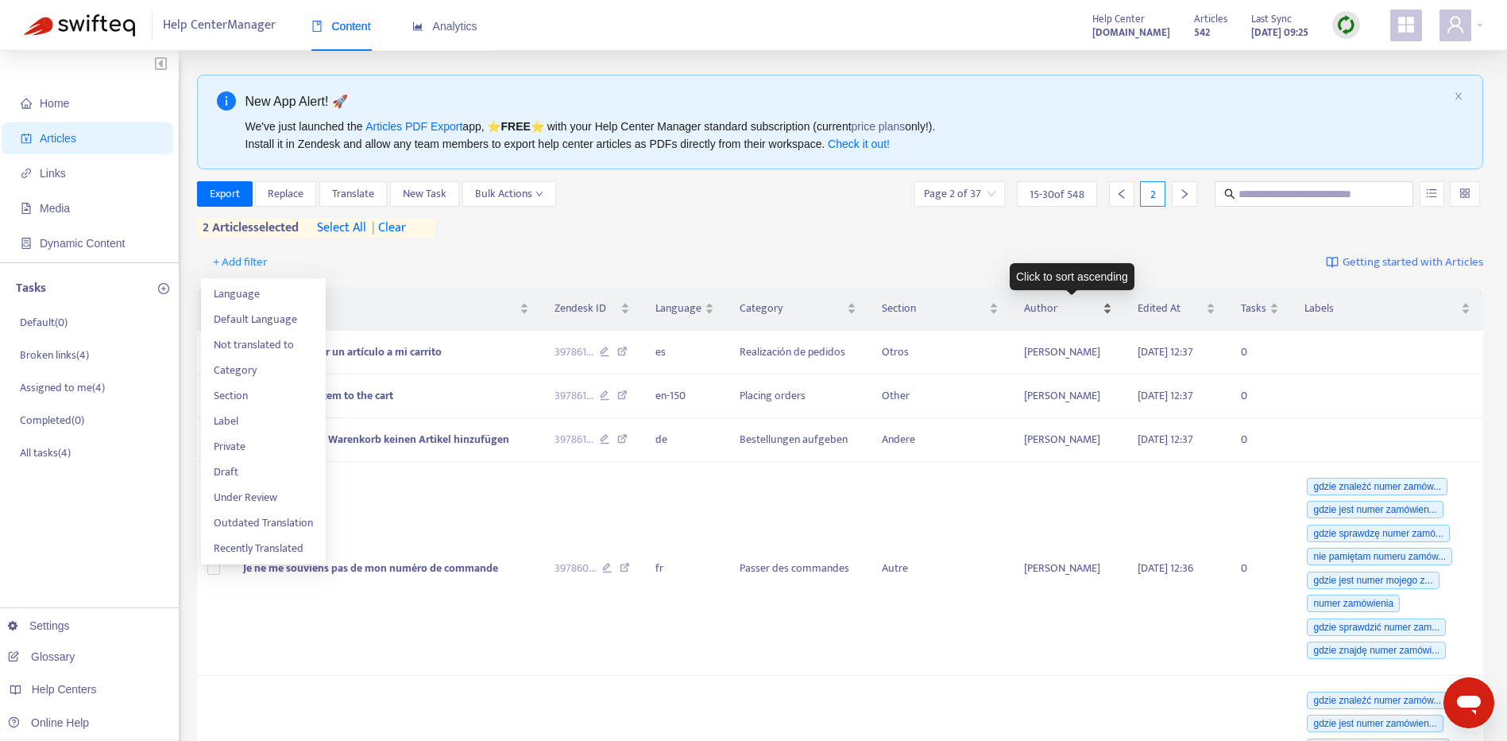
click at [1108, 303] on div "Author" at bounding box center [1068, 308] width 88 height 17
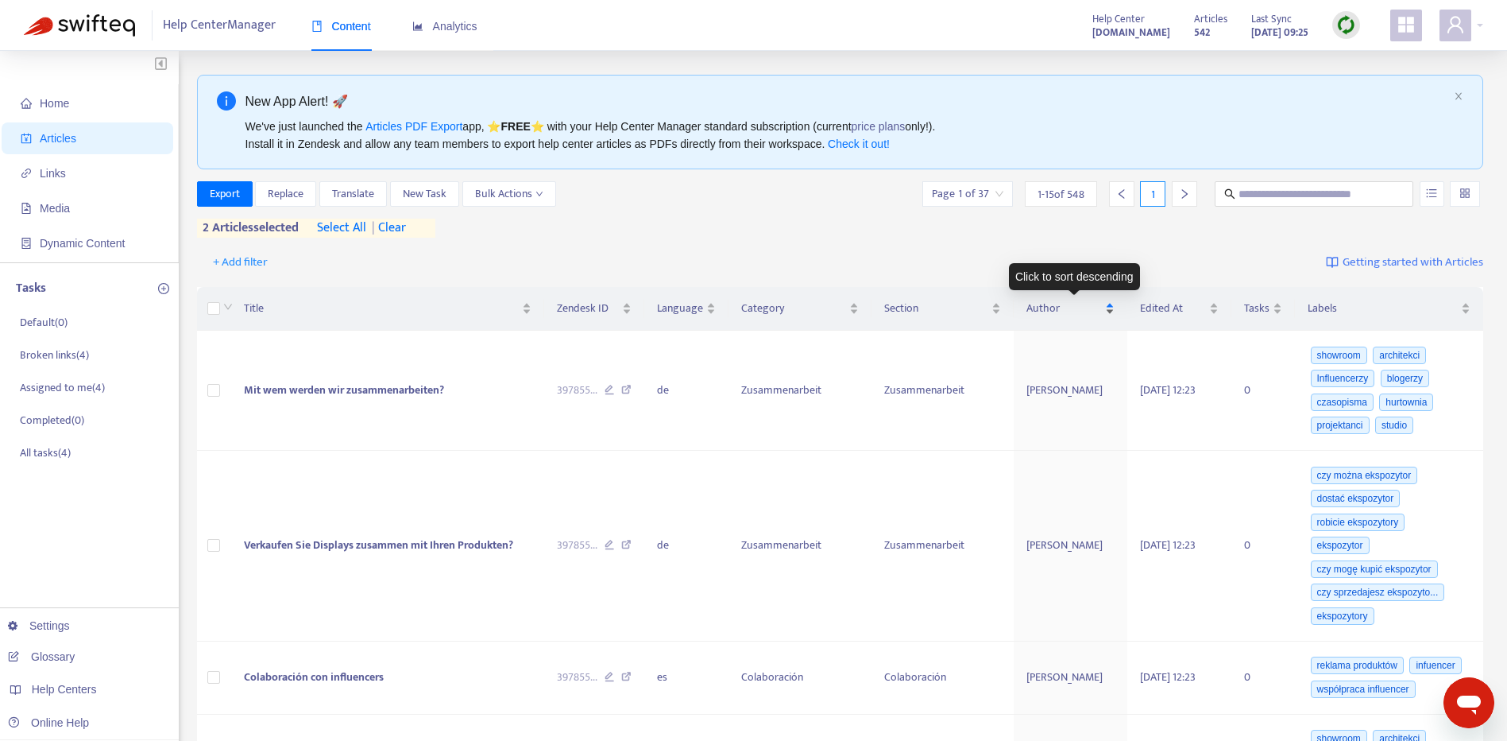
click at [1108, 303] on div "Author" at bounding box center [1071, 308] width 88 height 17
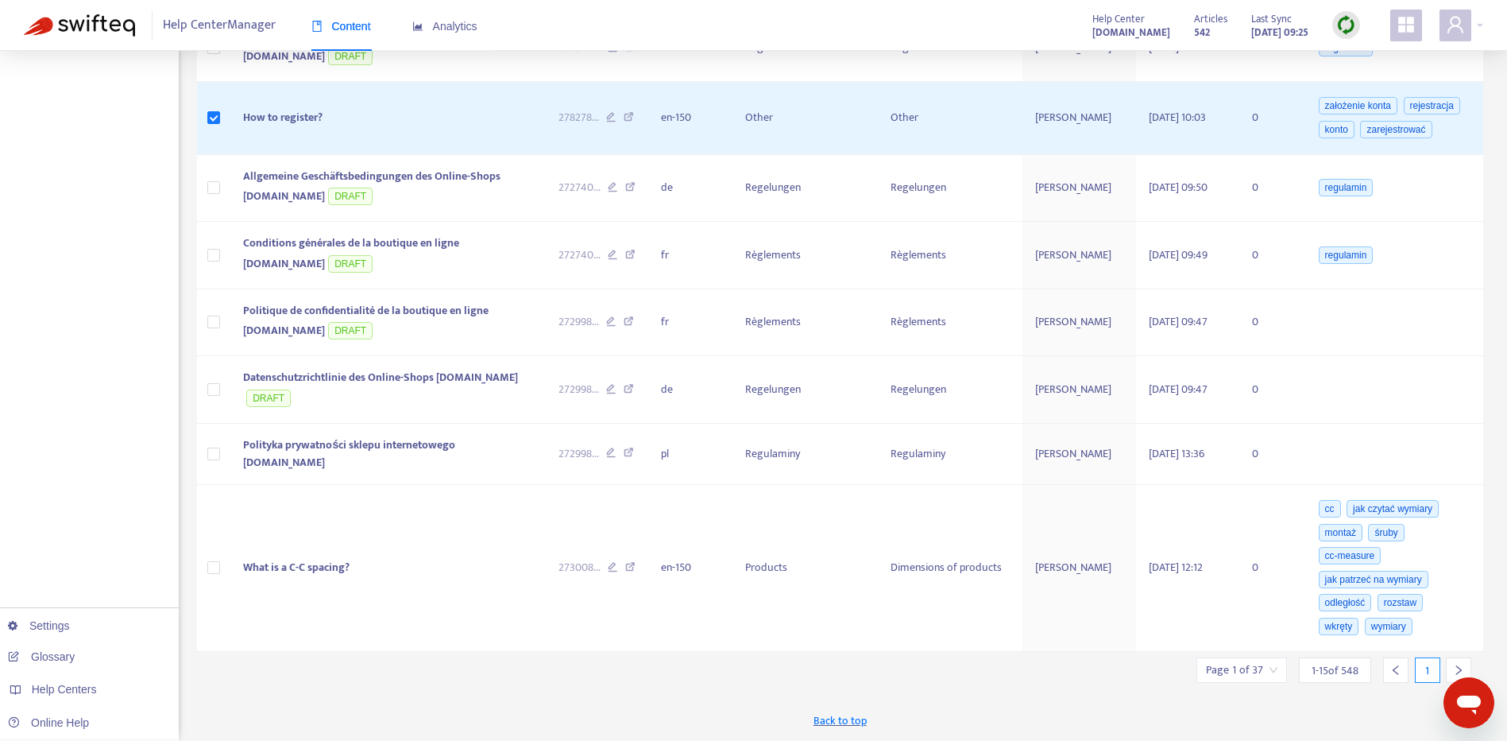
scroll to position [721, 0]
click at [1454, 665] on icon "right" at bounding box center [1458, 669] width 11 height 11
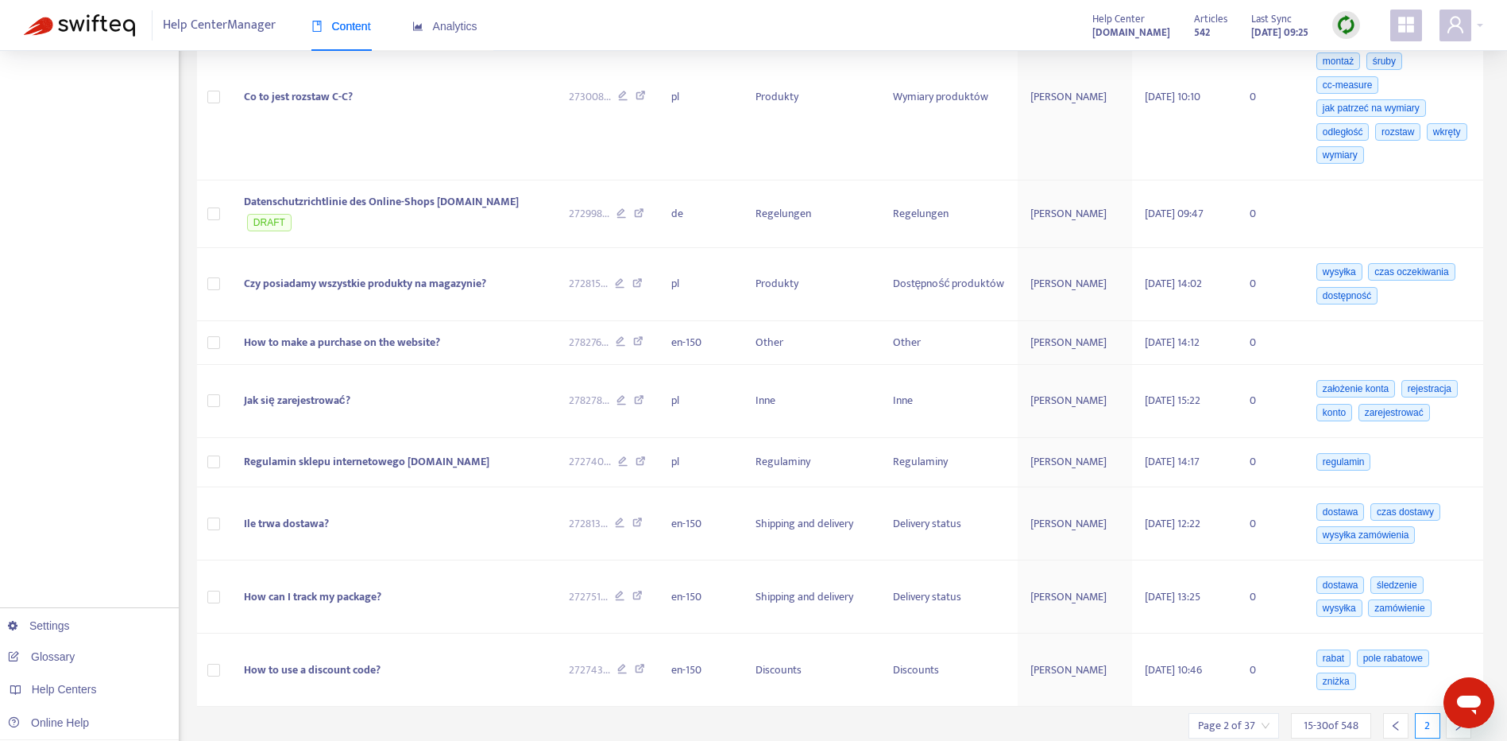
scroll to position [769, 0]
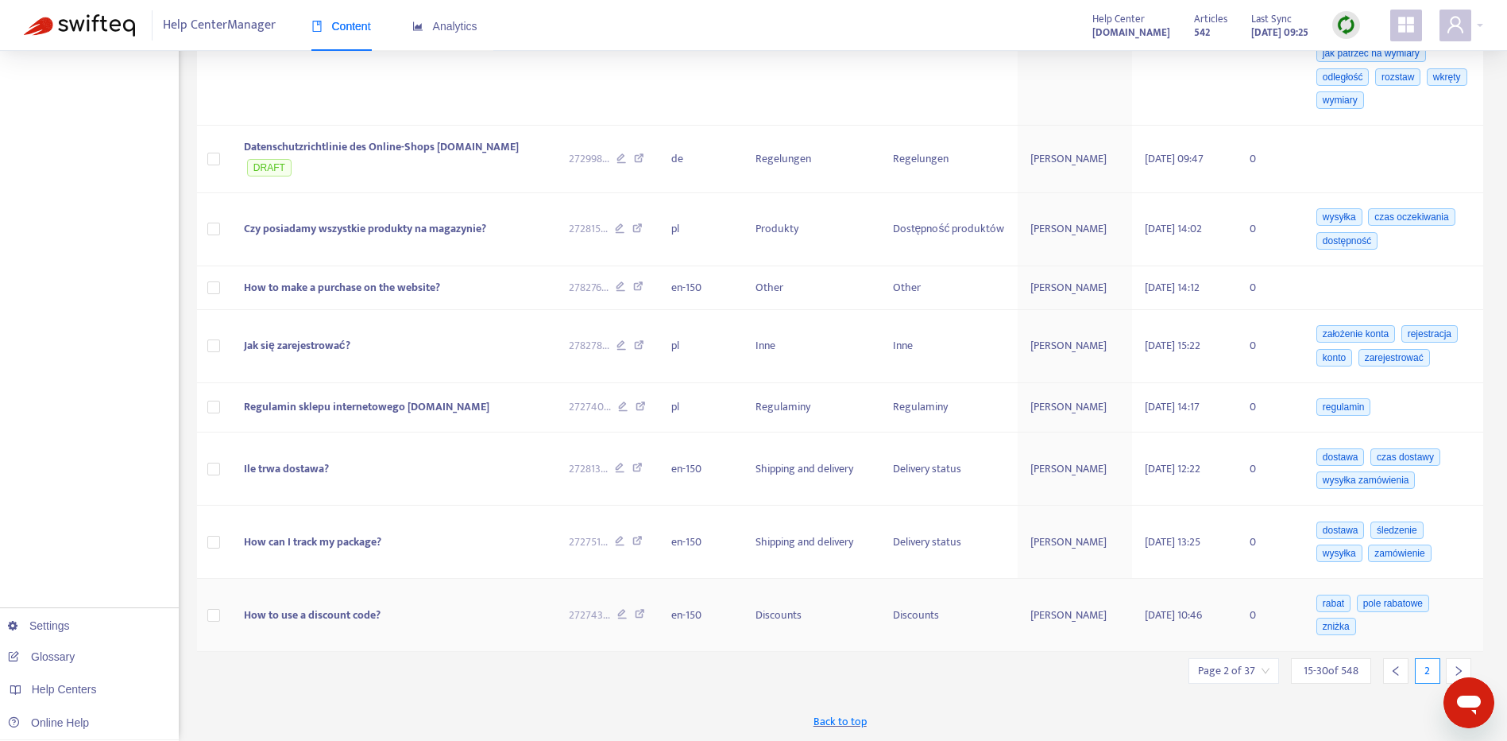
click at [222, 614] on td at bounding box center [214, 614] width 35 height 73
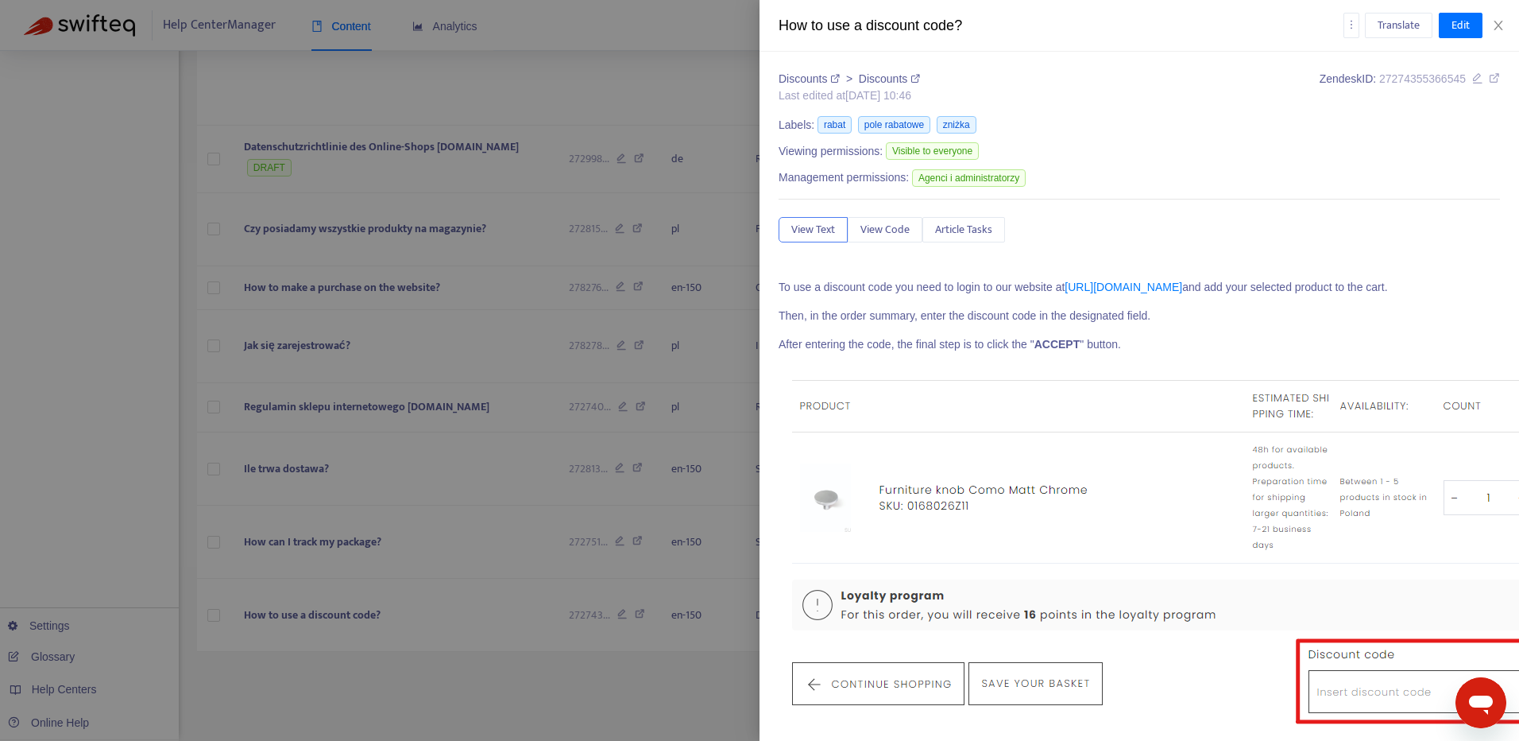
click at [1504, 16] on div "How to use a discount code? Translate Edit" at bounding box center [1140, 26] width 760 height 52
click at [1506, 21] on button "Close" at bounding box center [1498, 25] width 22 height 15
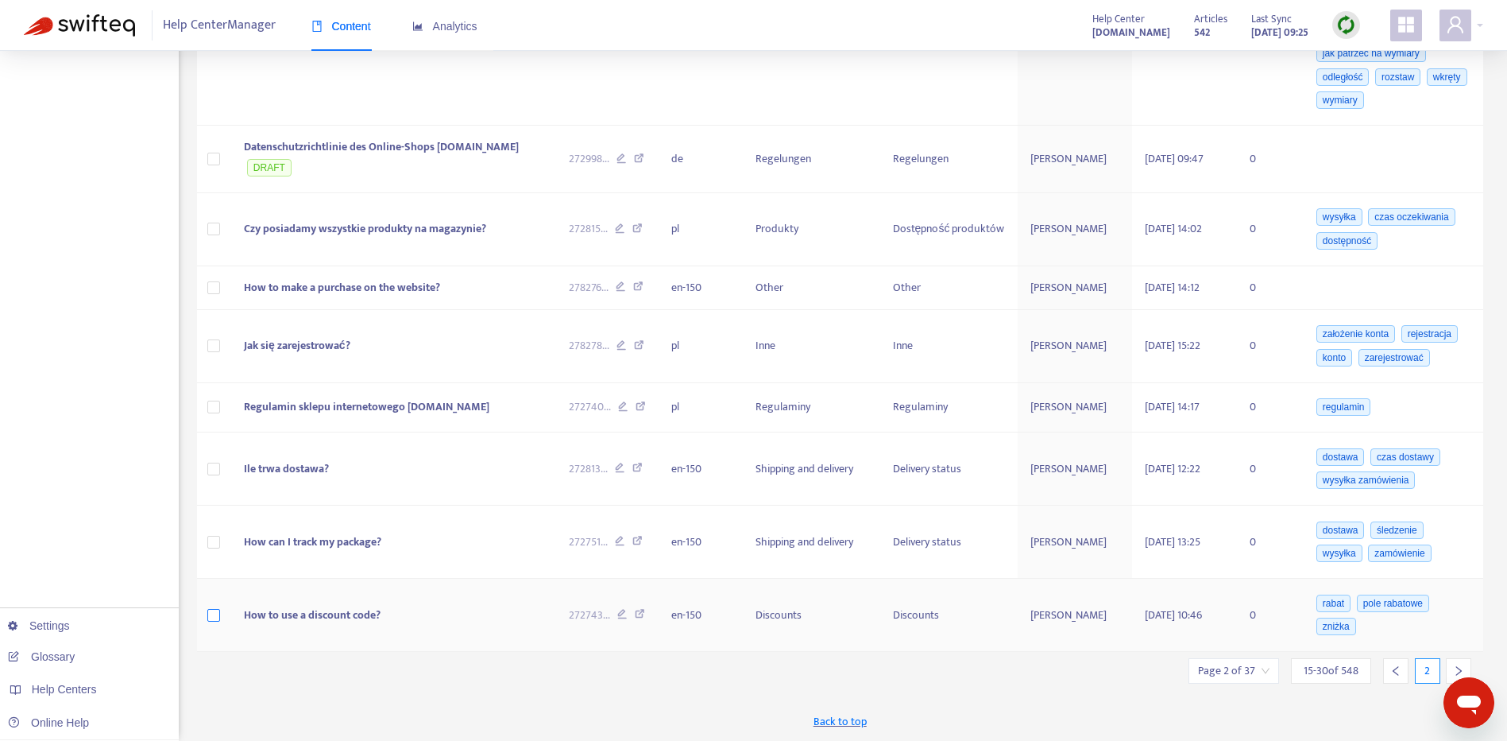
click at [211, 621] on label at bounding box center [213, 614] width 13 height 17
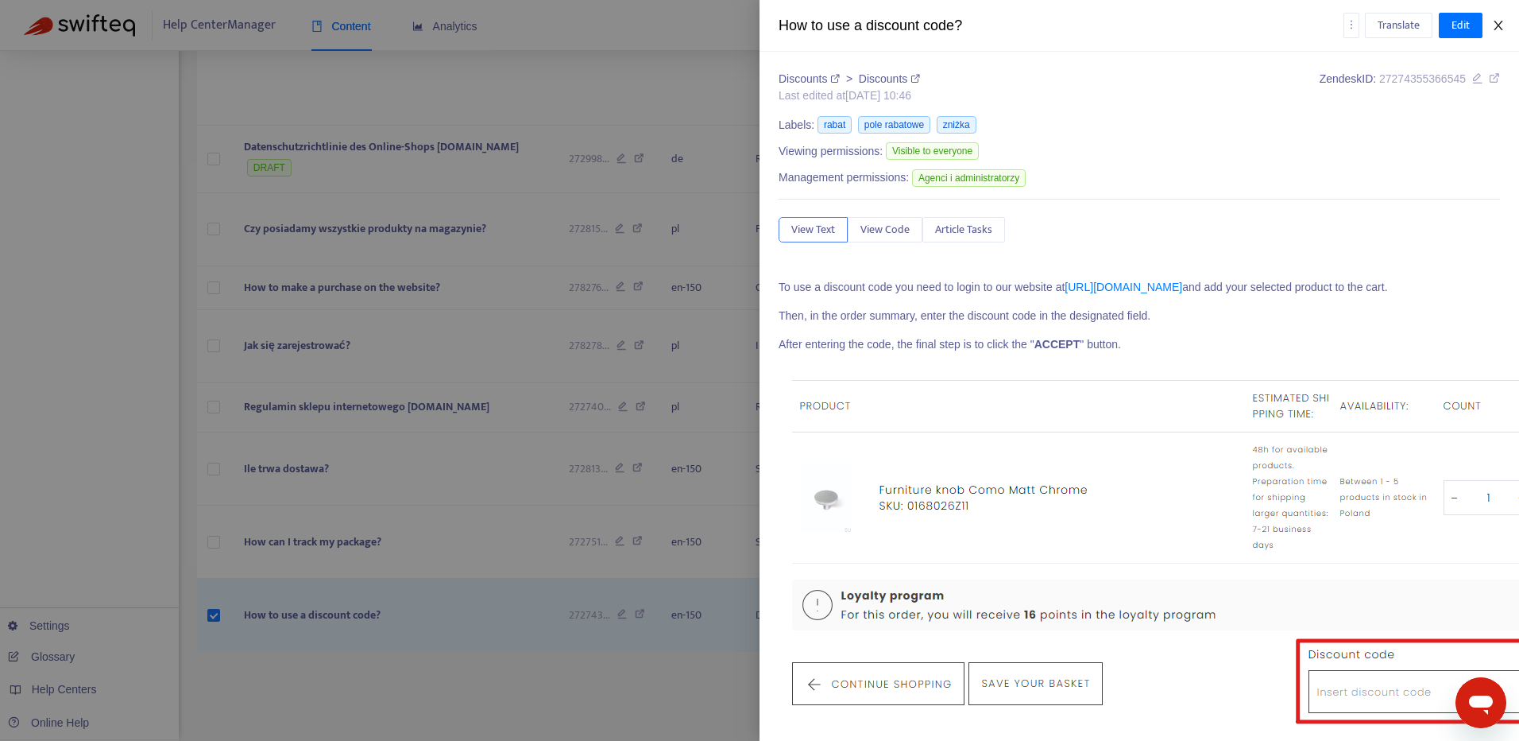
click at [1499, 25] on icon "close" at bounding box center [1498, 25] width 13 height 13
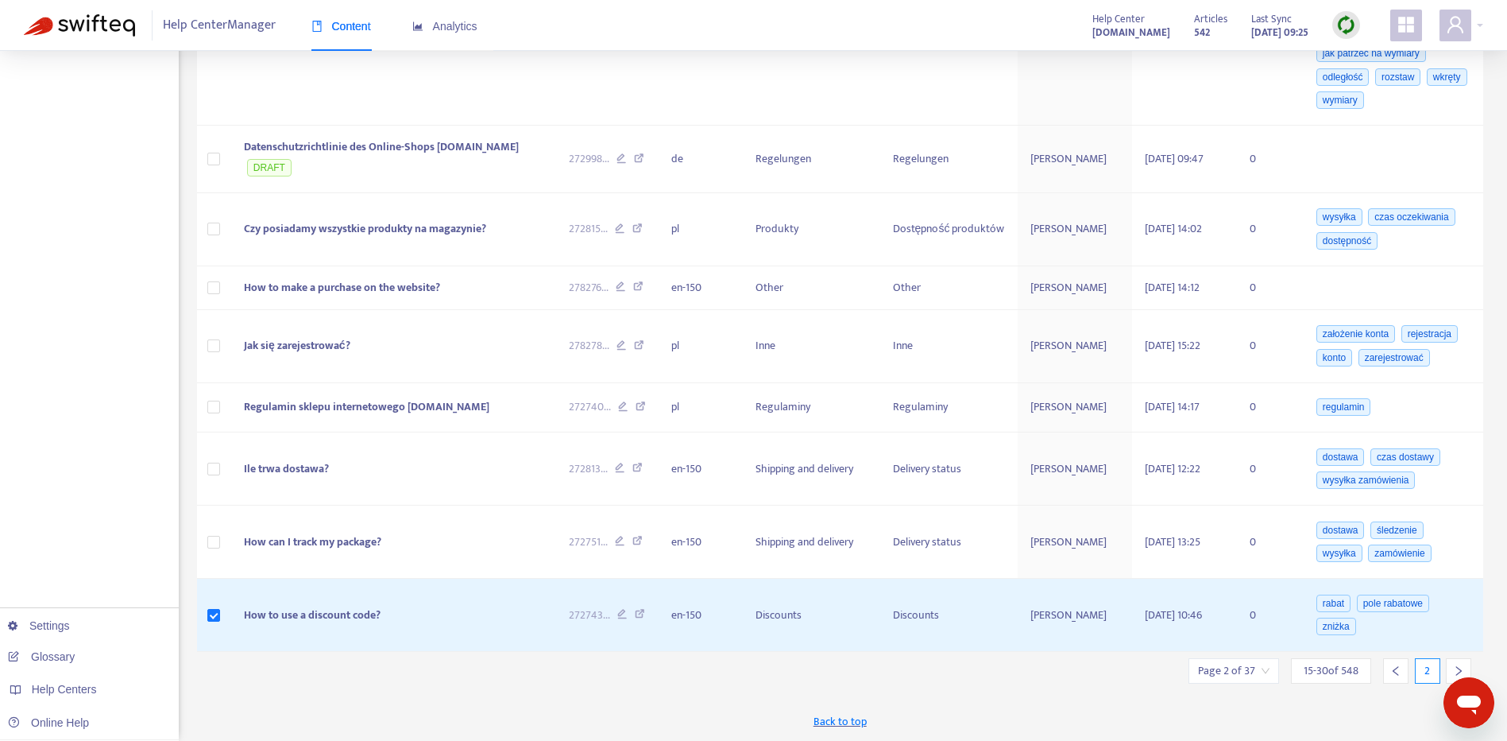
click at [1461, 665] on icon "right" at bounding box center [1458, 670] width 11 height 11
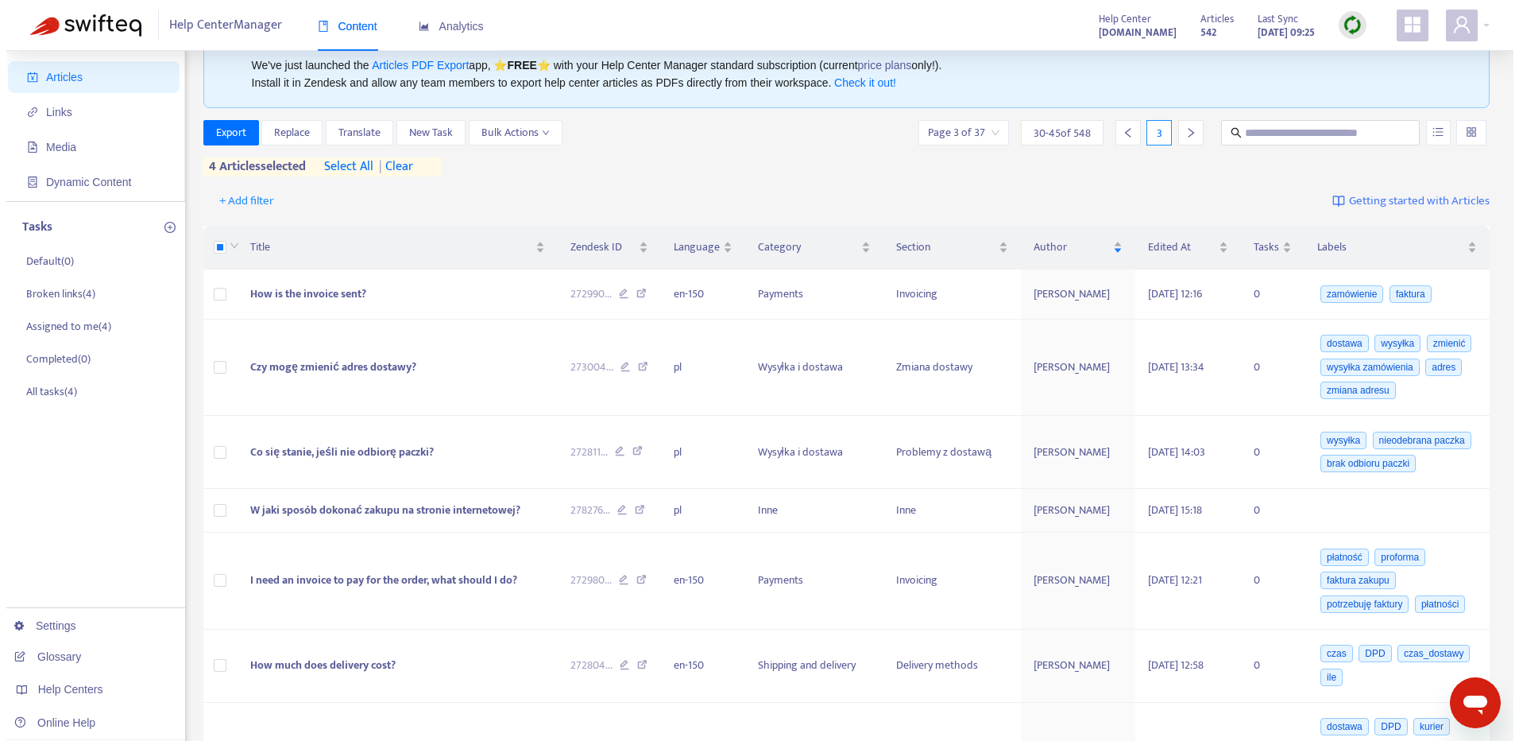
scroll to position [0, 0]
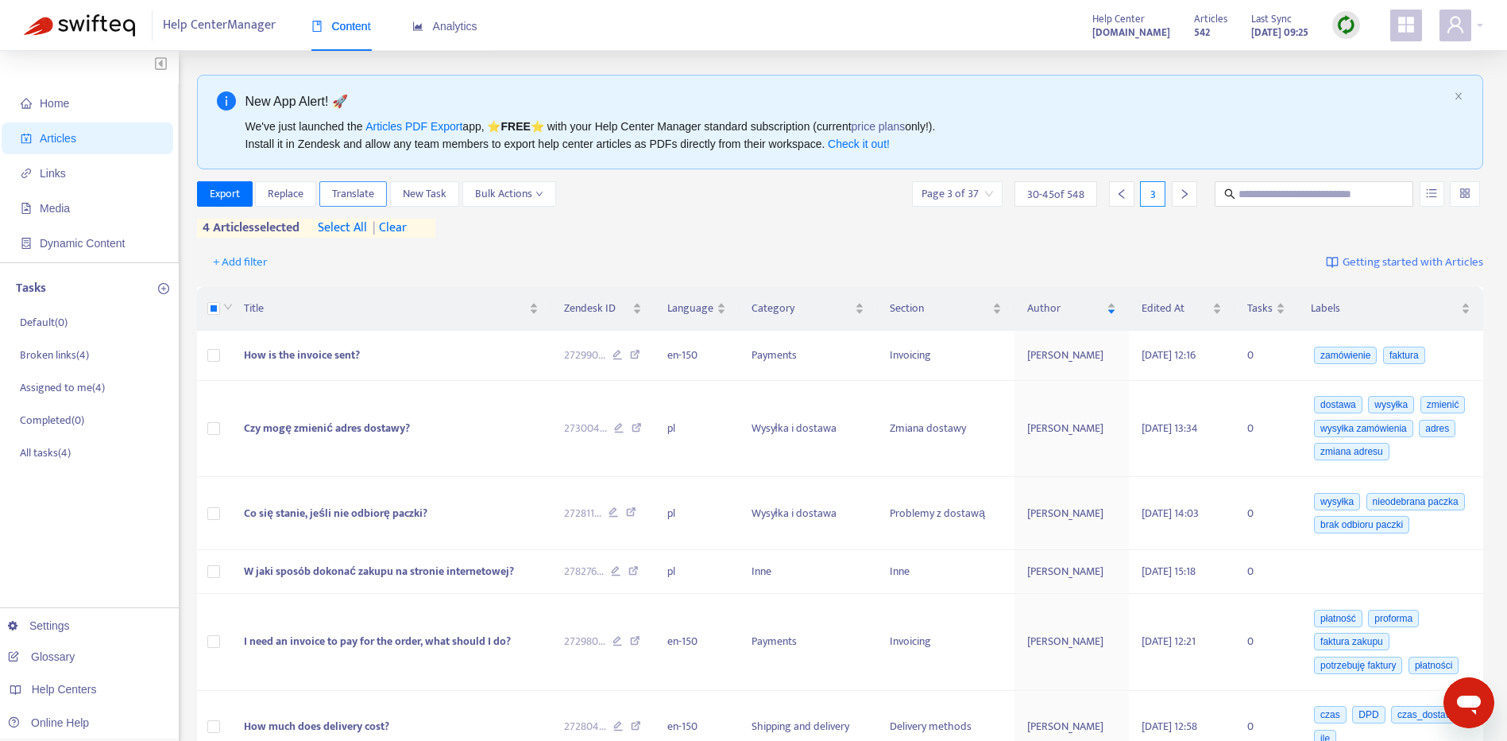
click at [342, 190] on span "Translate" at bounding box center [353, 193] width 42 height 17
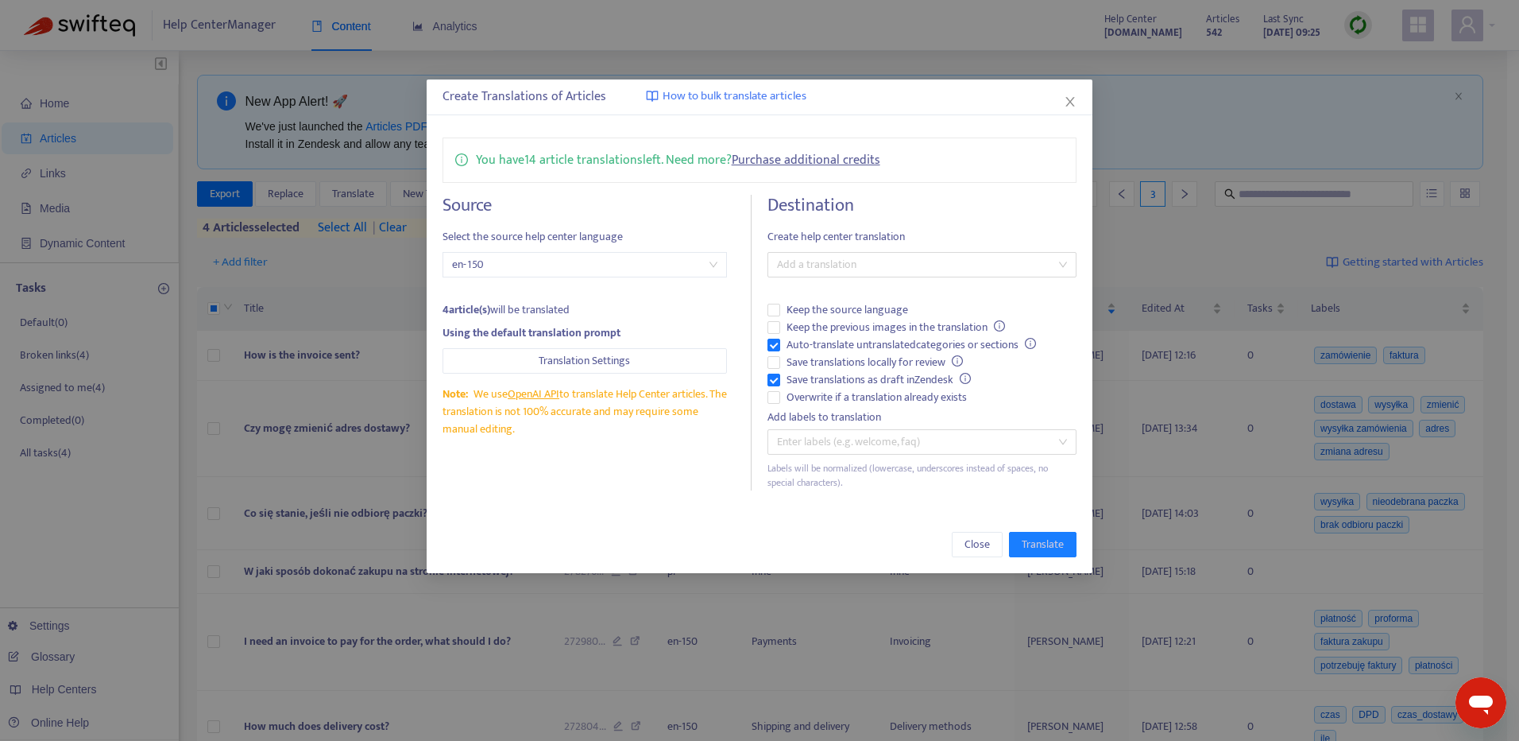
click at [650, 258] on span "en-150" at bounding box center [585, 265] width 266 height 24
click at [875, 256] on div at bounding box center [913, 264] width 285 height 19
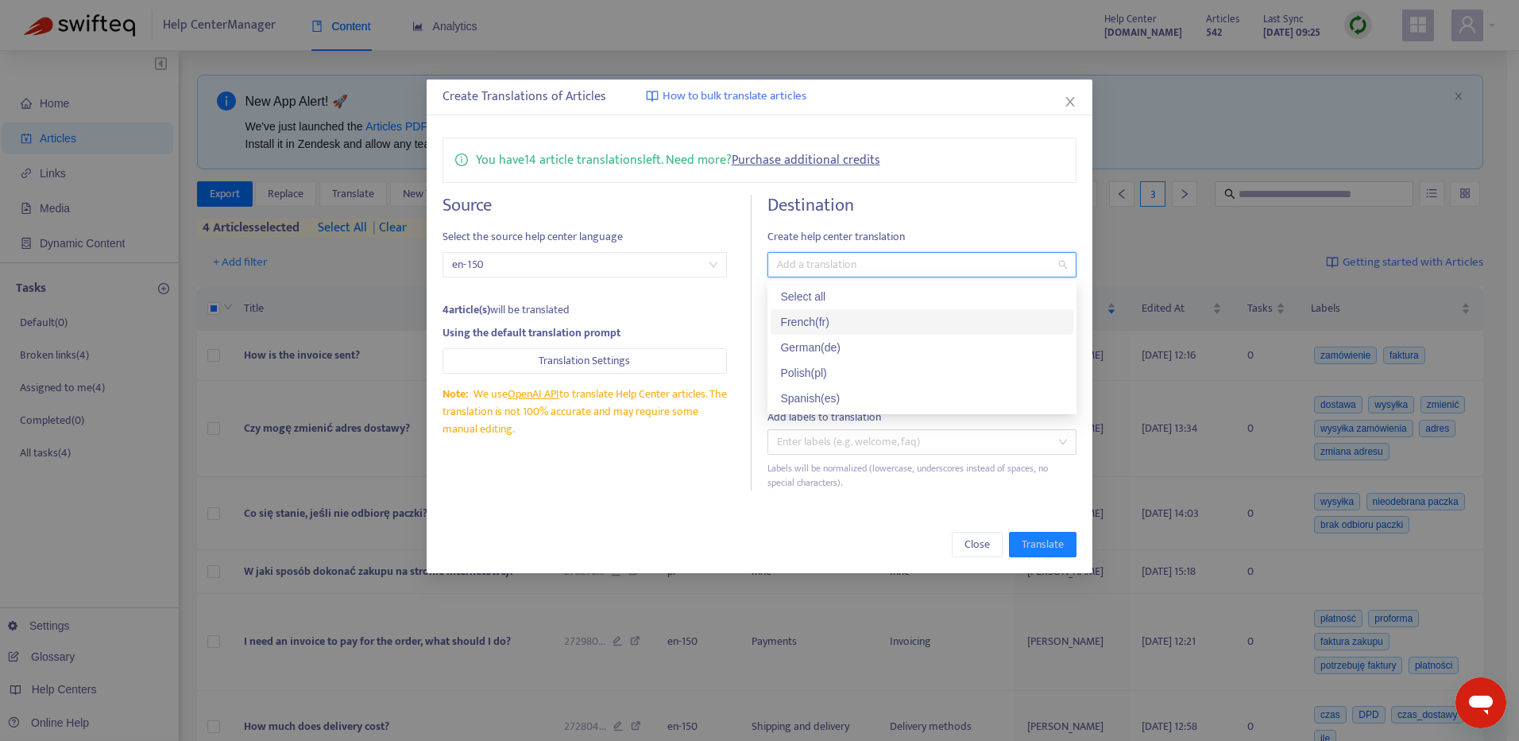
click at [914, 320] on div "French ( fr )" at bounding box center [922, 321] width 284 height 17
click at [896, 343] on div "German ( de )" at bounding box center [922, 346] width 284 height 17
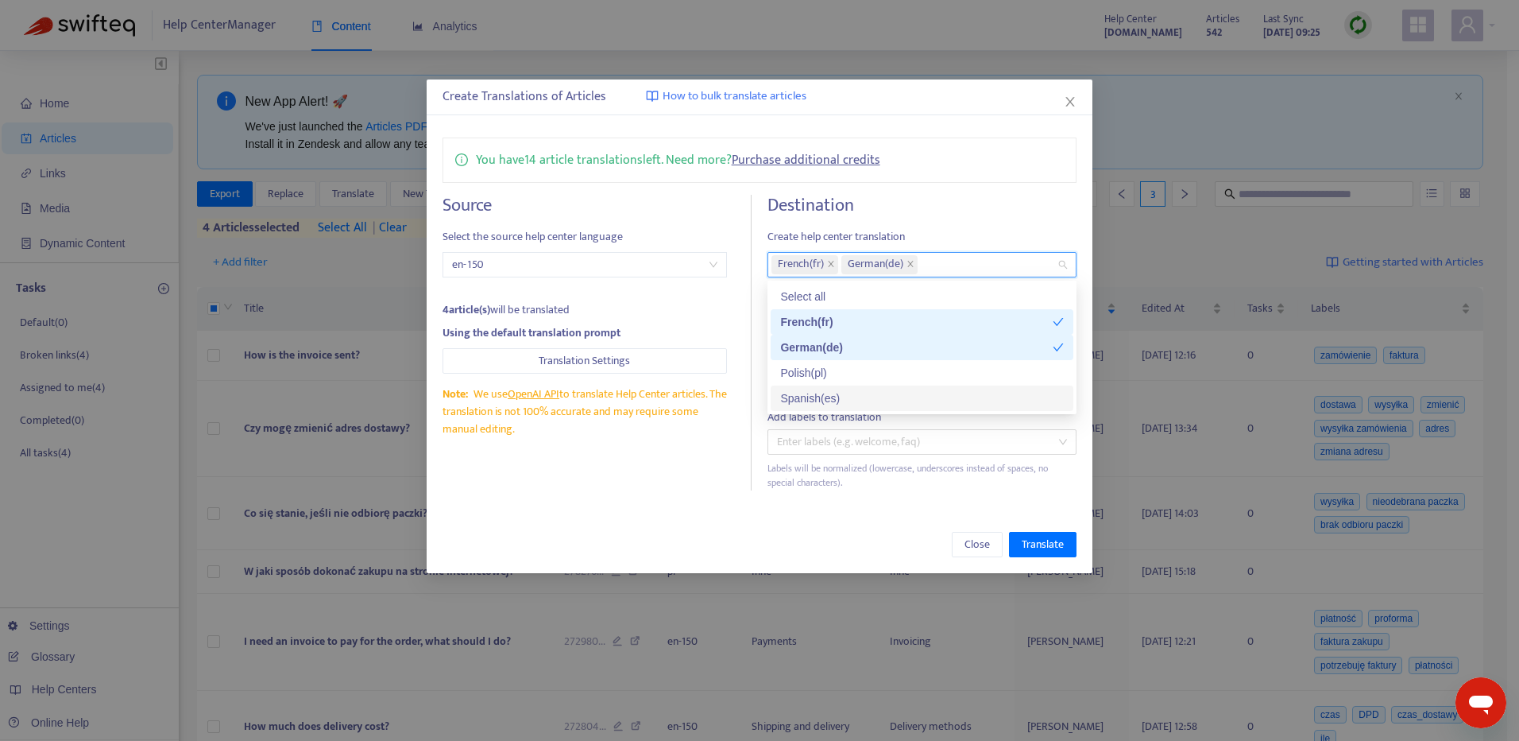
click at [894, 391] on div "Spanish ( es )" at bounding box center [922, 397] width 284 height 17
click at [946, 106] on div "Create Translations of Articles How to bulk translate articles" at bounding box center [760, 97] width 667 height 36
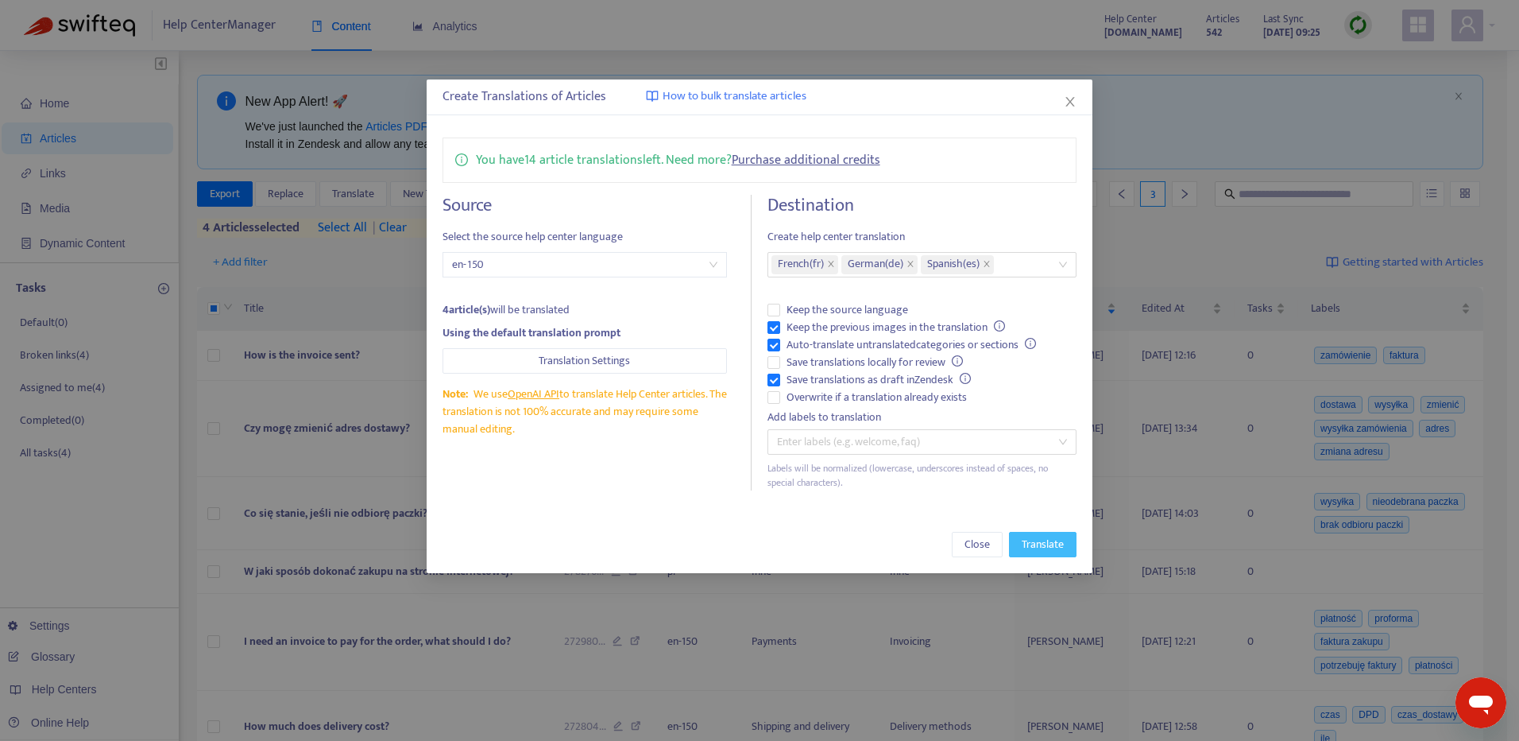
click at [1052, 541] on span "Translate" at bounding box center [1043, 544] width 42 height 17
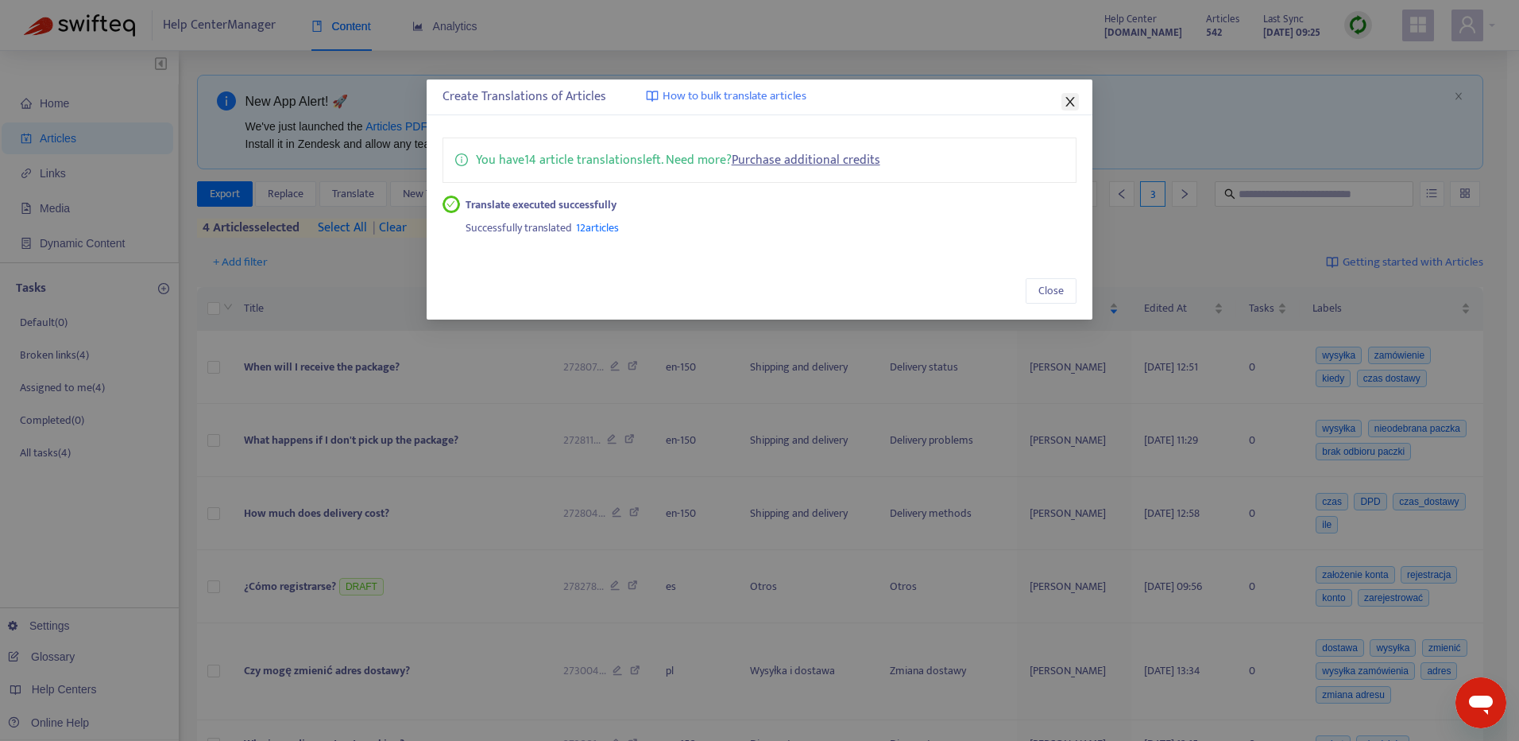
click at [1071, 102] on icon "close" at bounding box center [1070, 102] width 9 height 10
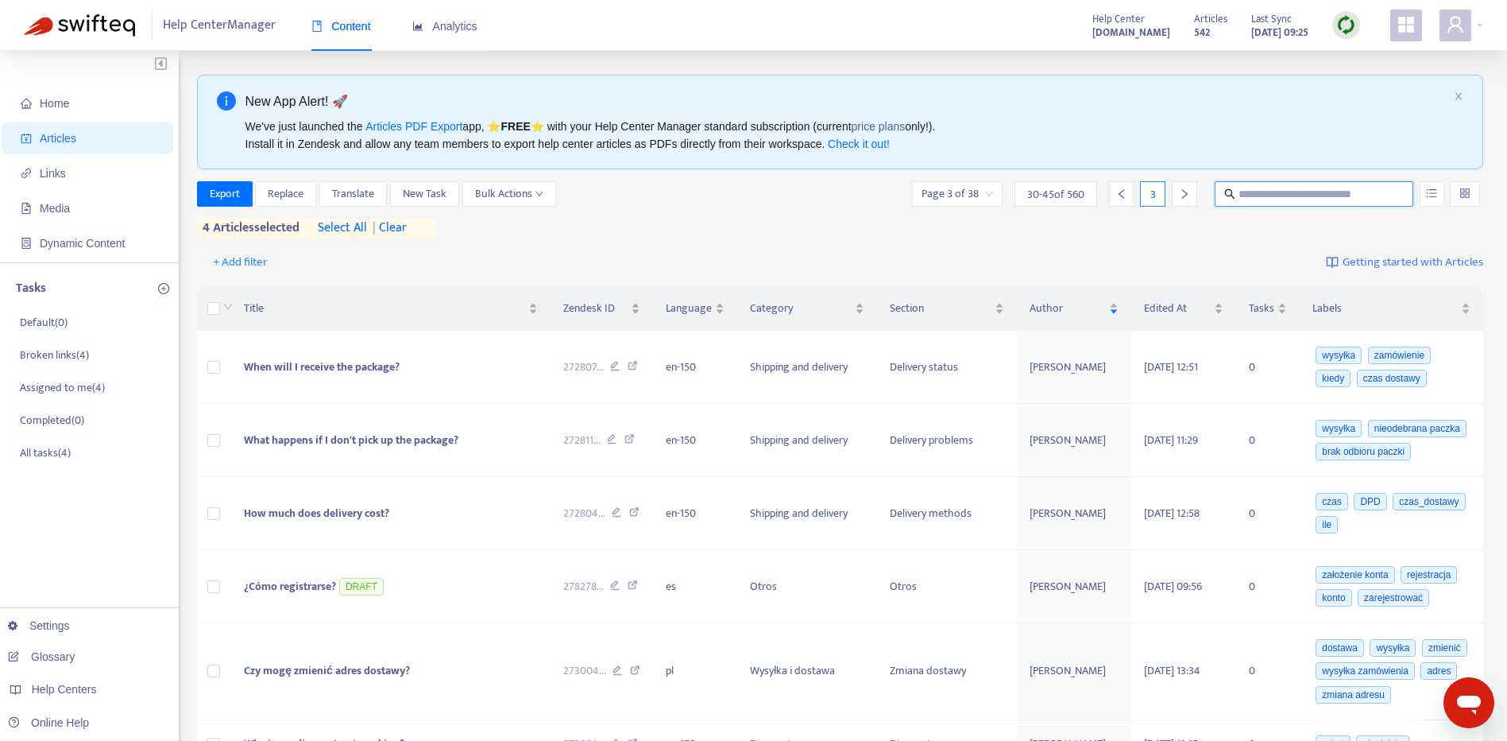
click at [1284, 196] on input "text" at bounding box center [1315, 193] width 153 height 17
type input "*****"
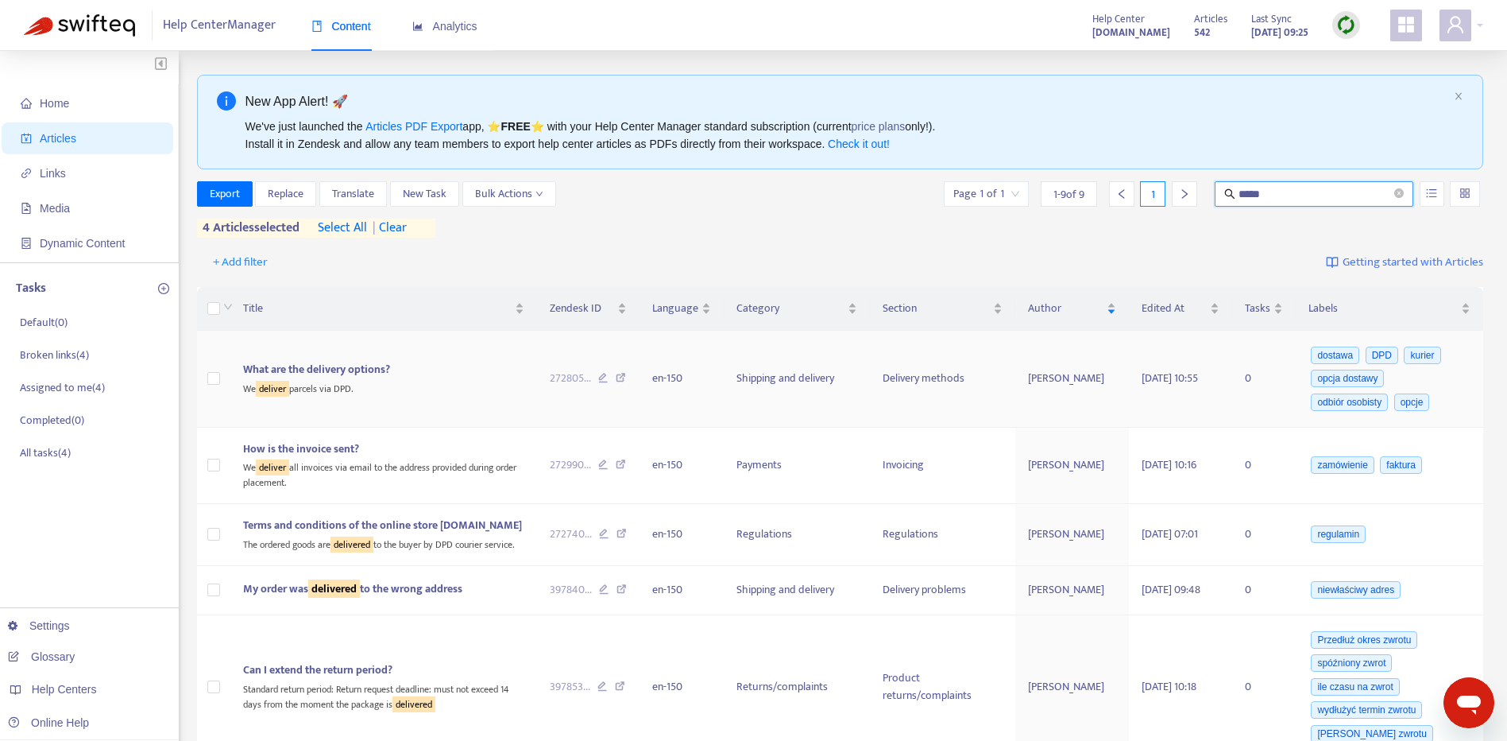
click at [362, 370] on span "What are the delivery options?" at bounding box center [316, 369] width 147 height 18
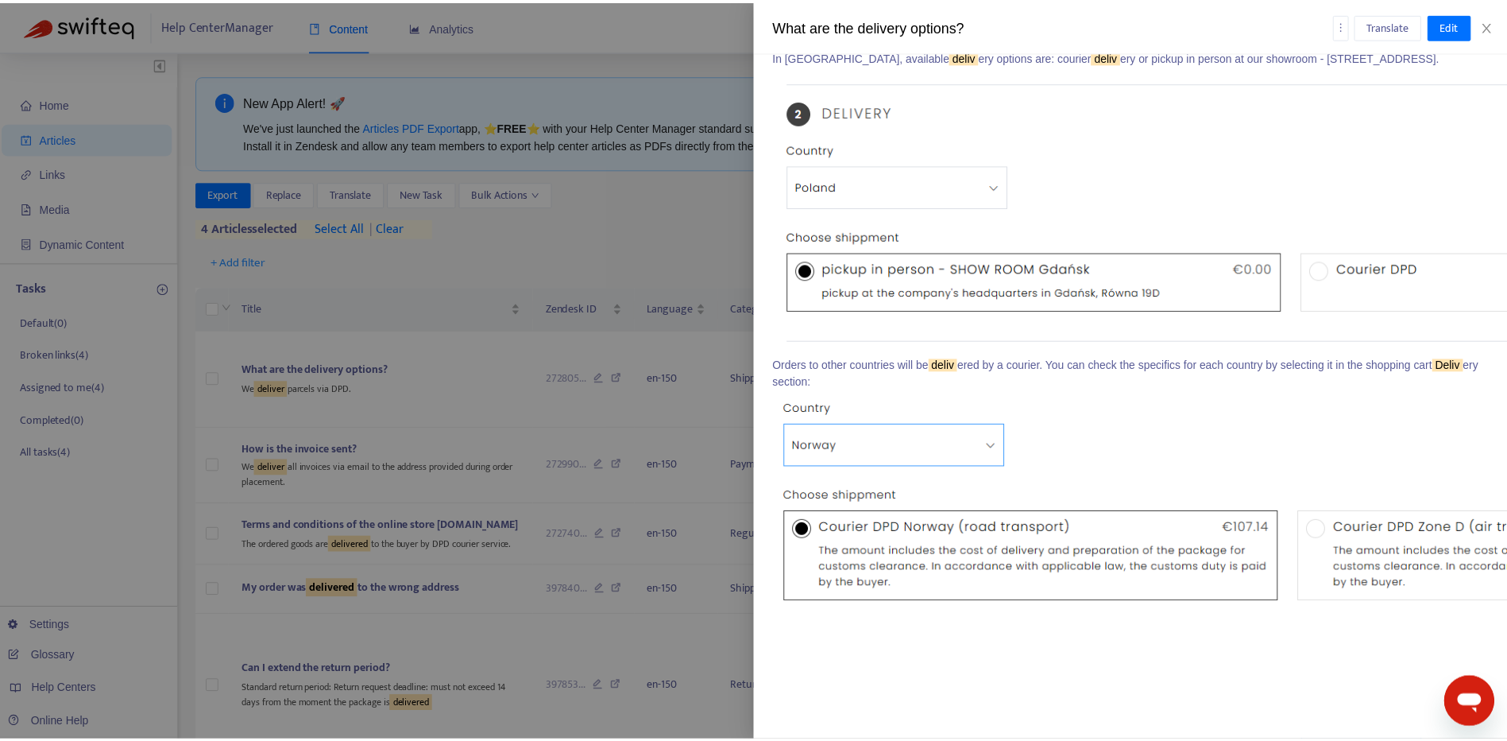
scroll to position [290, 0]
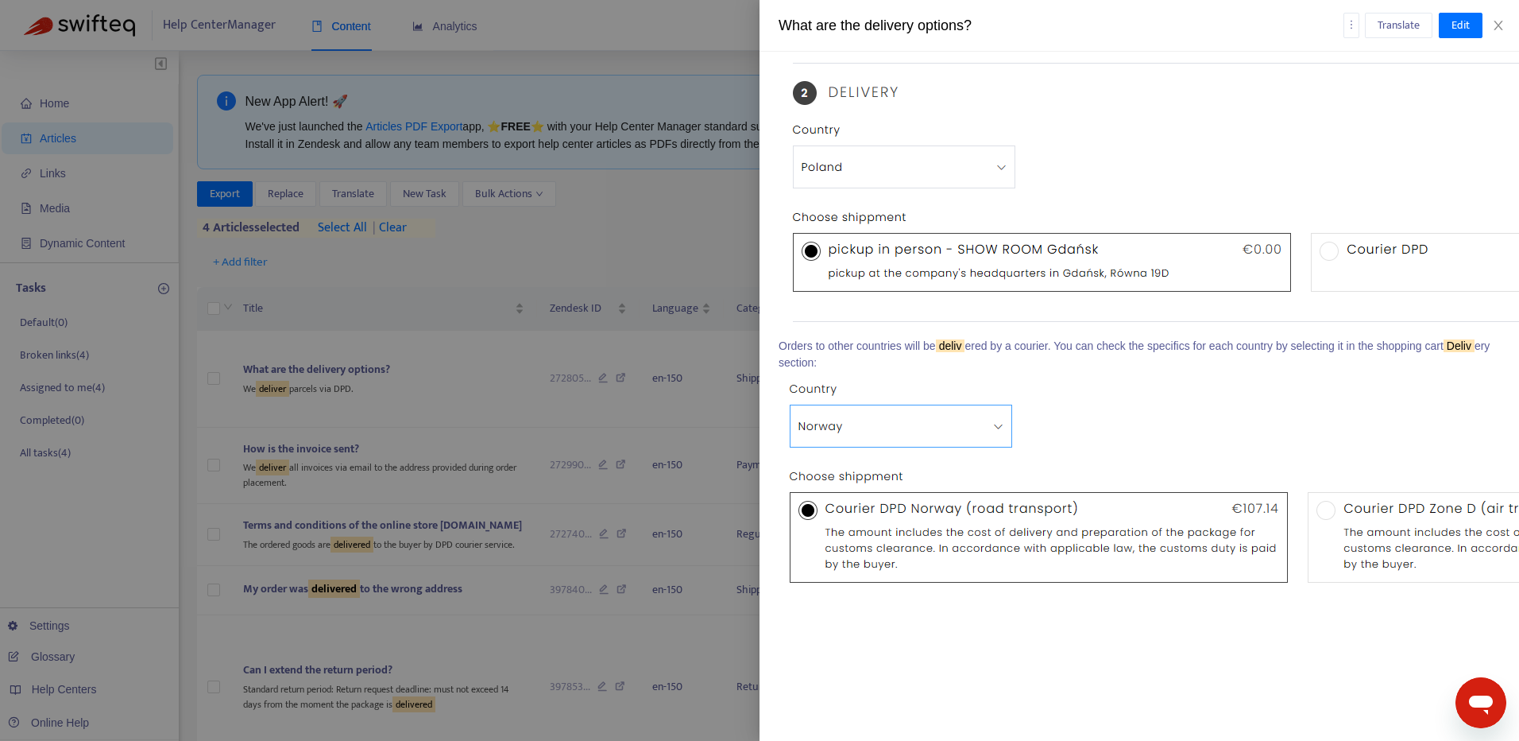
click at [338, 519] on div at bounding box center [759, 370] width 1519 height 741
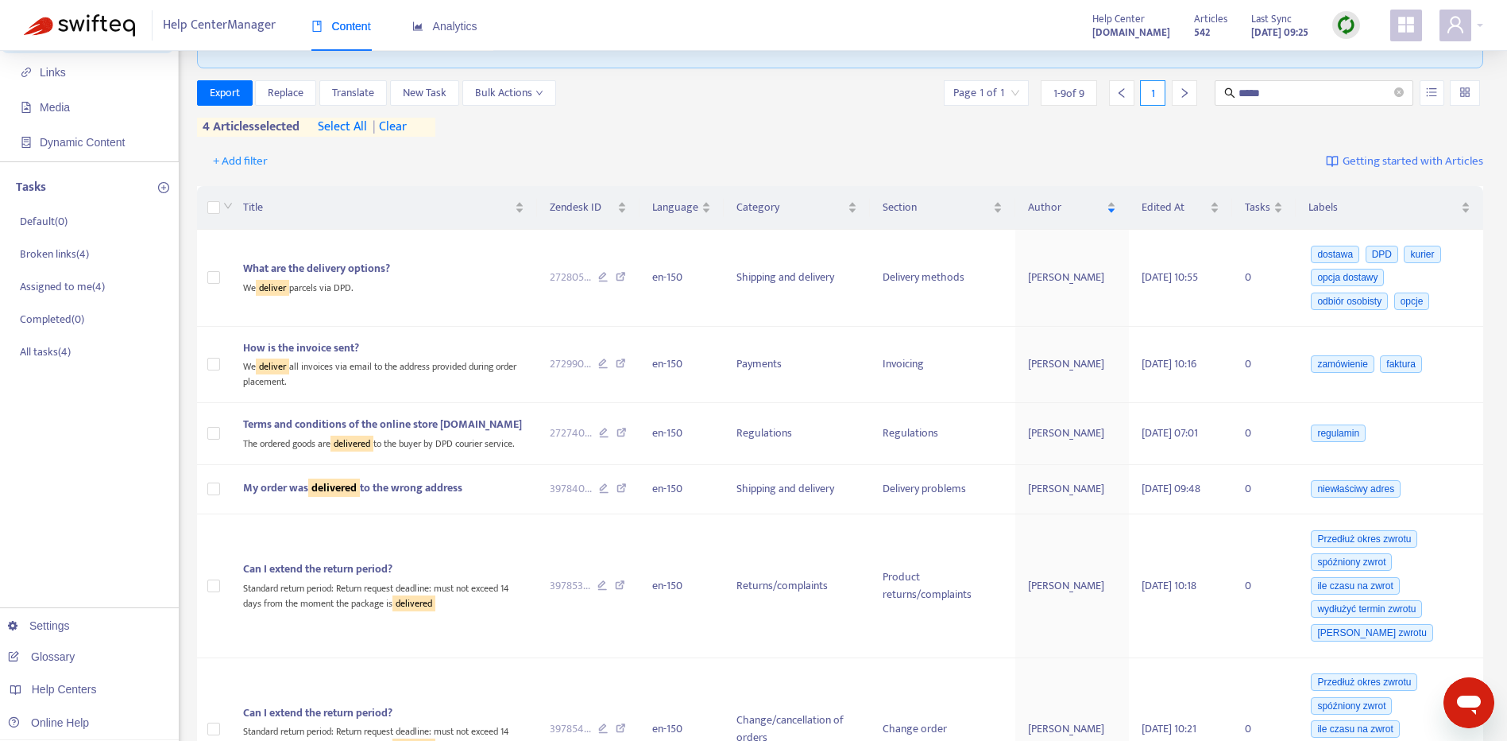
scroll to position [96, 0]
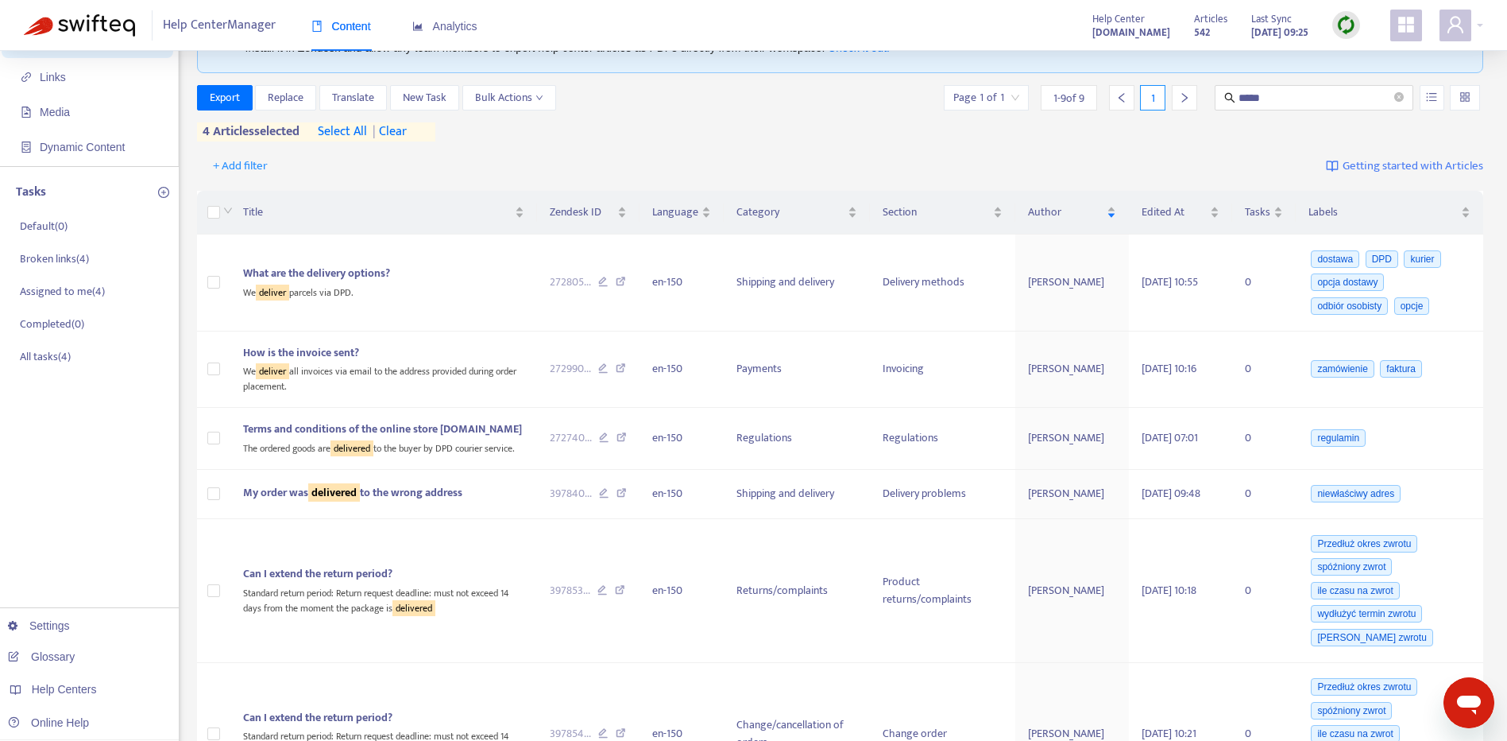
click at [404, 131] on span "| clear" at bounding box center [387, 131] width 40 height 19
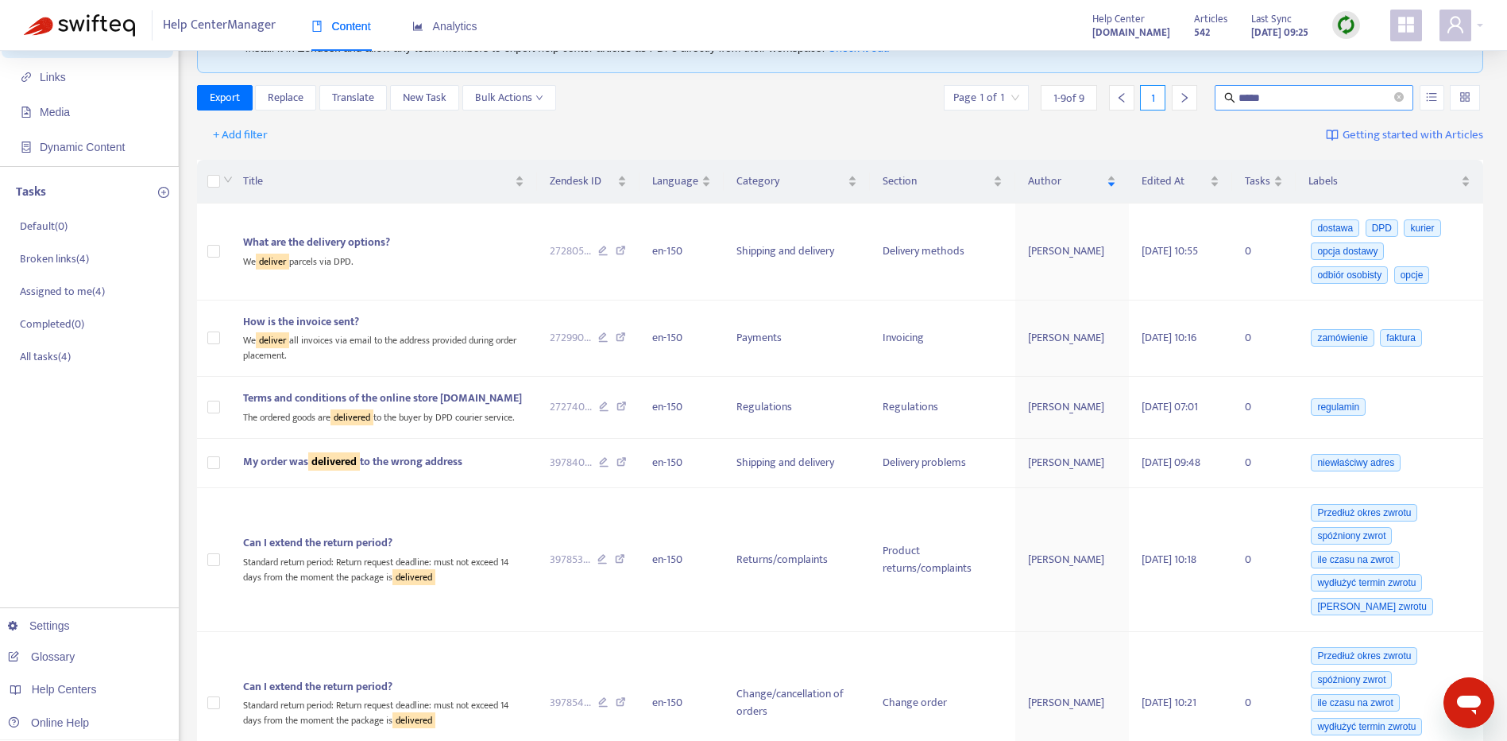
click at [1311, 107] on span "*****" at bounding box center [1314, 97] width 199 height 25
click at [1311, 103] on input "*****" at bounding box center [1315, 97] width 153 height 17
click at [1311, 102] on input "*****" at bounding box center [1315, 97] width 153 height 17
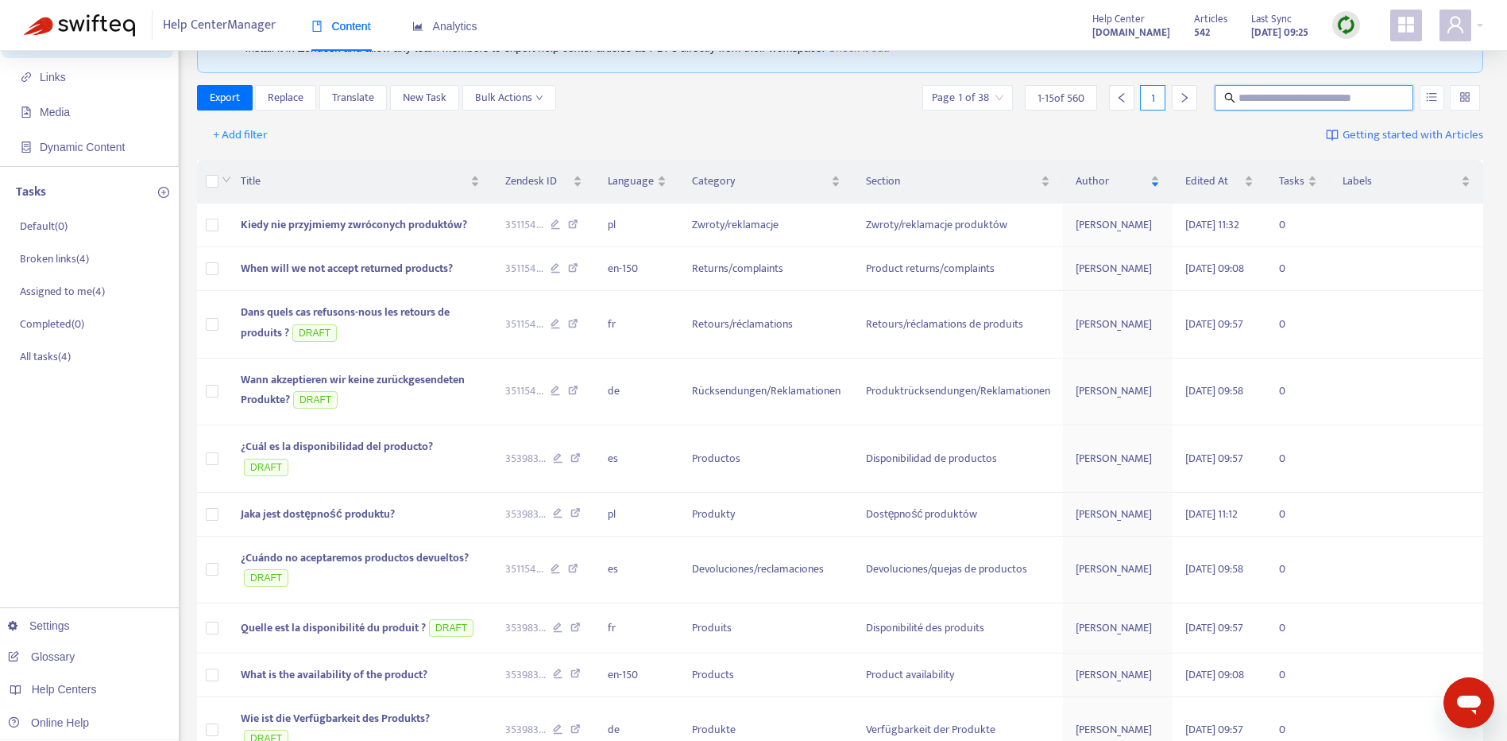
click at [672, 99] on div "Export Replace Translate New Task Bulk Actions Page 1 of 38 1 - 15 of 560 1" at bounding box center [840, 97] width 1287 height 25
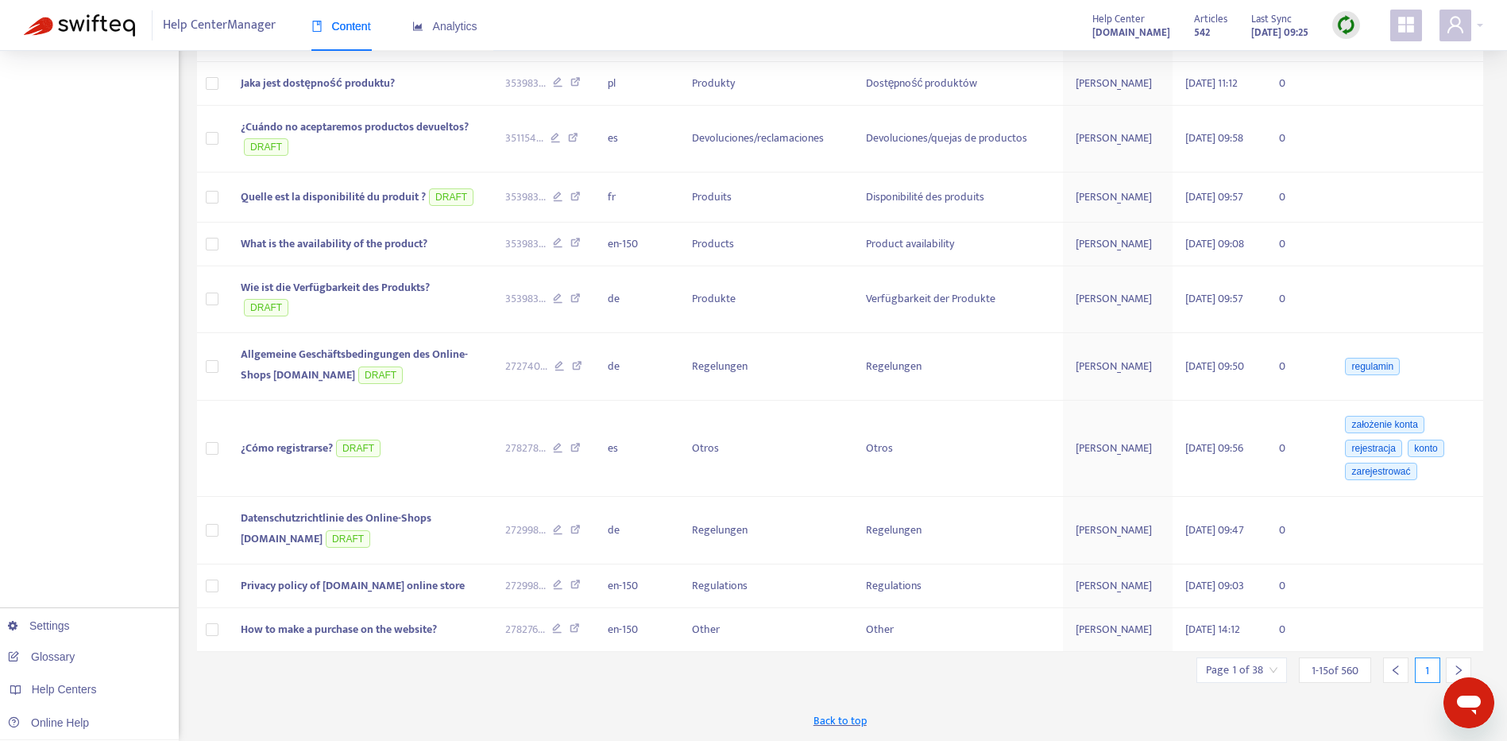
scroll to position [631, 0]
click at [1466, 664] on div at bounding box center [1458, 669] width 25 height 25
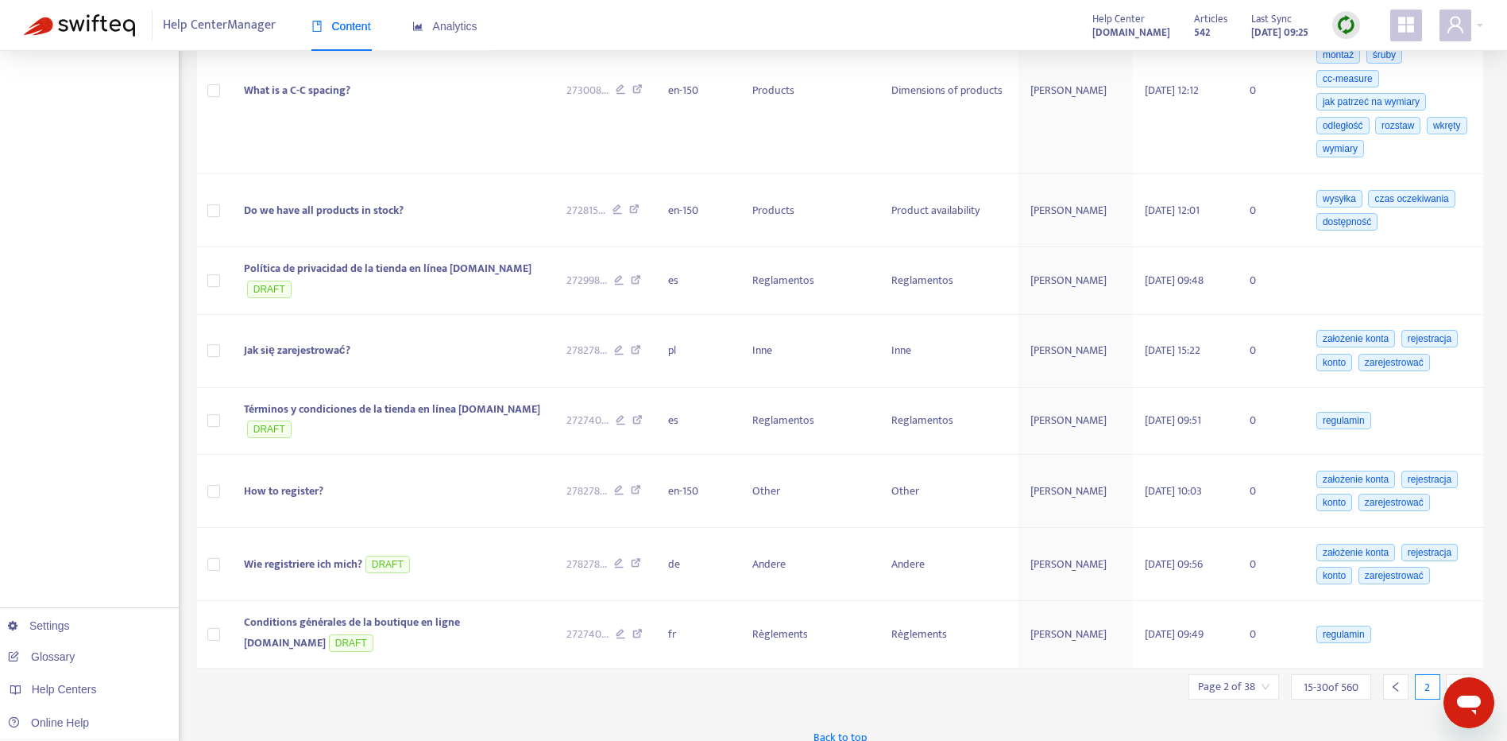
scroll to position [733, 0]
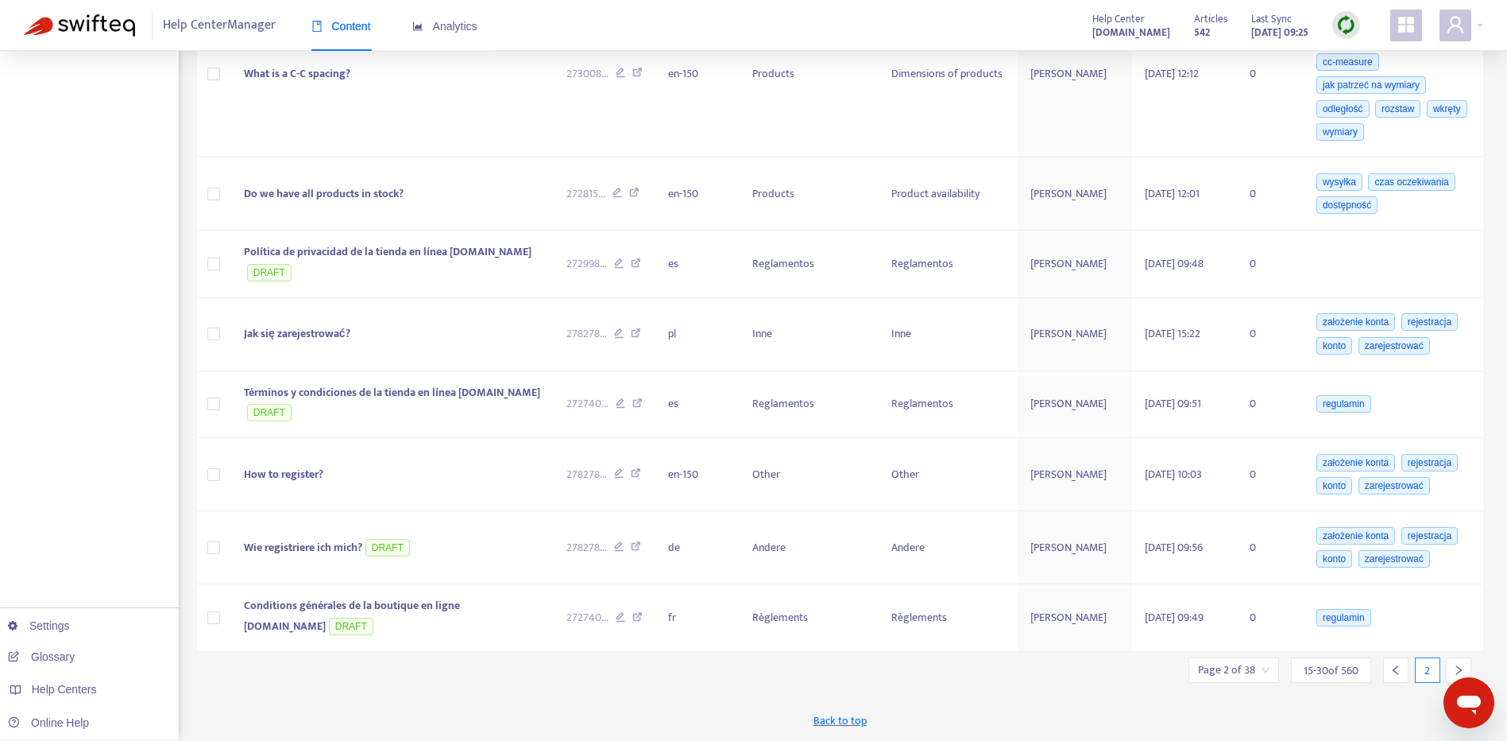
click at [1464, 667] on div at bounding box center [1458, 669] width 25 height 25
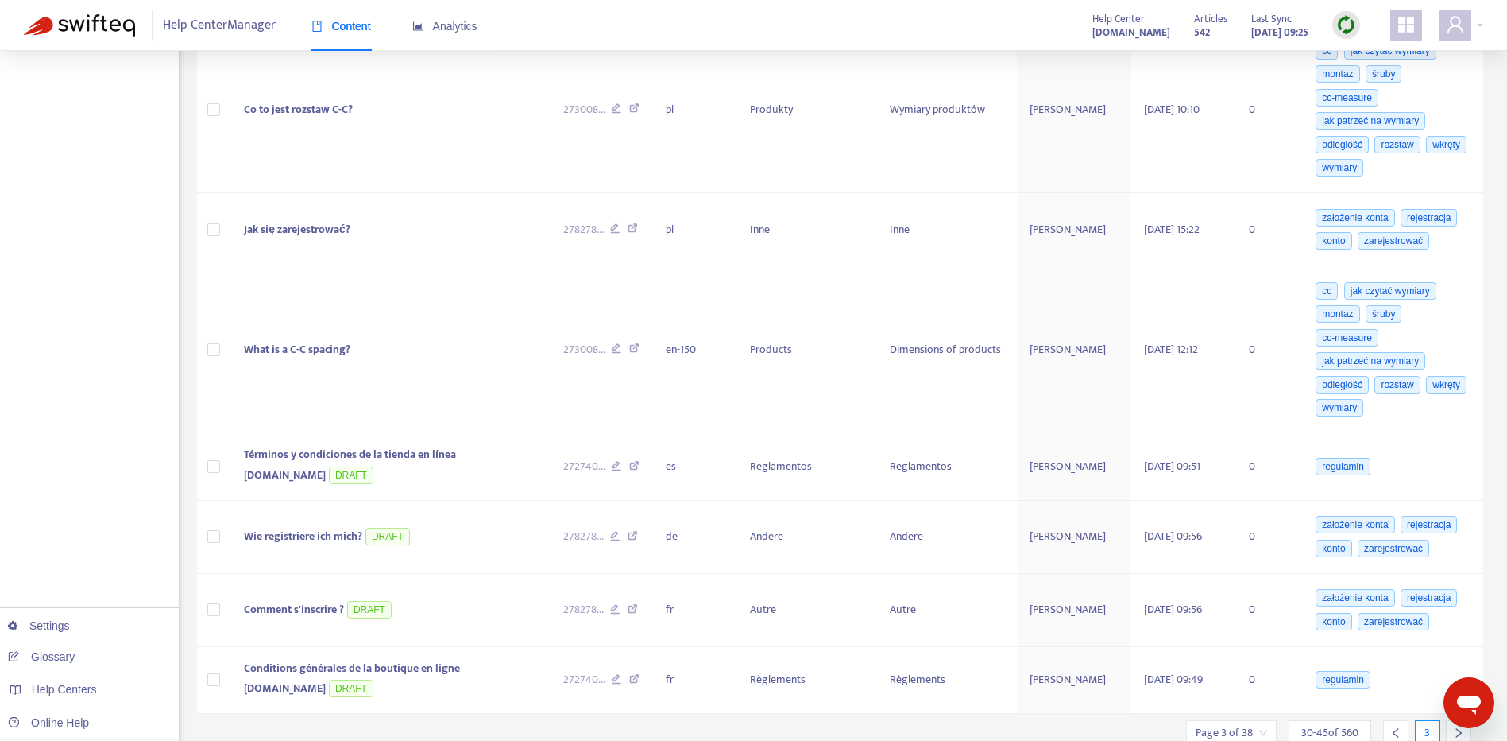
scroll to position [920, 0]
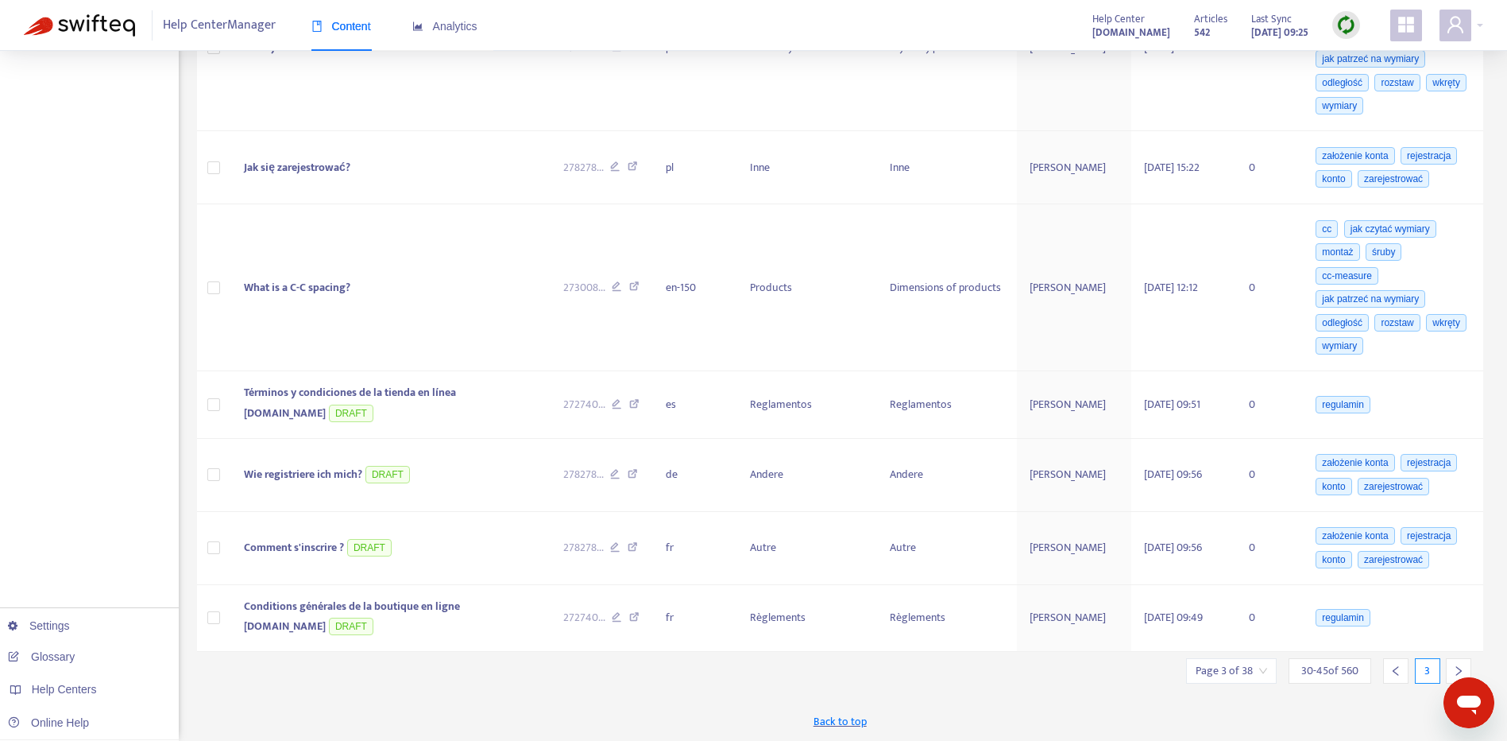
click at [1459, 665] on icon "right" at bounding box center [1458, 670] width 11 height 11
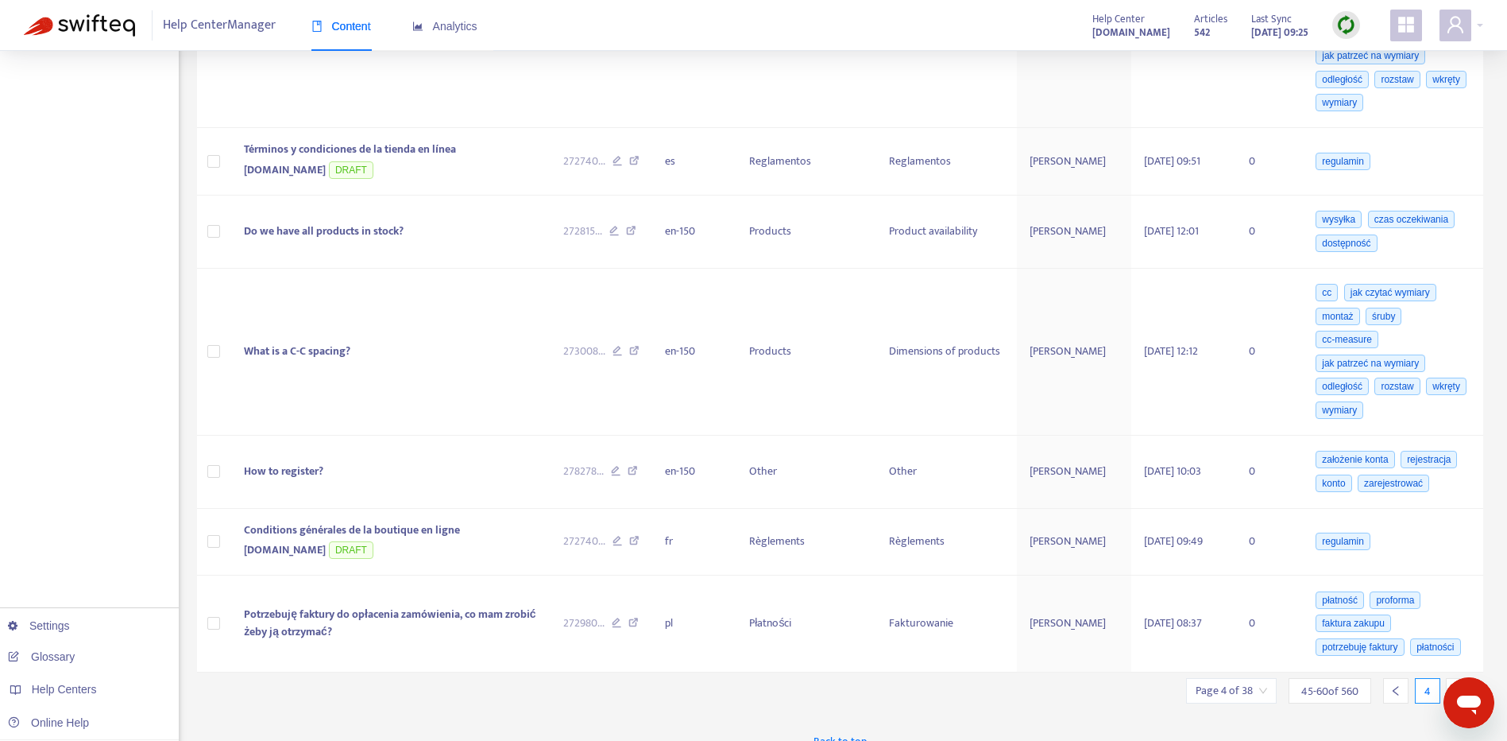
scroll to position [915, 0]
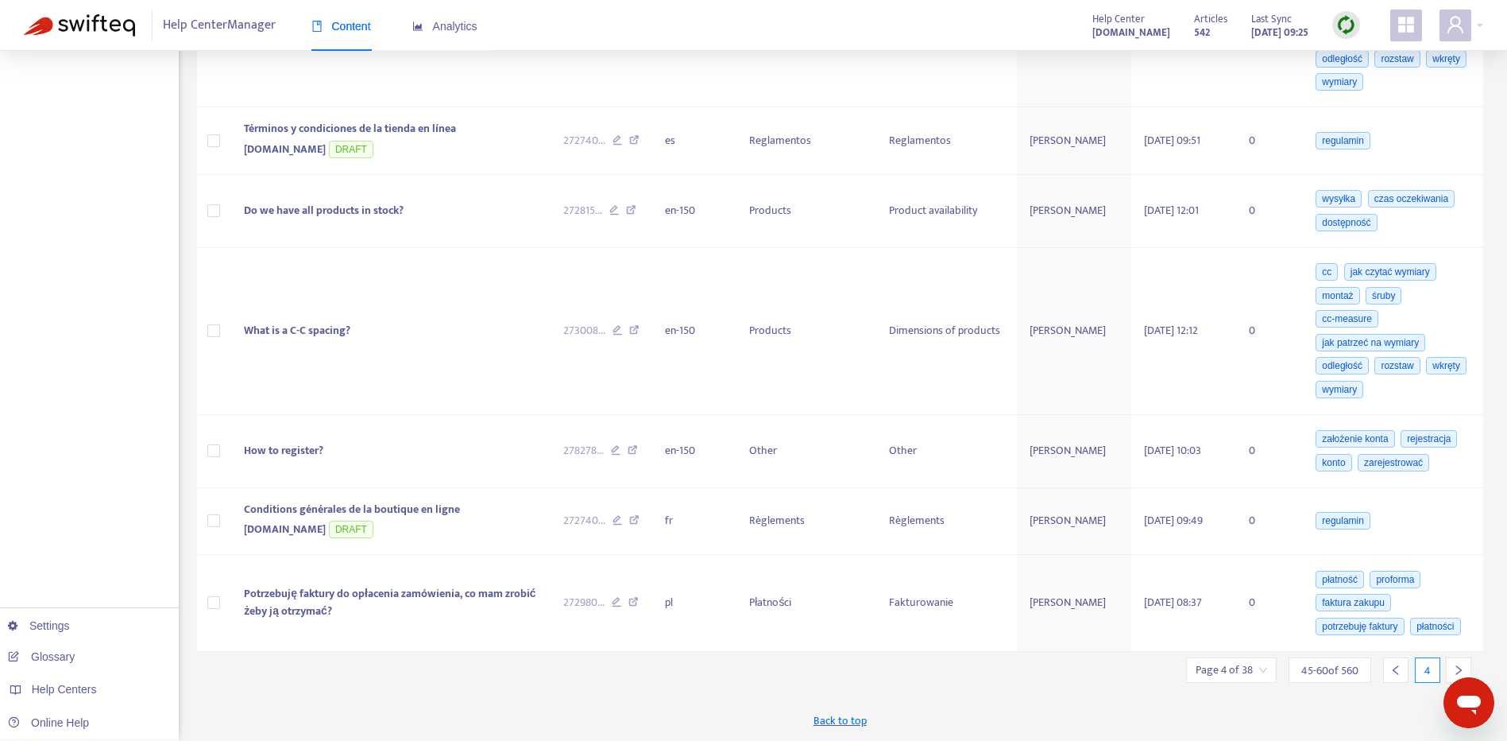
click at [1456, 658] on div at bounding box center [1458, 669] width 25 height 25
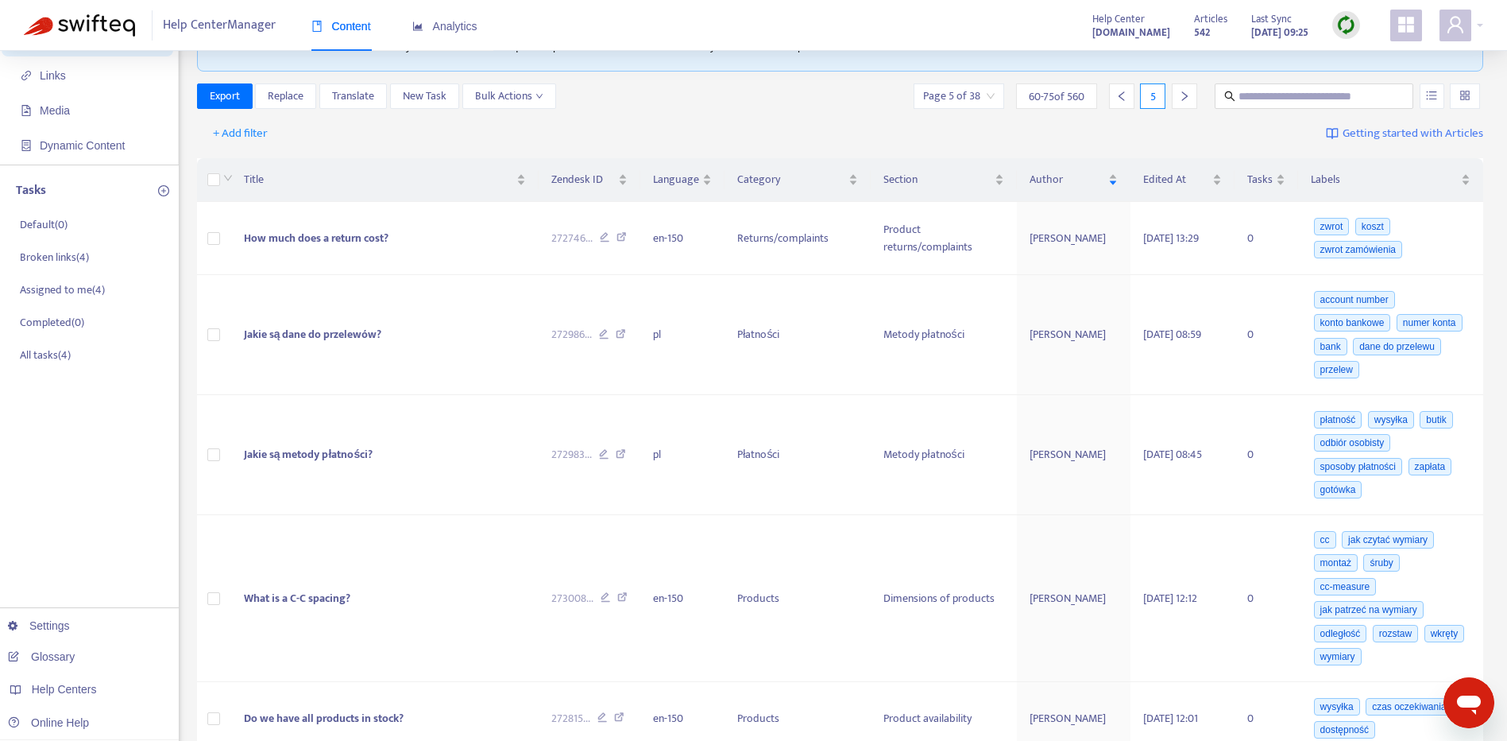
scroll to position [83, 0]
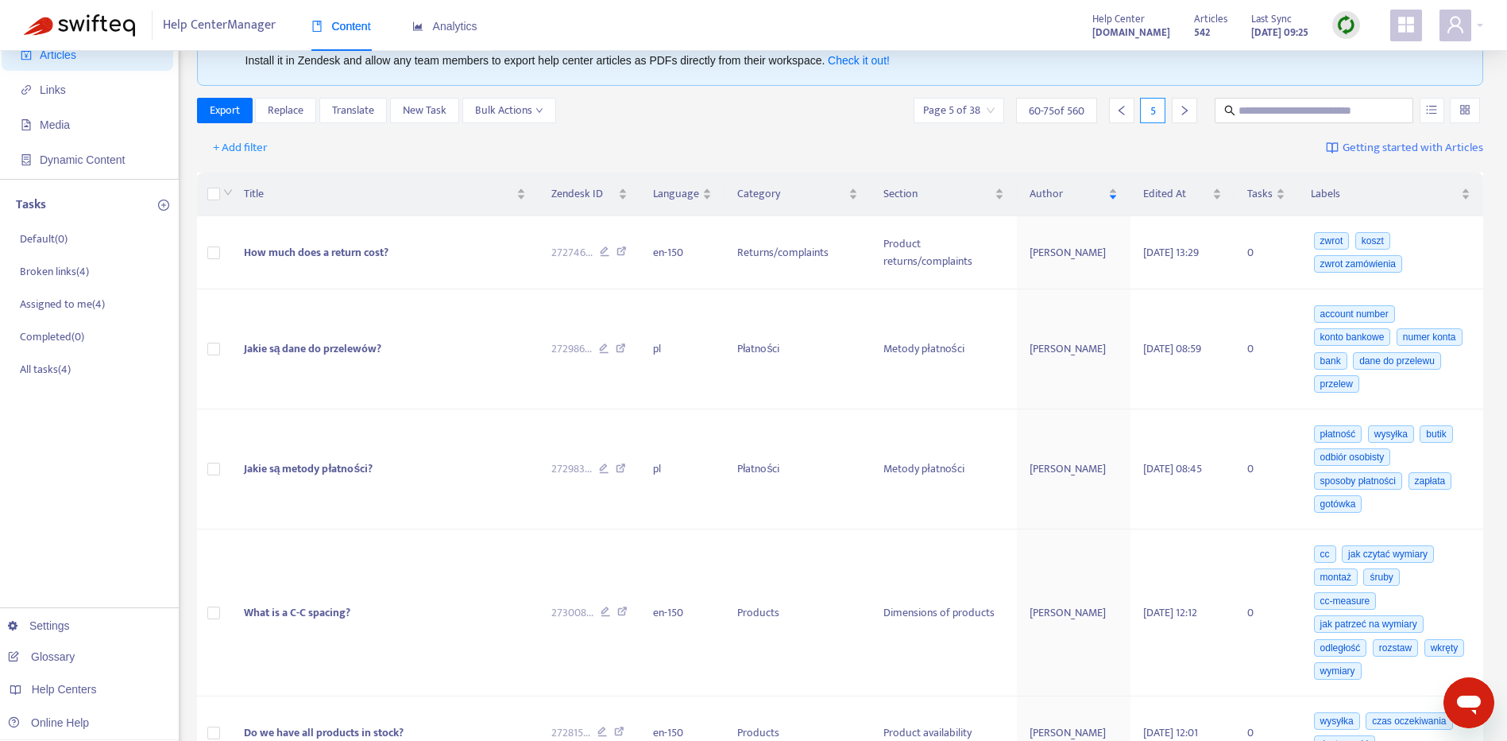
click at [1193, 110] on div at bounding box center [1184, 110] width 25 height 25
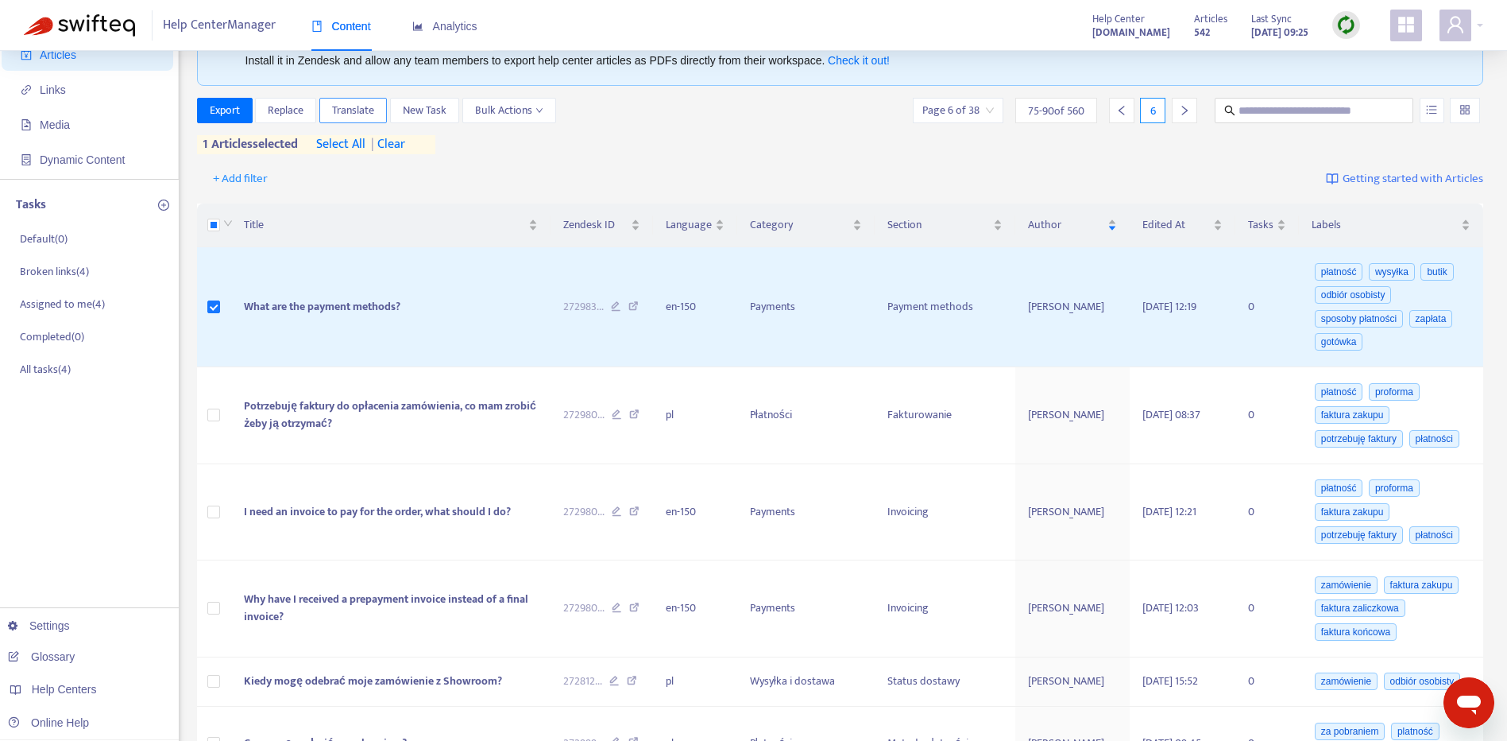
click at [358, 114] on span "Translate" at bounding box center [353, 110] width 42 height 17
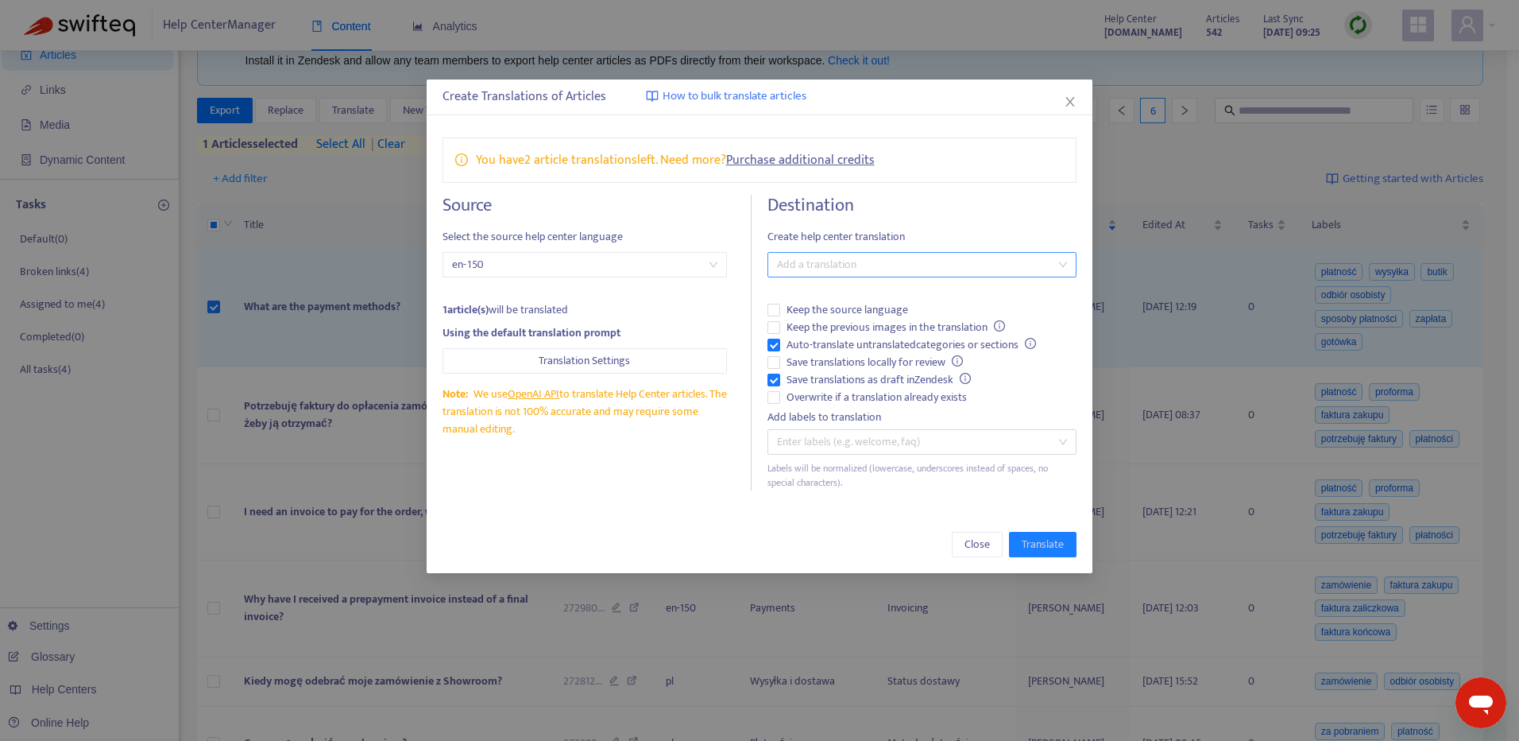
click at [917, 272] on div at bounding box center [913, 264] width 285 height 19
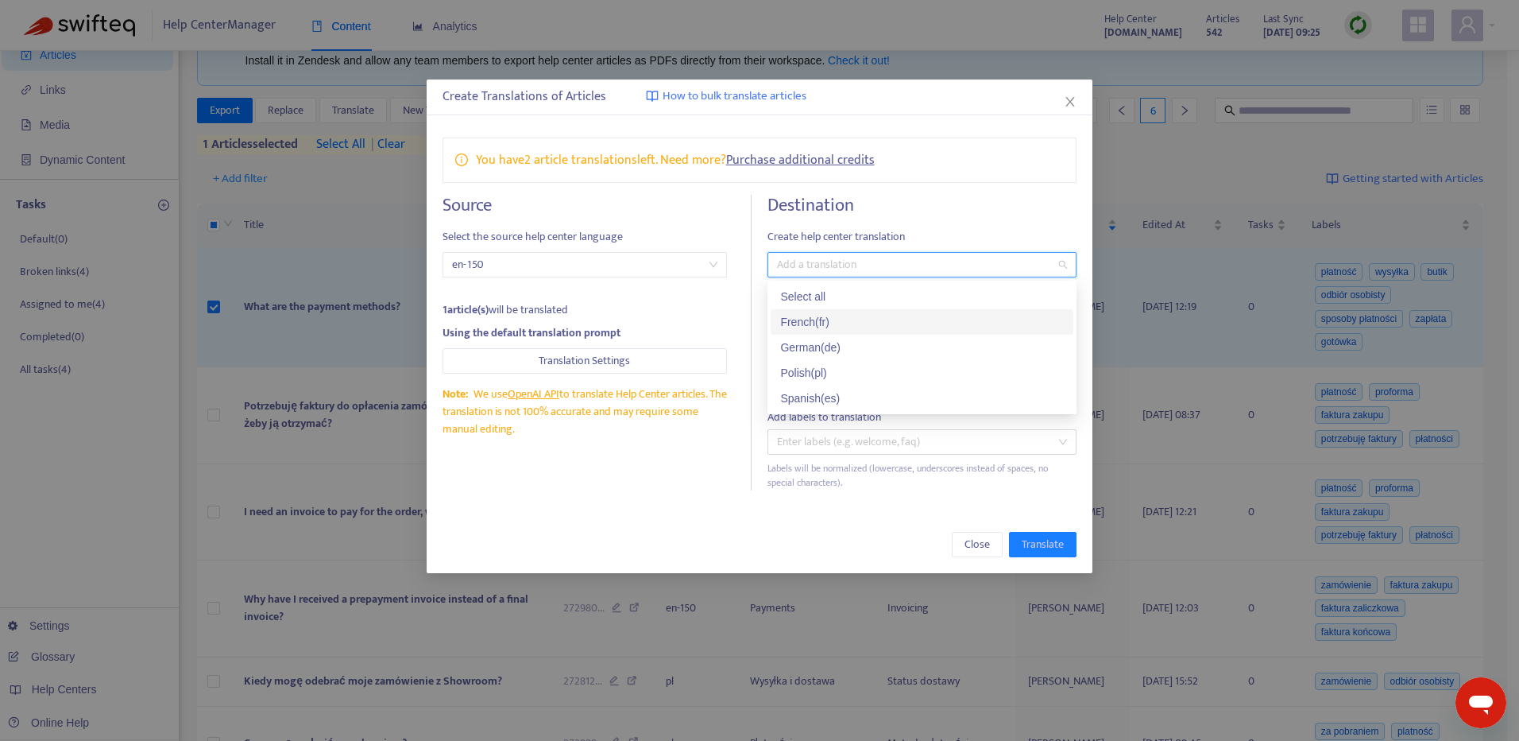
click at [800, 318] on div "French ( fr )" at bounding box center [922, 321] width 284 height 17
click at [834, 342] on div "German ( de )" at bounding box center [922, 346] width 284 height 17
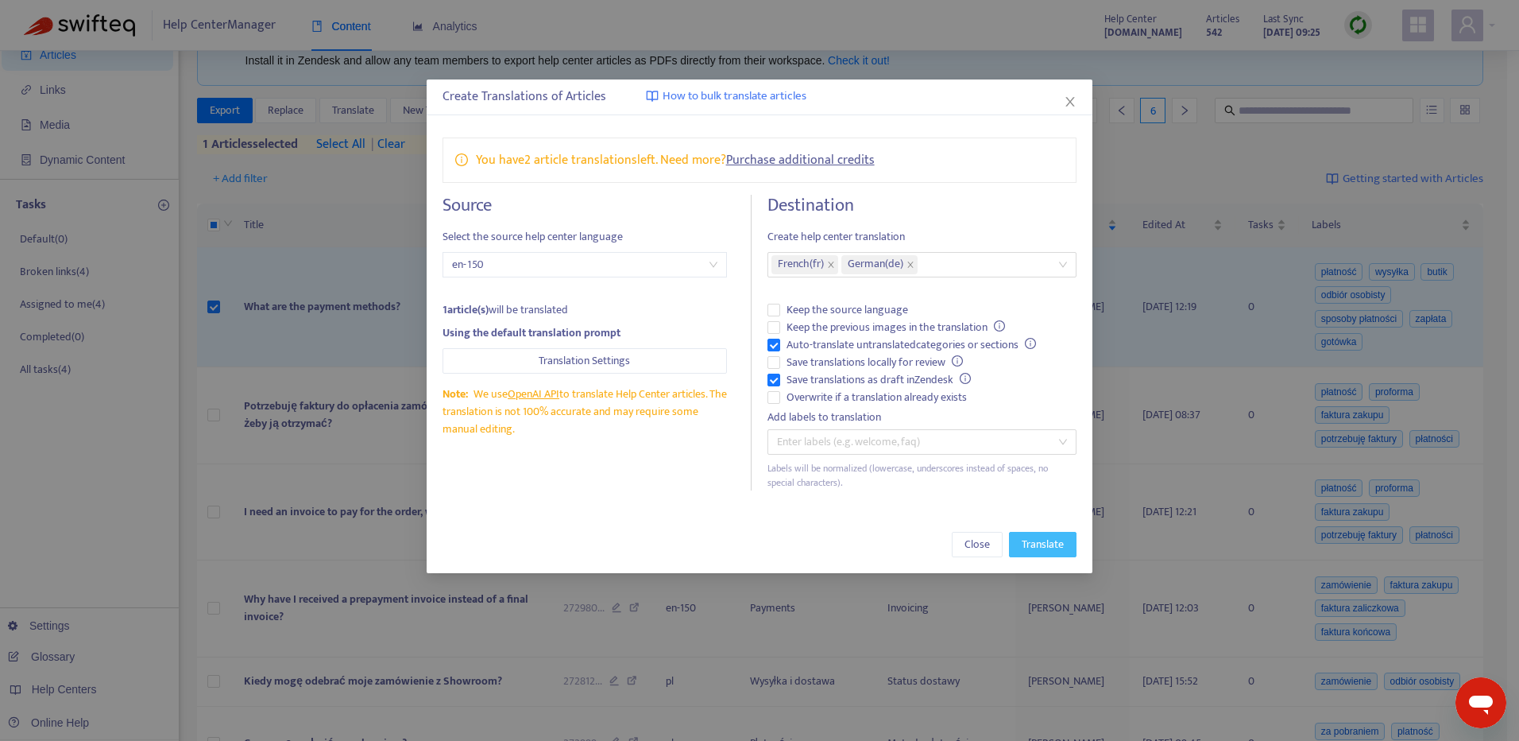
click at [1058, 551] on span "Translate" at bounding box center [1043, 544] width 42 height 17
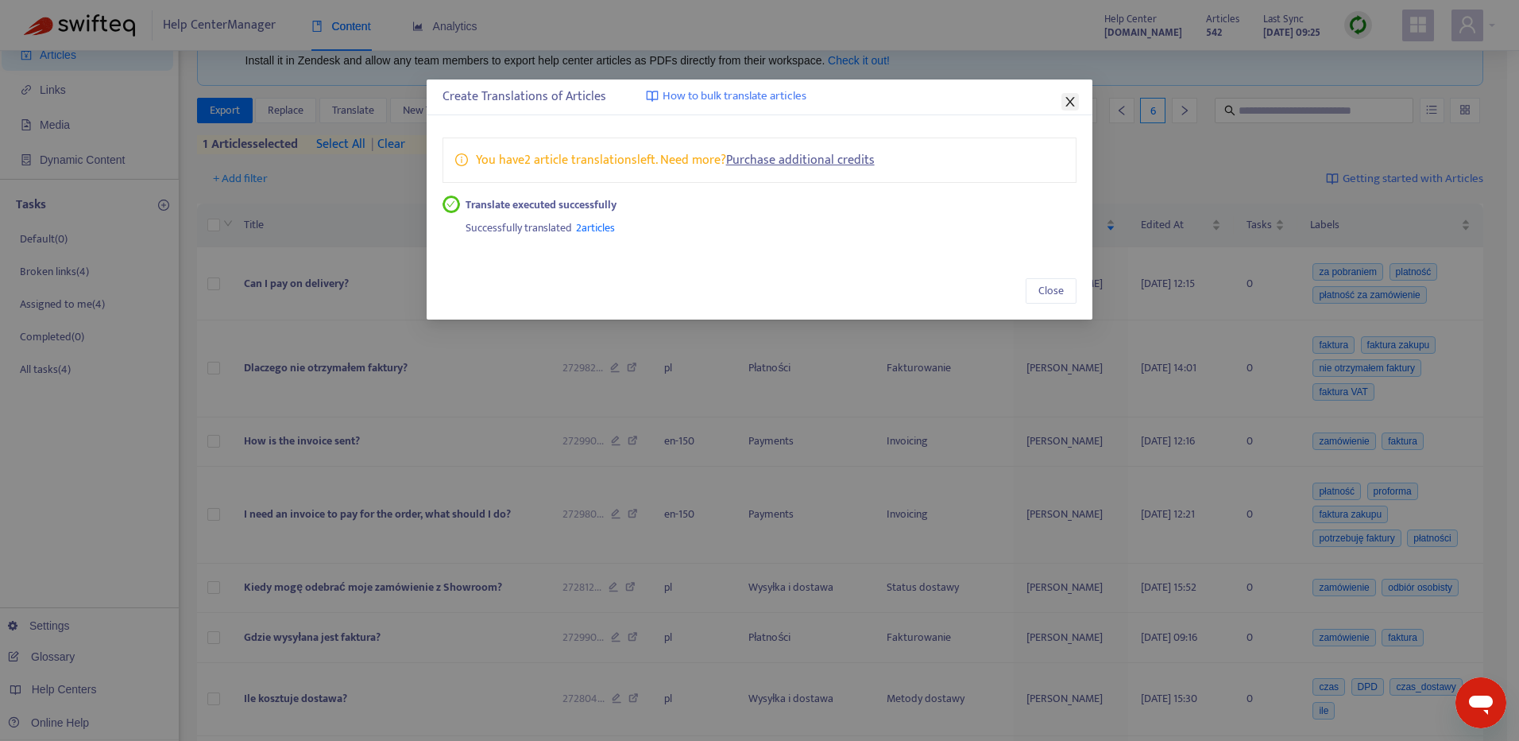
click at [1079, 104] on span "Close" at bounding box center [1070, 101] width 17 height 13
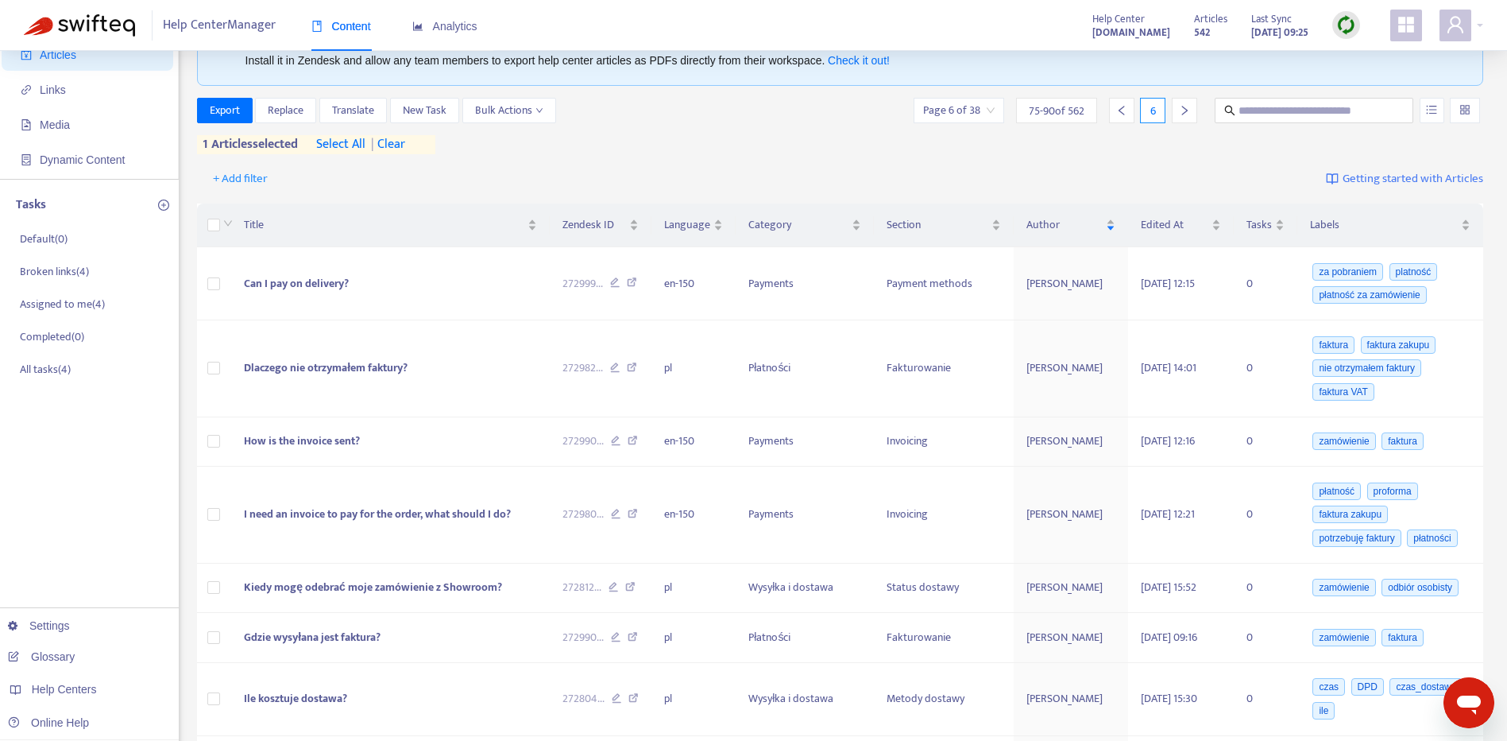
click at [113, 58] on span "Articles" at bounding box center [91, 55] width 140 height 32
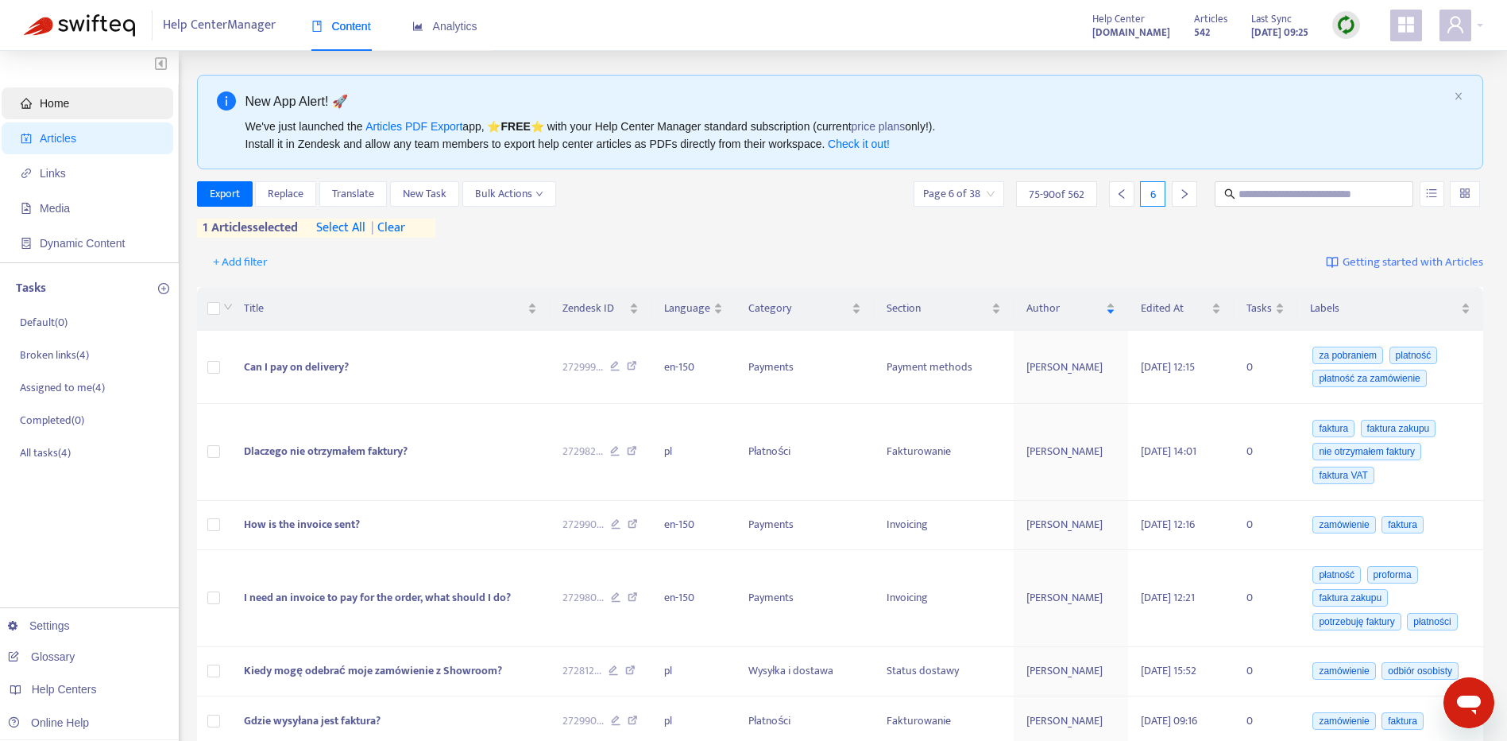
click at [59, 118] on span "Home" at bounding box center [91, 103] width 140 height 32
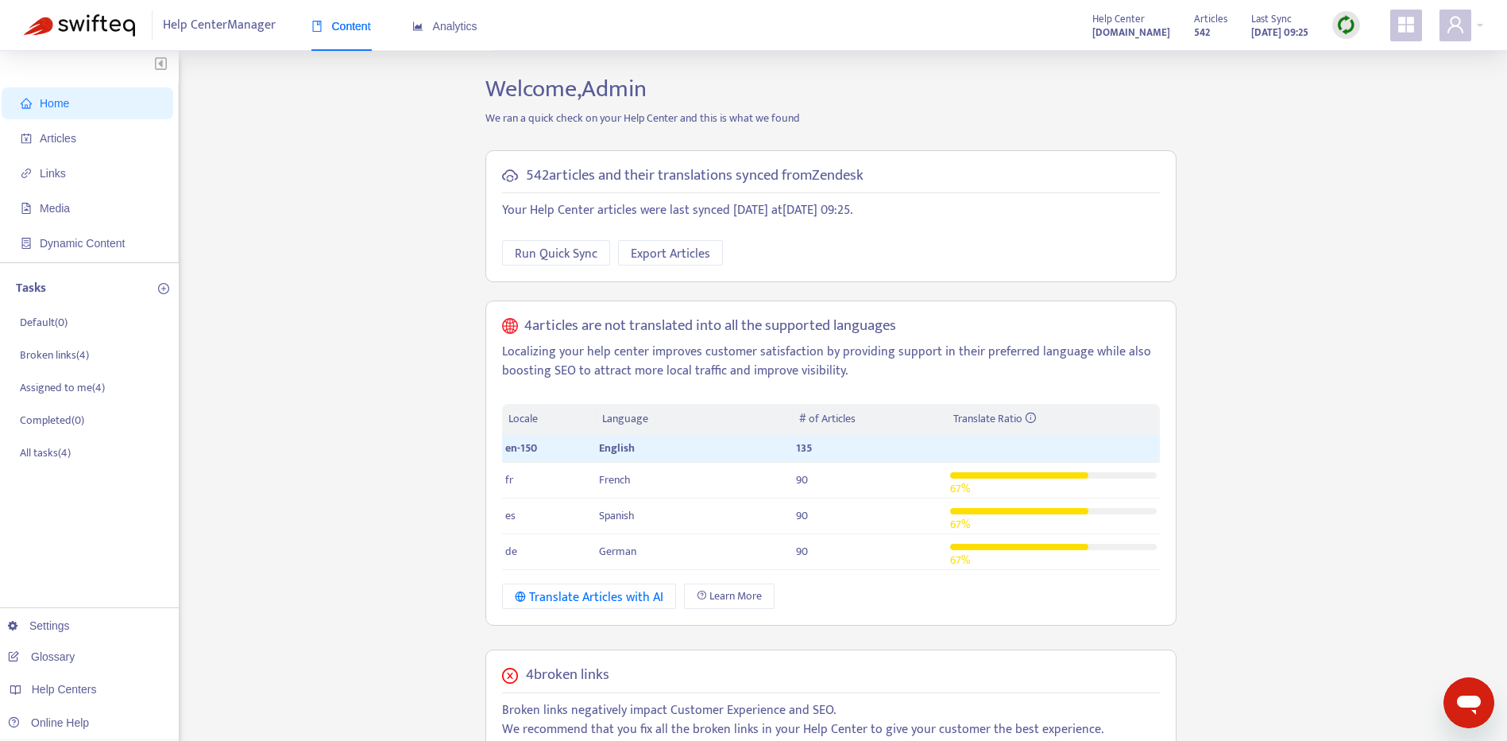
click at [1339, 17] on img at bounding box center [1346, 25] width 20 height 20
click at [1397, 82] on link "Full Sync" at bounding box center [1373, 83] width 57 height 18
click at [1355, 21] on img at bounding box center [1346, 25] width 20 height 20
click at [1355, 92] on link "Full Sync" at bounding box center [1373, 83] width 57 height 18
click at [1356, 25] on div at bounding box center [1346, 25] width 28 height 28
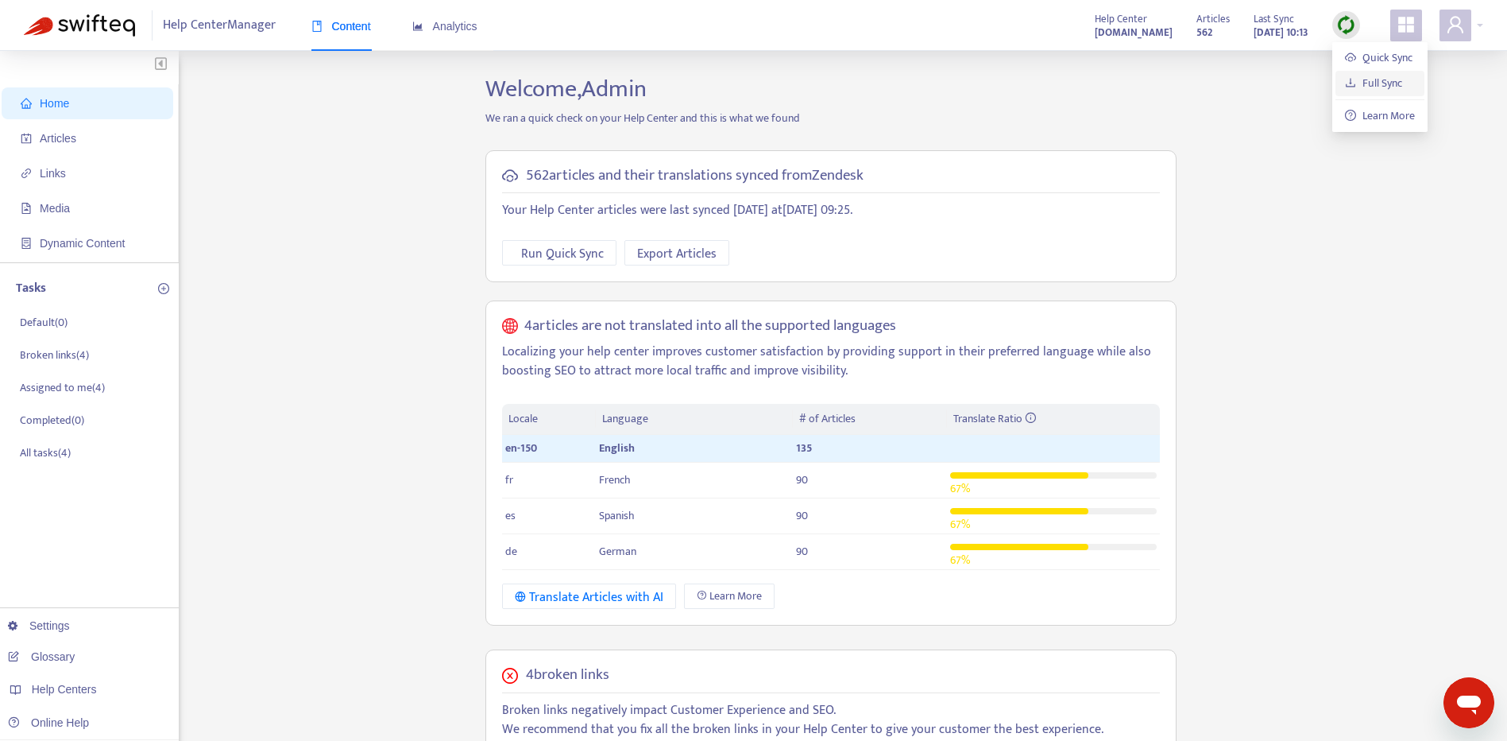
click at [1384, 84] on link "Full Sync" at bounding box center [1373, 83] width 57 height 18
click at [1342, 21] on img at bounding box center [1346, 25] width 20 height 20
click at [1392, 87] on link "Full Sync" at bounding box center [1373, 83] width 57 height 18
